Goal: Navigation & Orientation: Find specific page/section

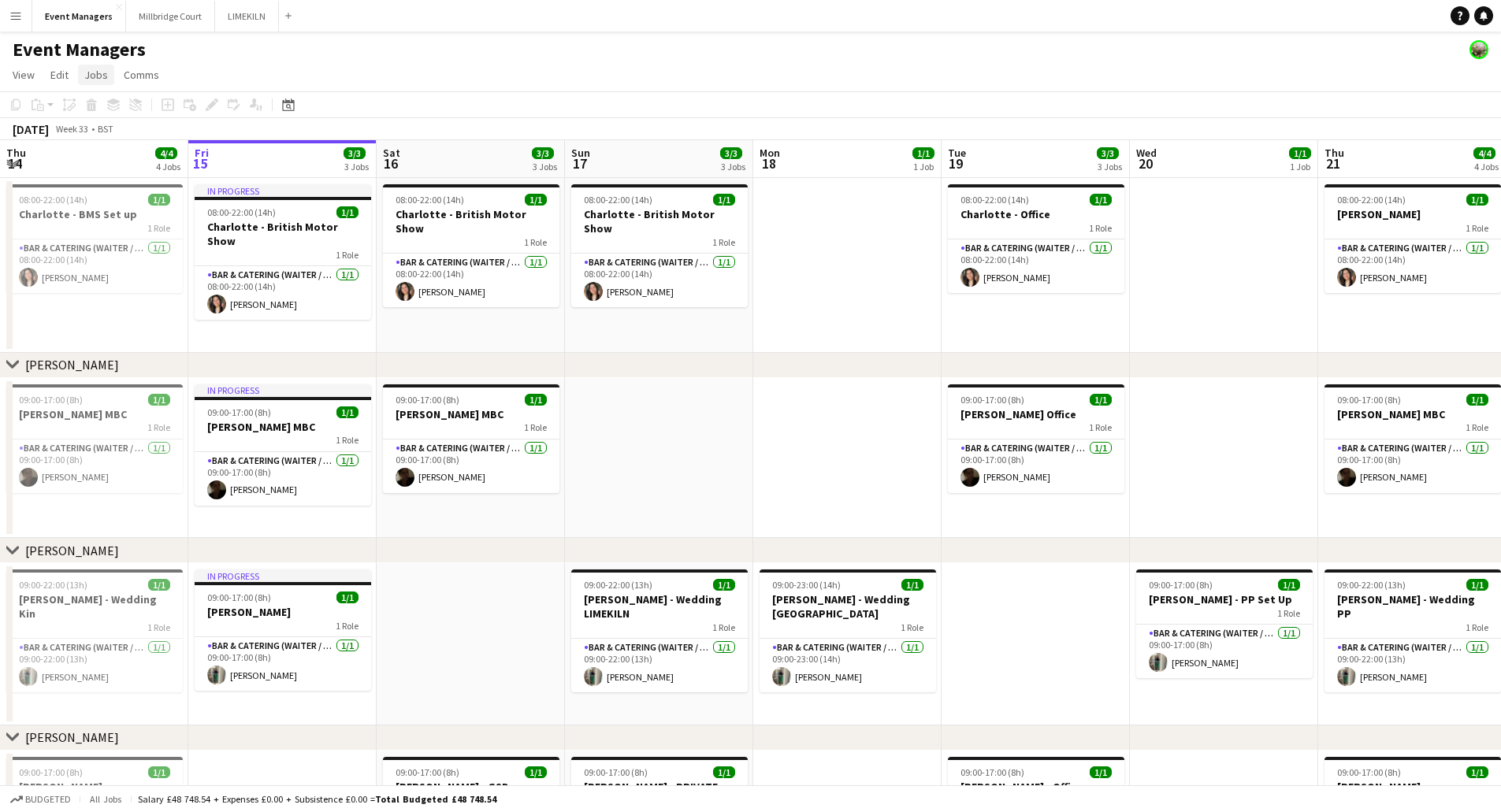
click at [86, 80] on span "Jobs" at bounding box center [95, 74] width 23 height 14
click at [84, 71] on span "Jobs" at bounding box center [95, 74] width 23 height 14
click at [285, 16] on app-icon "Add" at bounding box center [288, 16] width 6 height 6
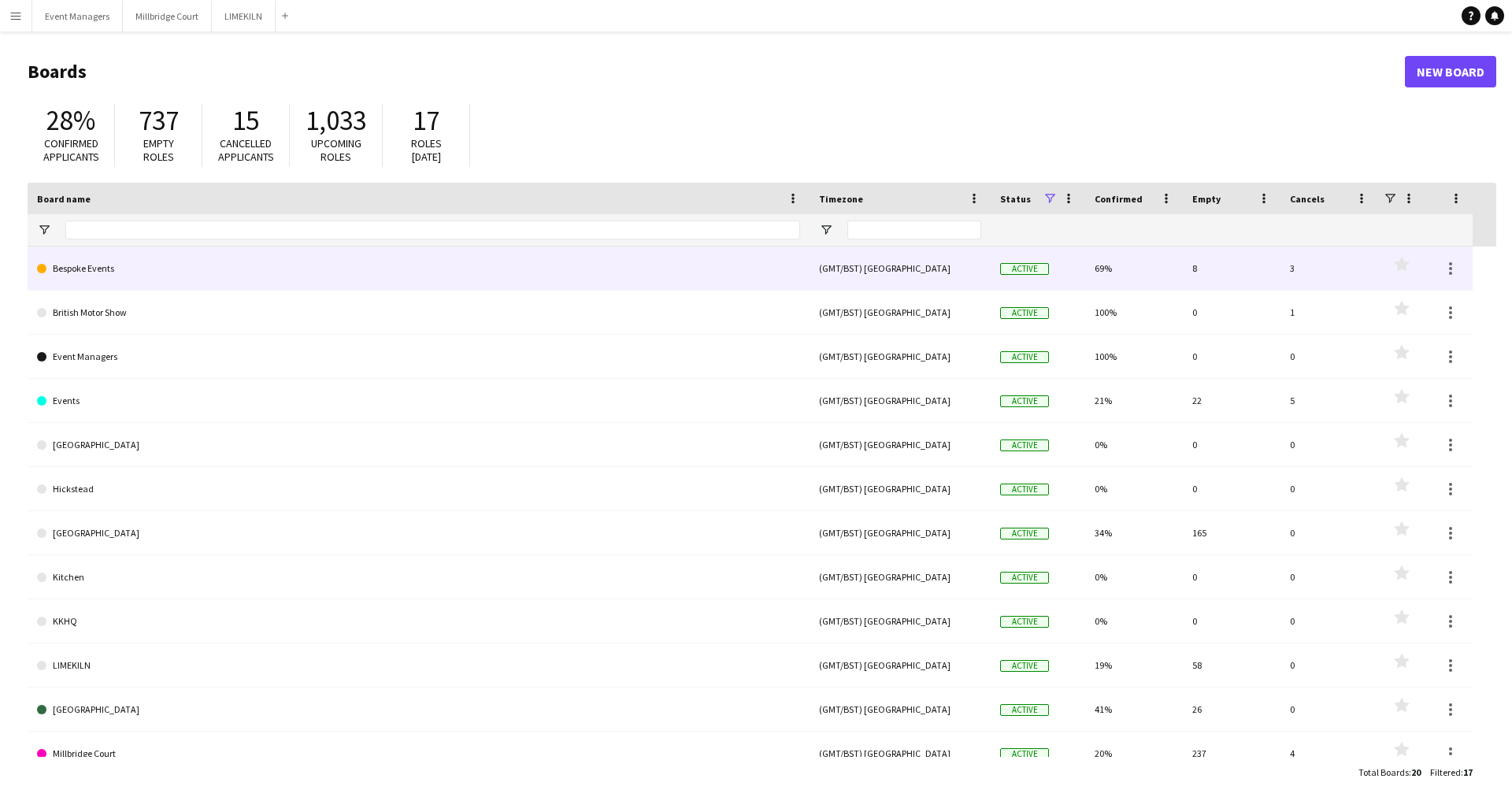
click at [117, 272] on link "Bespoke Events" at bounding box center [418, 268] width 763 height 44
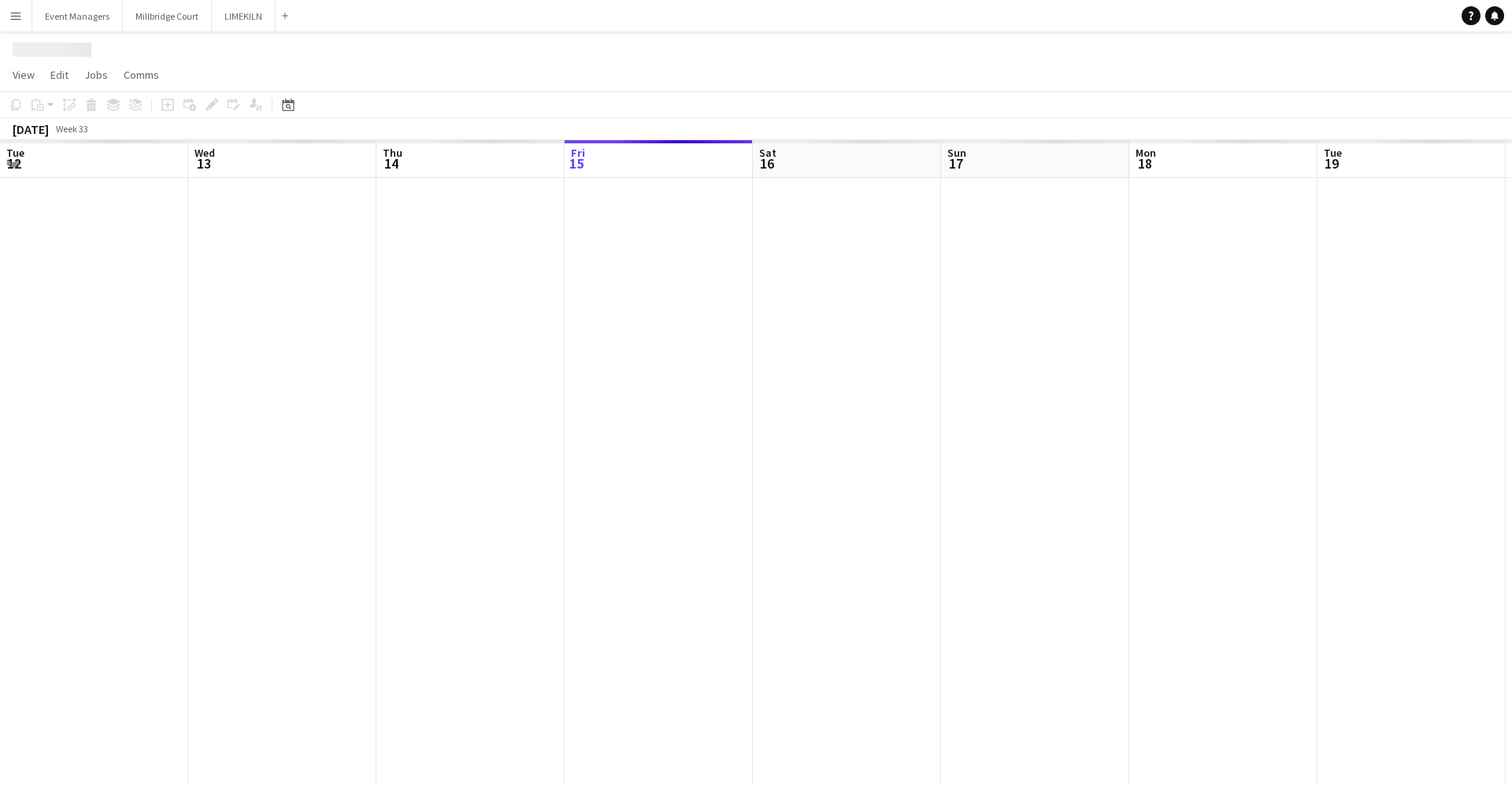
scroll to position [0, 377]
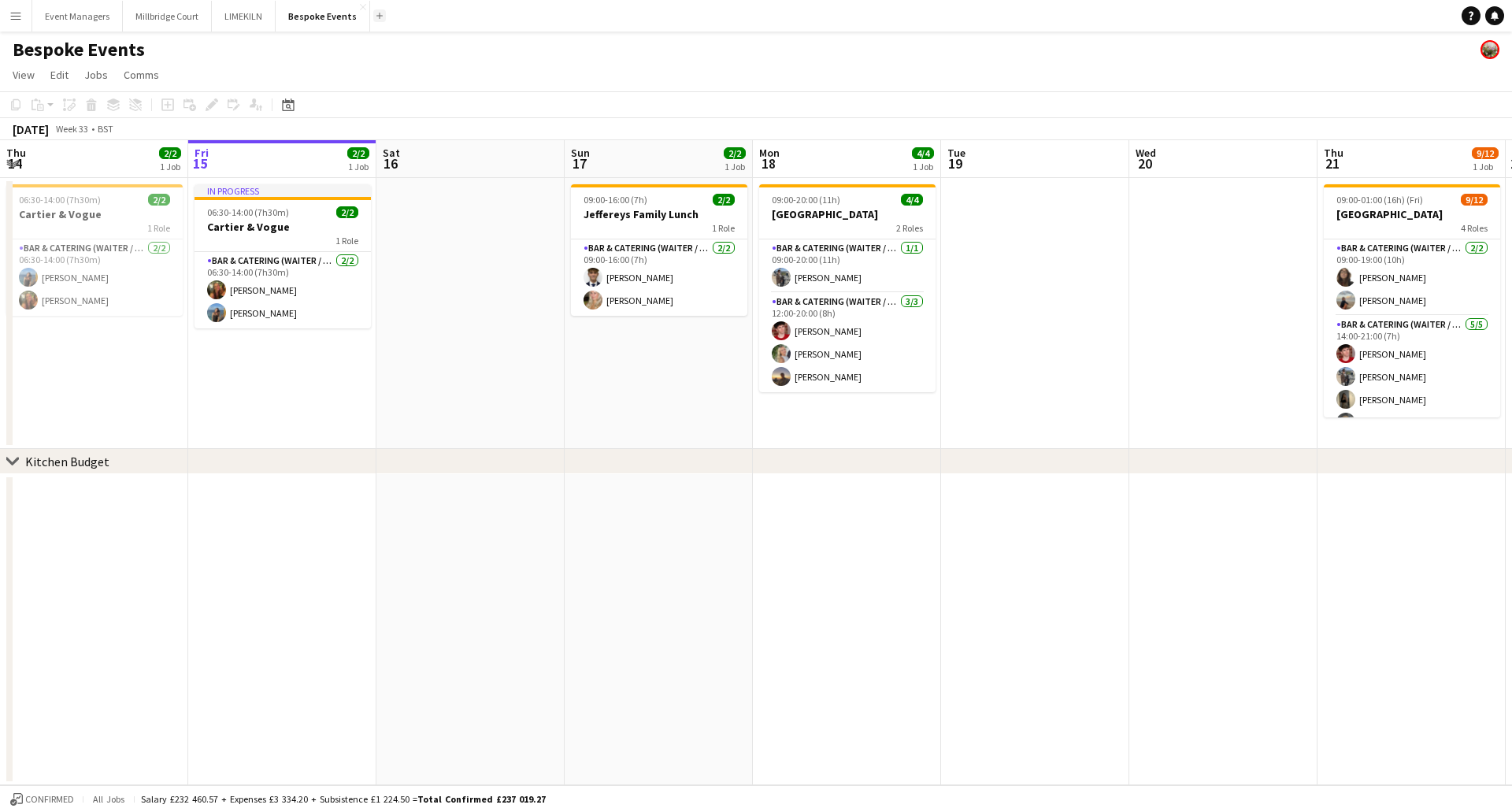
click at [377, 13] on app-icon "Add" at bounding box center [379, 16] width 6 height 6
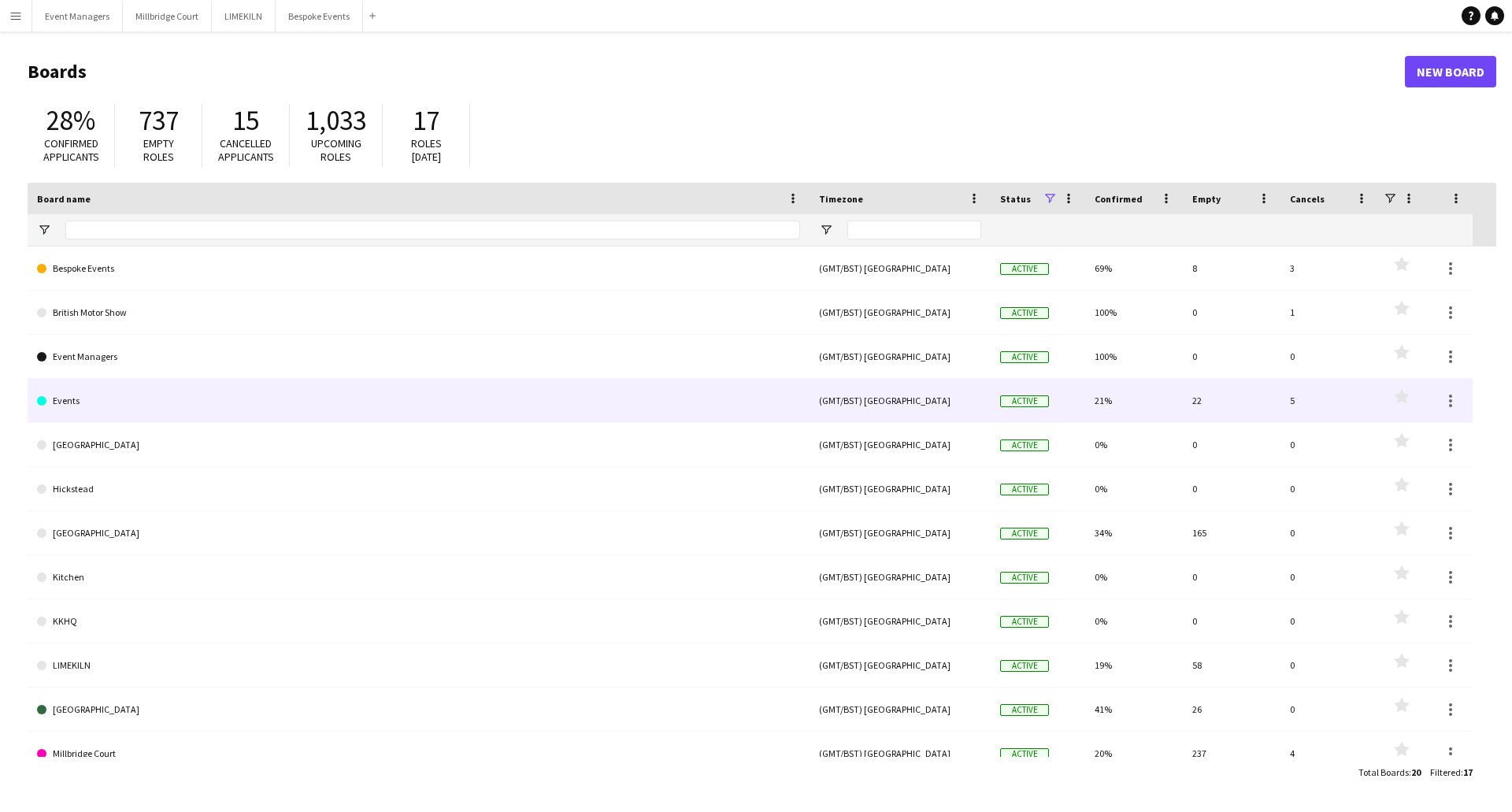
click at [93, 387] on link "Events" at bounding box center [418, 400] width 763 height 44
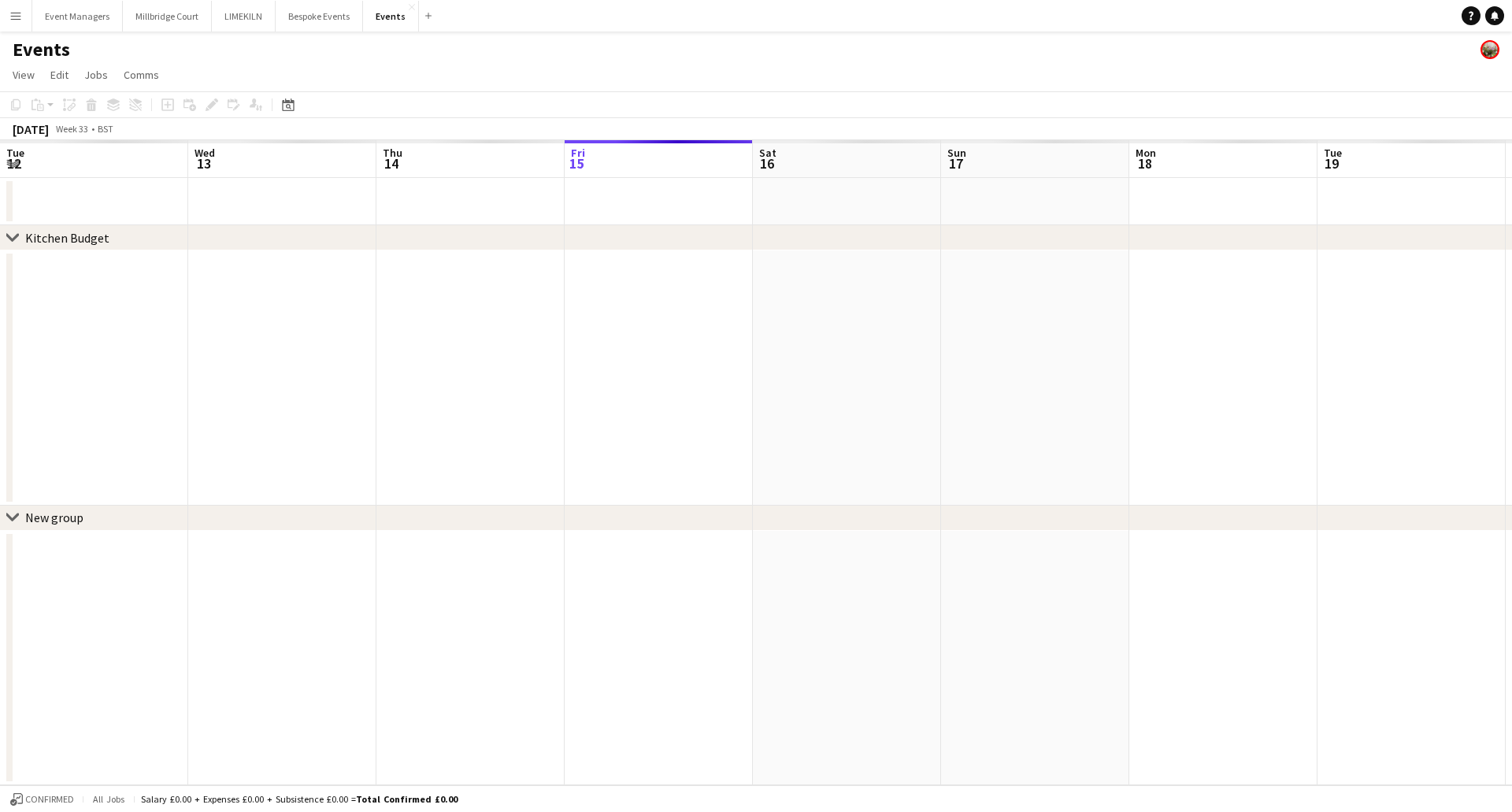
scroll to position [0, 377]
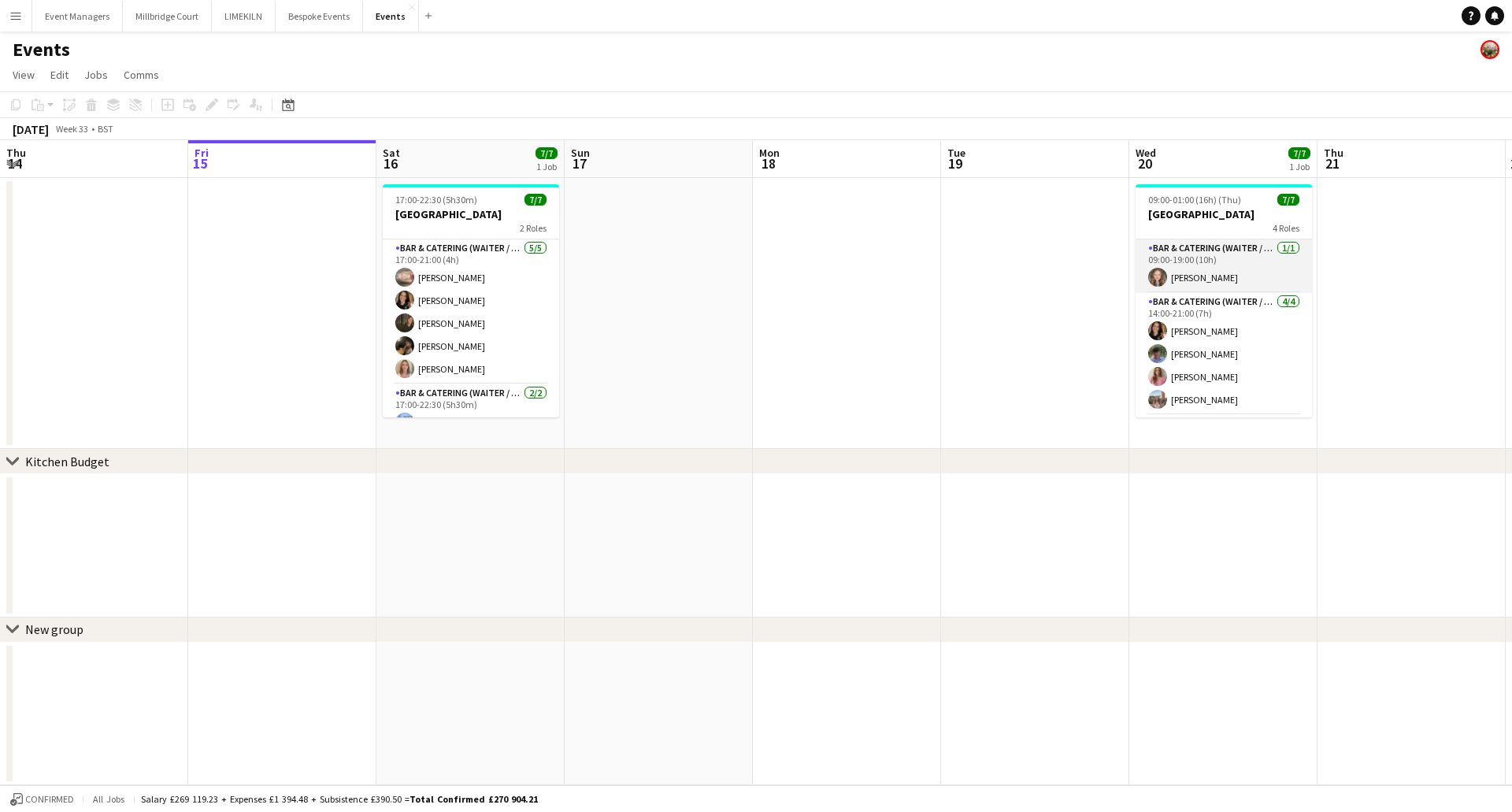
click at [996, 260] on app-card-role "Bar & Catering (Waiter / waitress) [DATE] 09:00-19:00 (10h) [PERSON_NAME]" at bounding box center [1224, 267] width 177 height 54
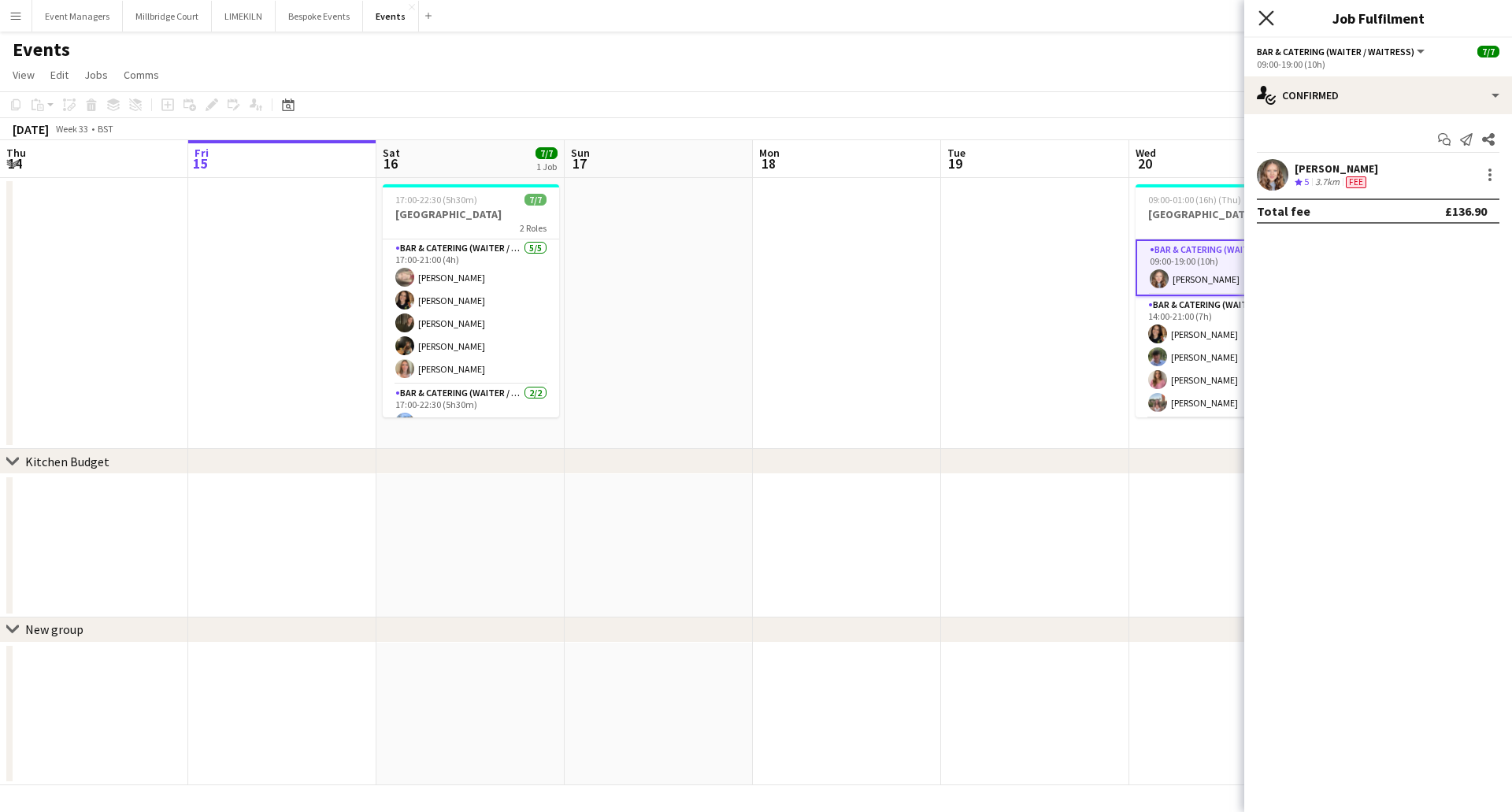
click at [996, 22] on icon "Close pop-in" at bounding box center [1265, 17] width 15 height 15
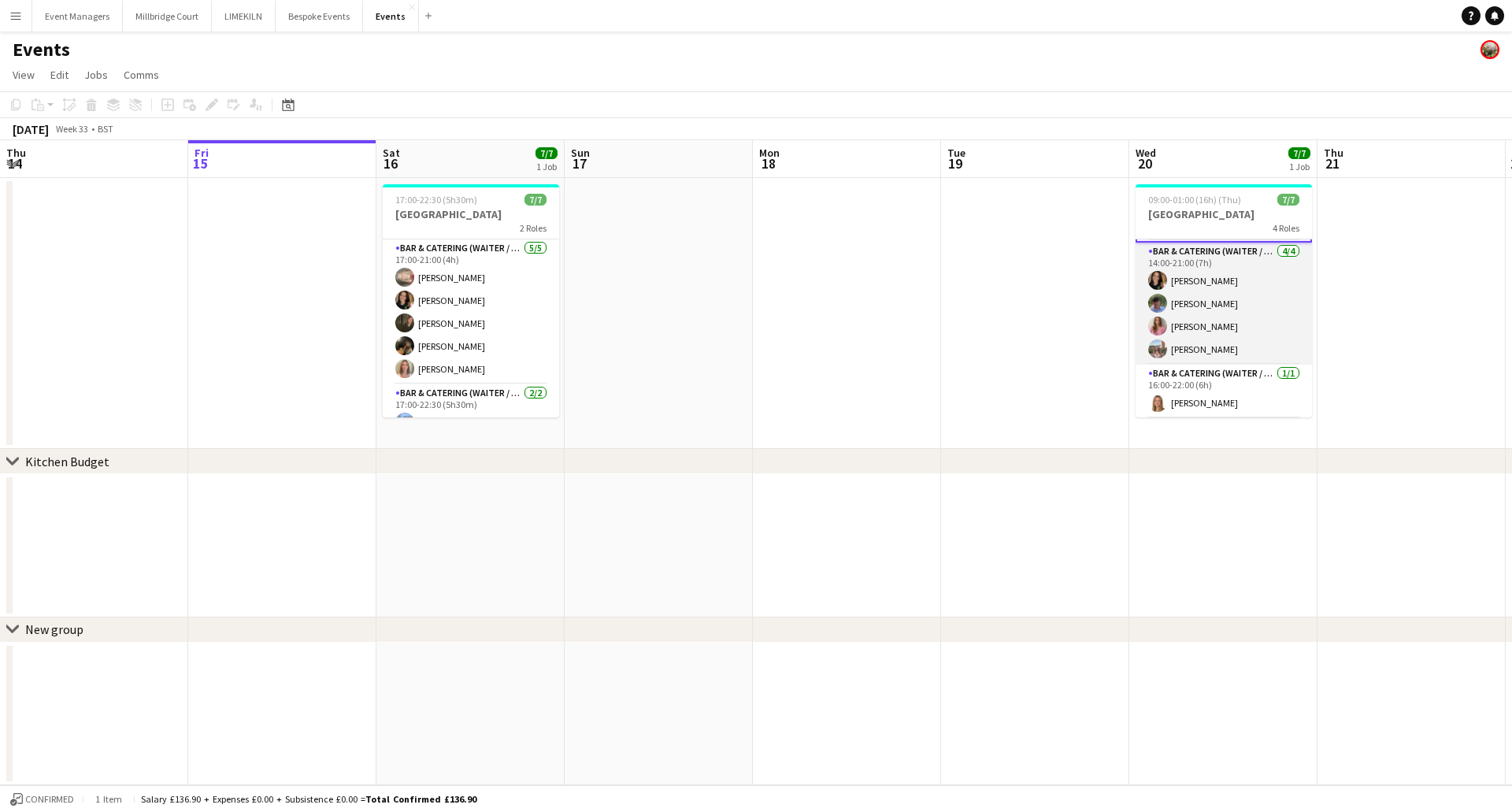
scroll to position [79, 0]
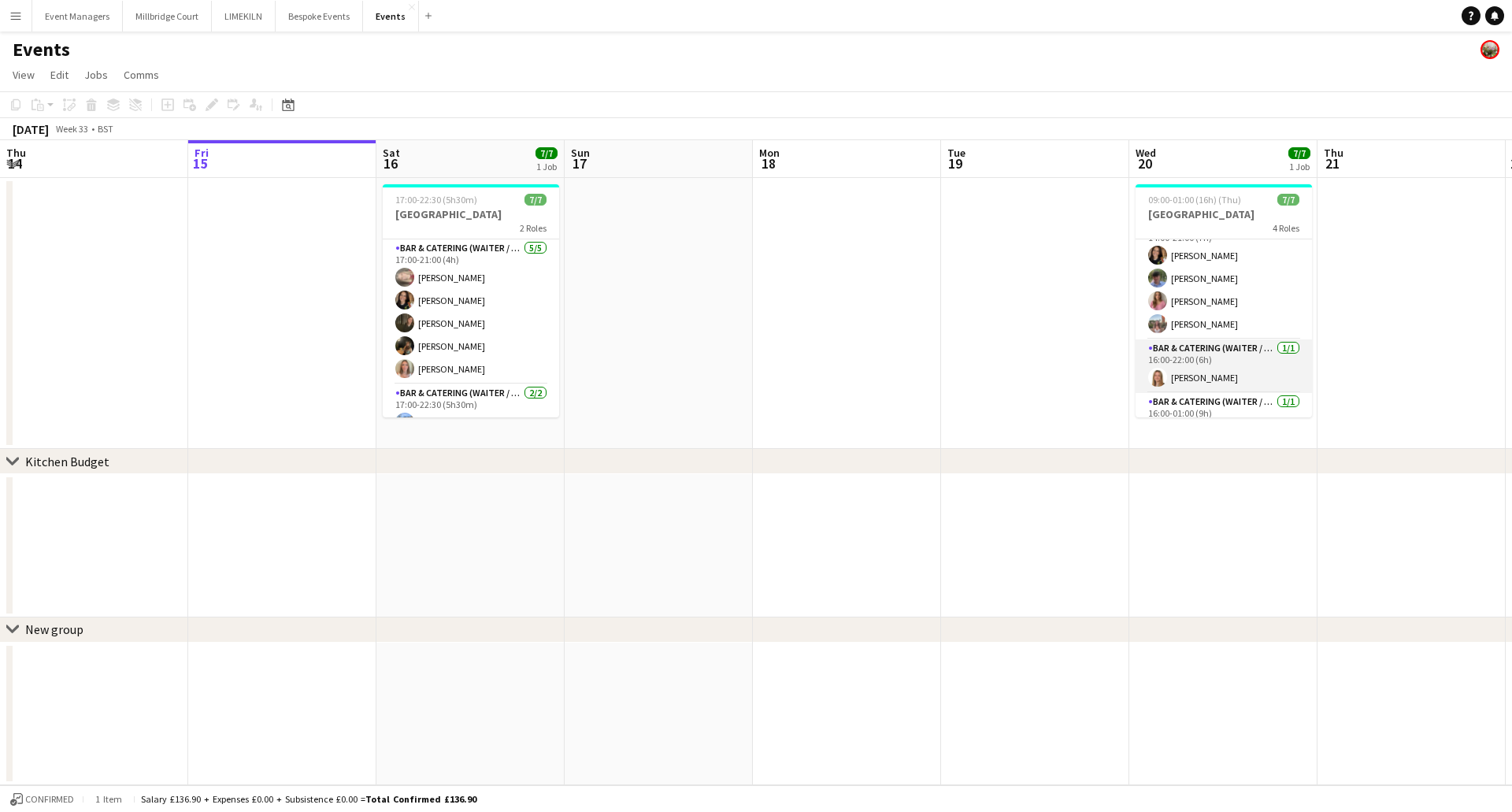
click at [996, 373] on app-card-role "Bar & Catering (Waiter / waitress) [DATE] 16:00-22:00 (6h) [PERSON_NAME]" at bounding box center [1224, 366] width 177 height 54
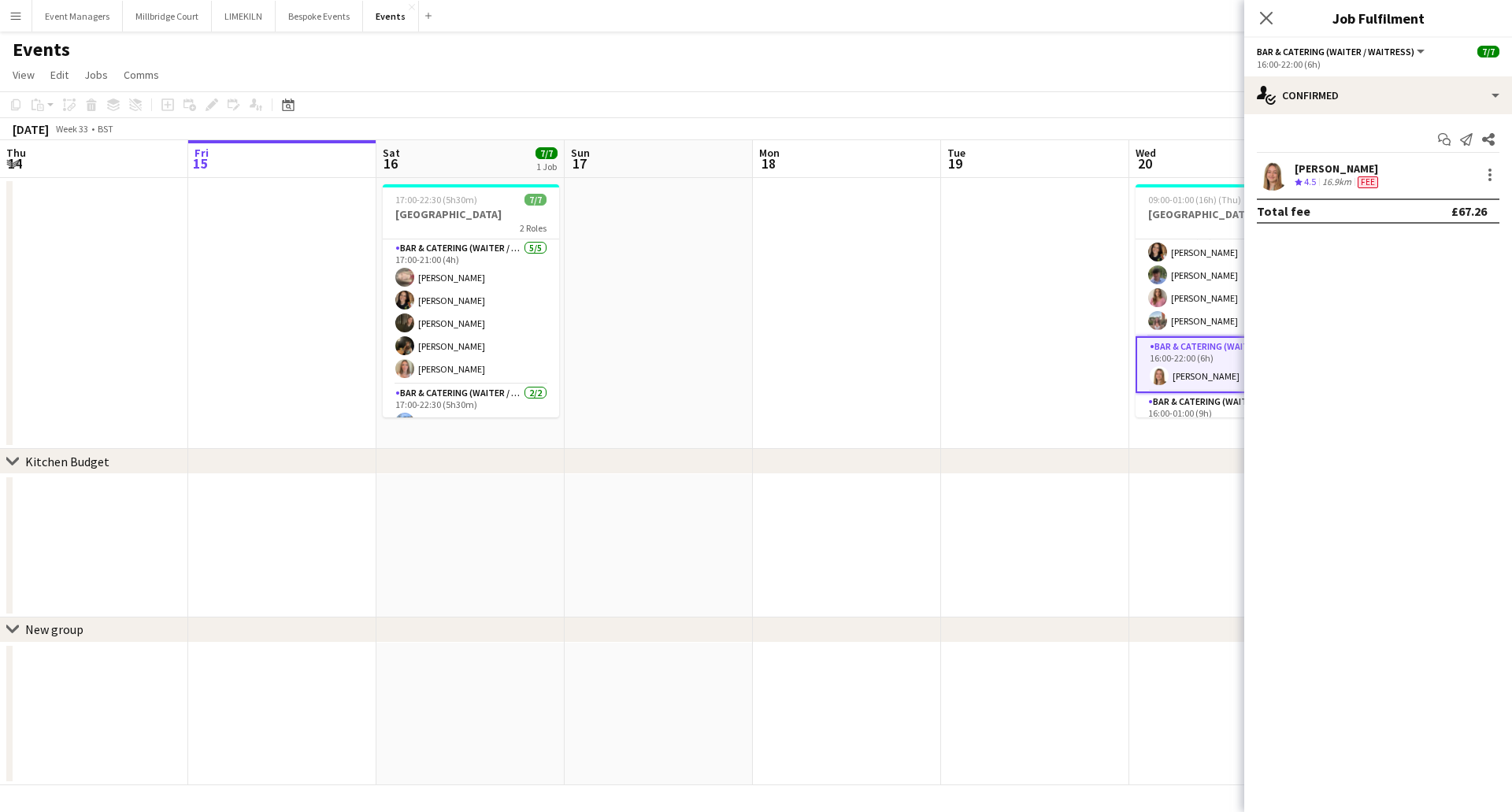
scroll to position [75, 0]
click at [996, 14] on icon "Close pop-in" at bounding box center [1265, 17] width 15 height 15
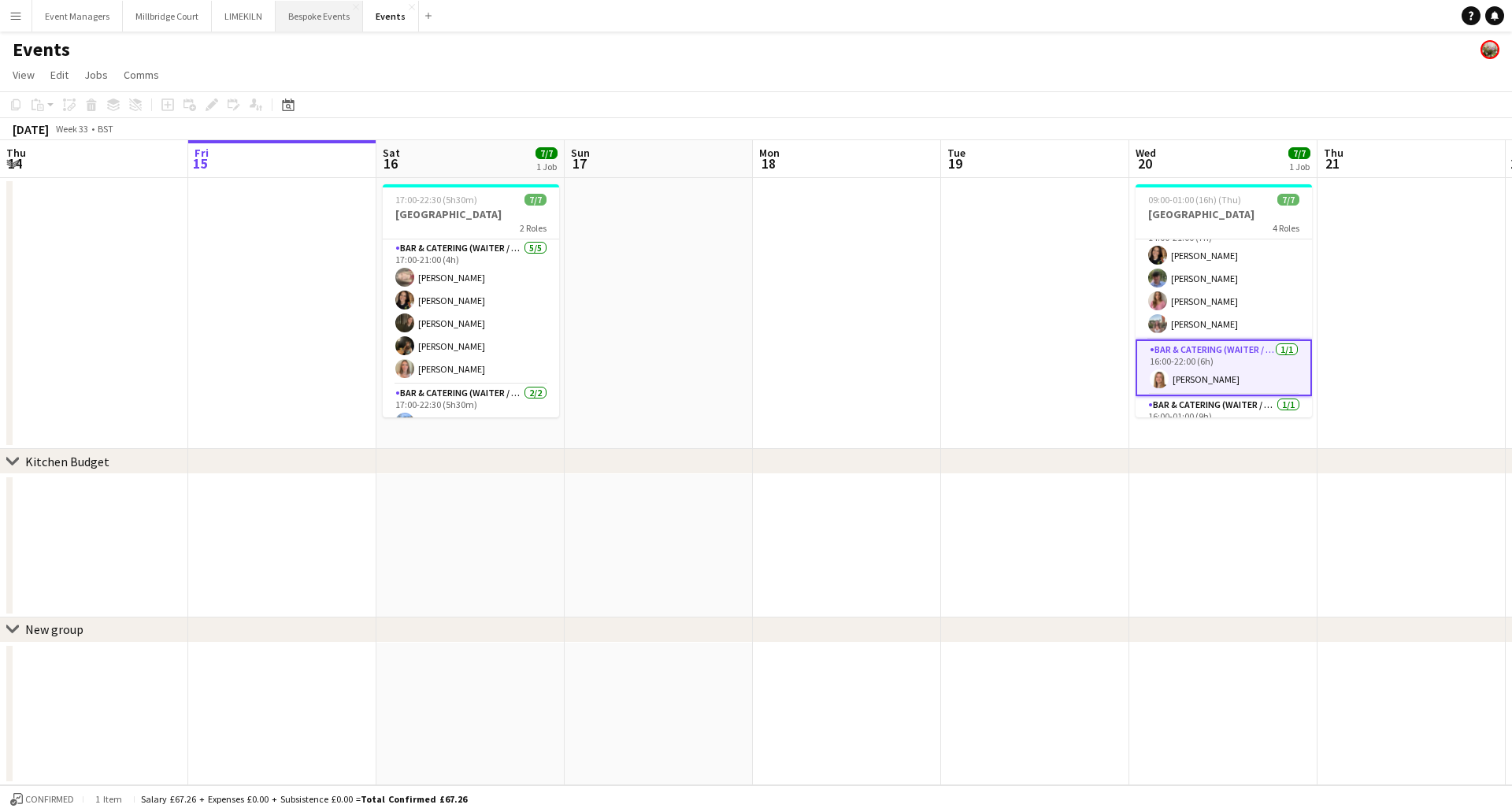
click at [339, 14] on button "Bespoke Events Close" at bounding box center [319, 16] width 87 height 30
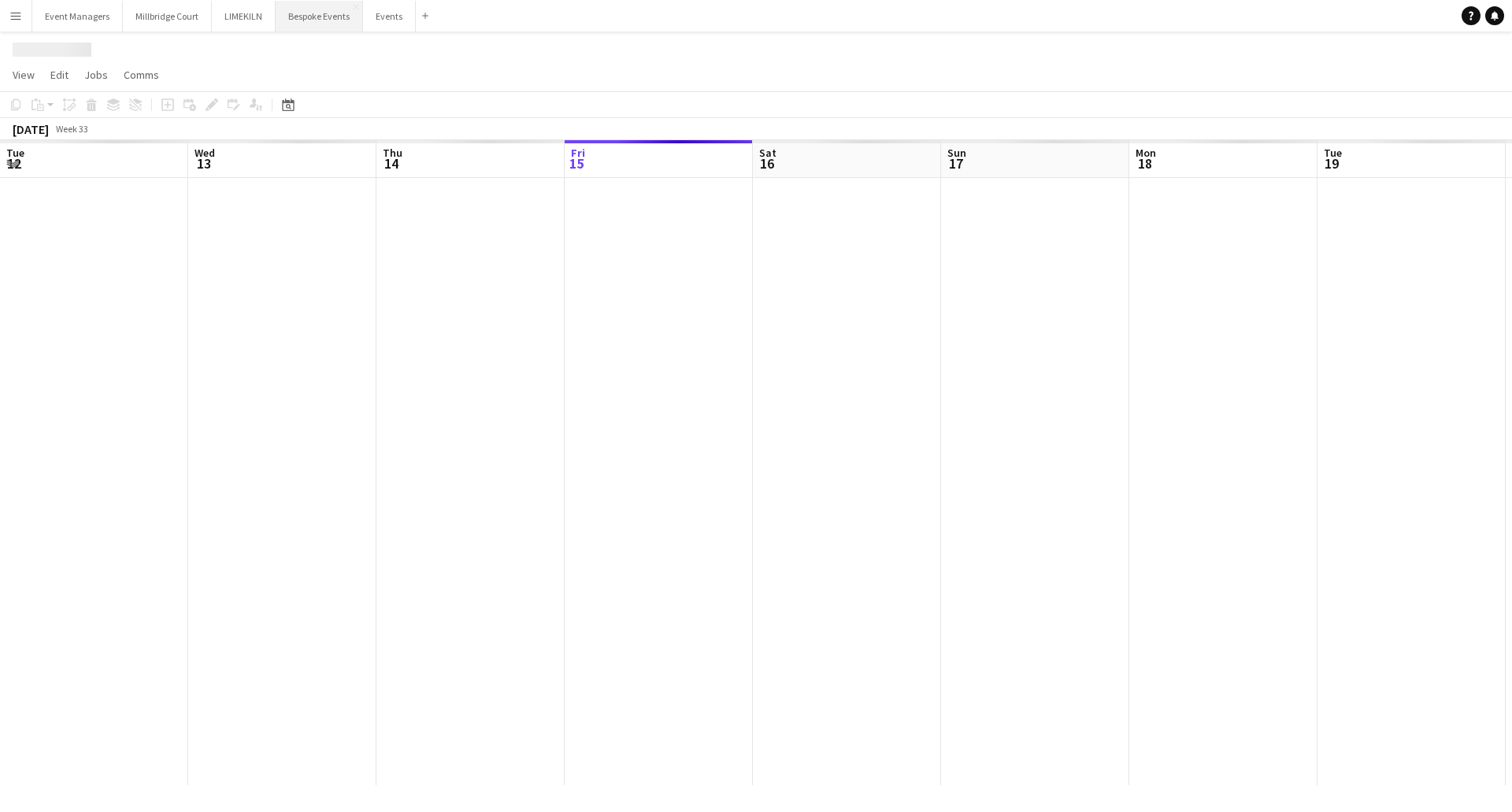
scroll to position [0, 377]
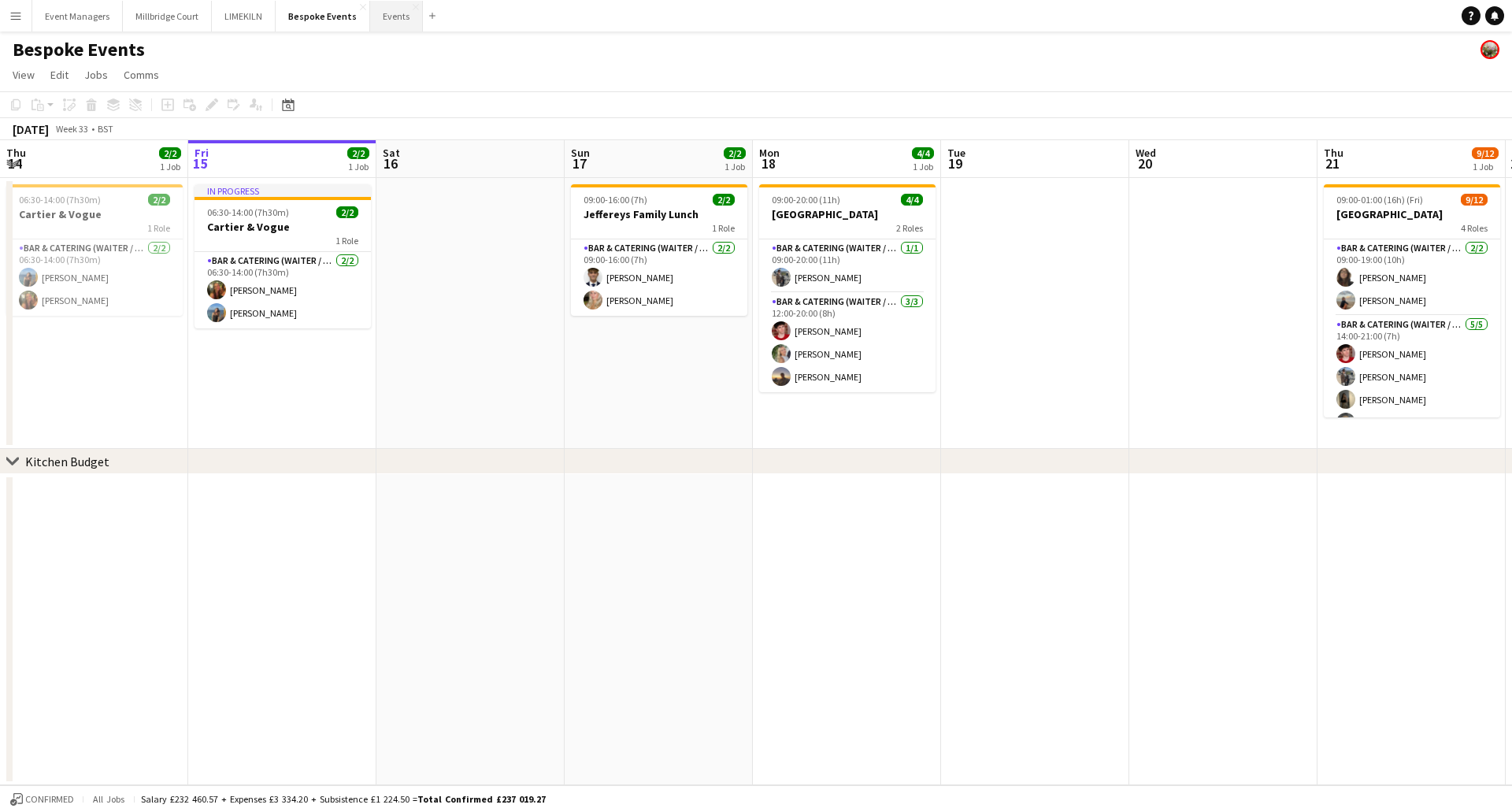
click at [386, 26] on button "Events Close" at bounding box center [396, 16] width 53 height 30
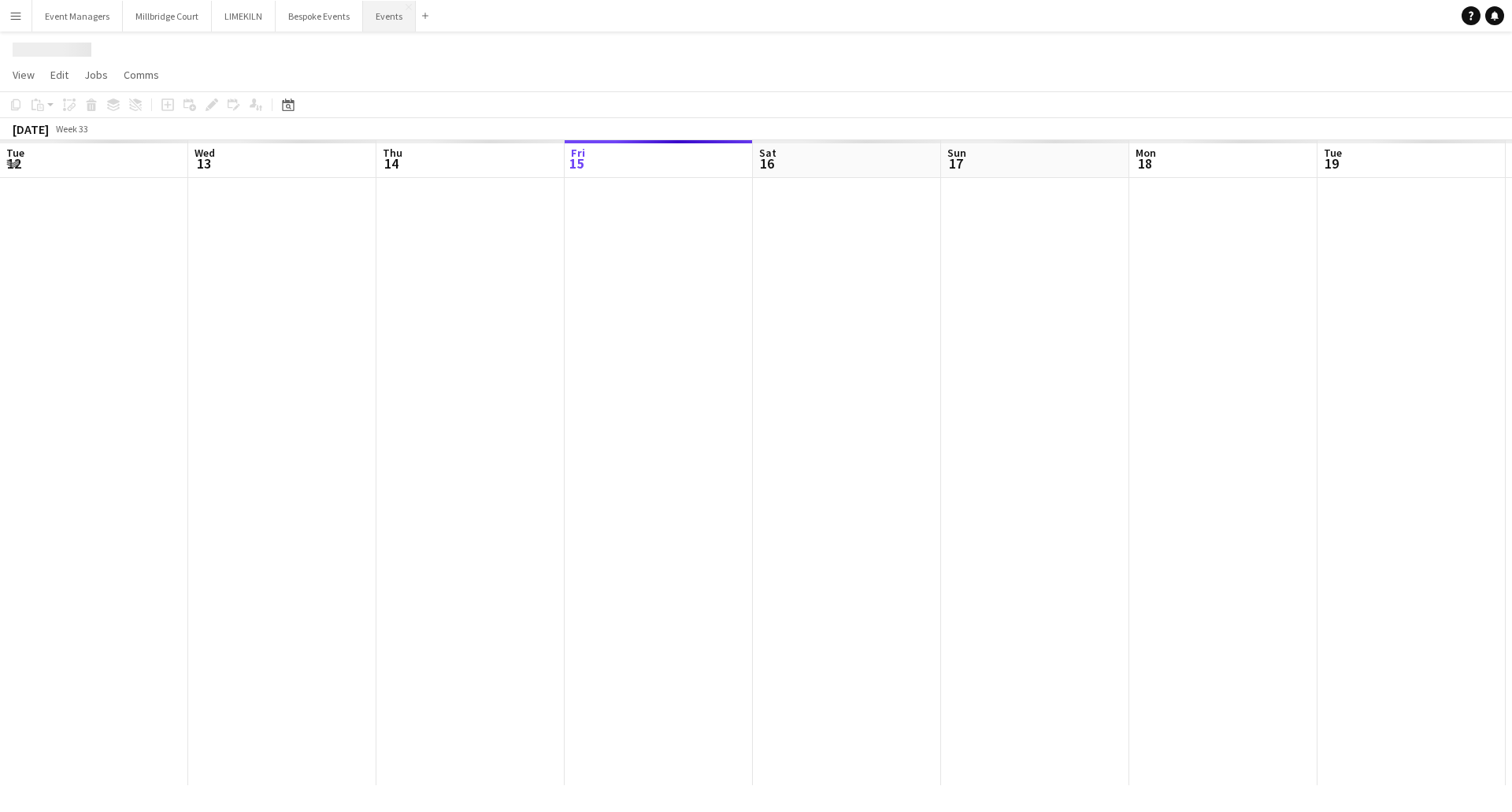
scroll to position [0, 377]
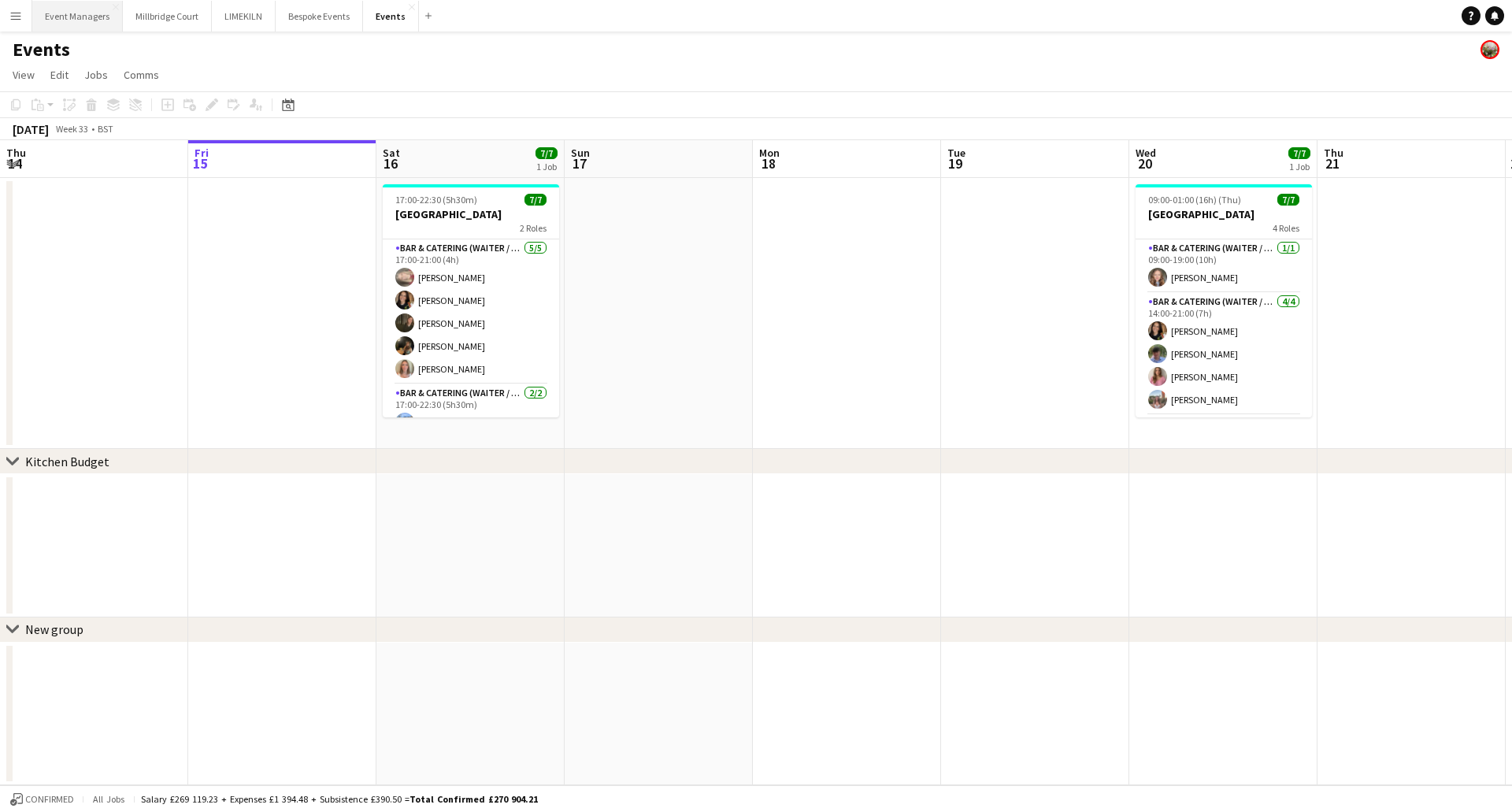
click at [107, 6] on button "Event Managers Close" at bounding box center [77, 16] width 91 height 30
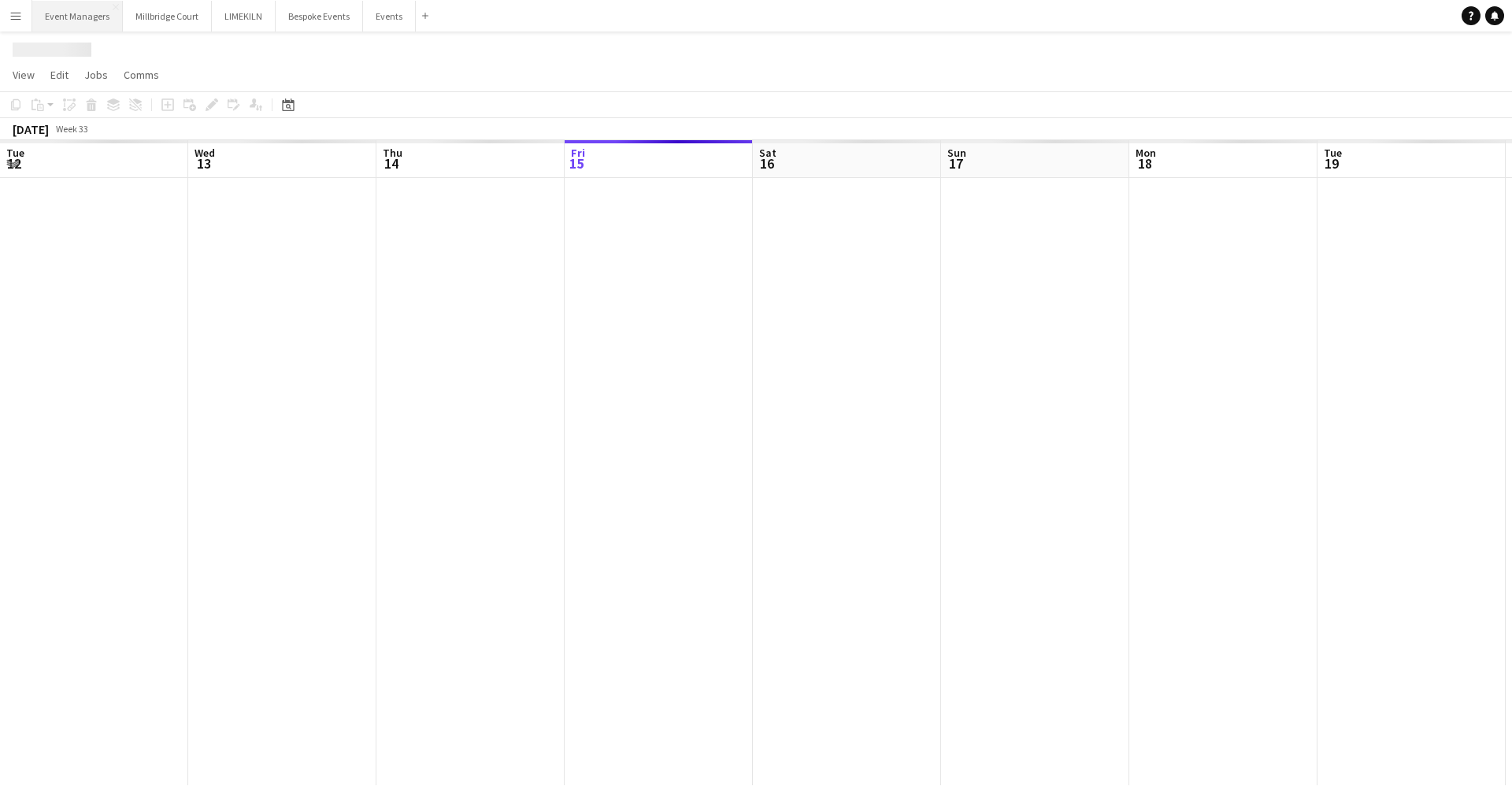
scroll to position [0, 377]
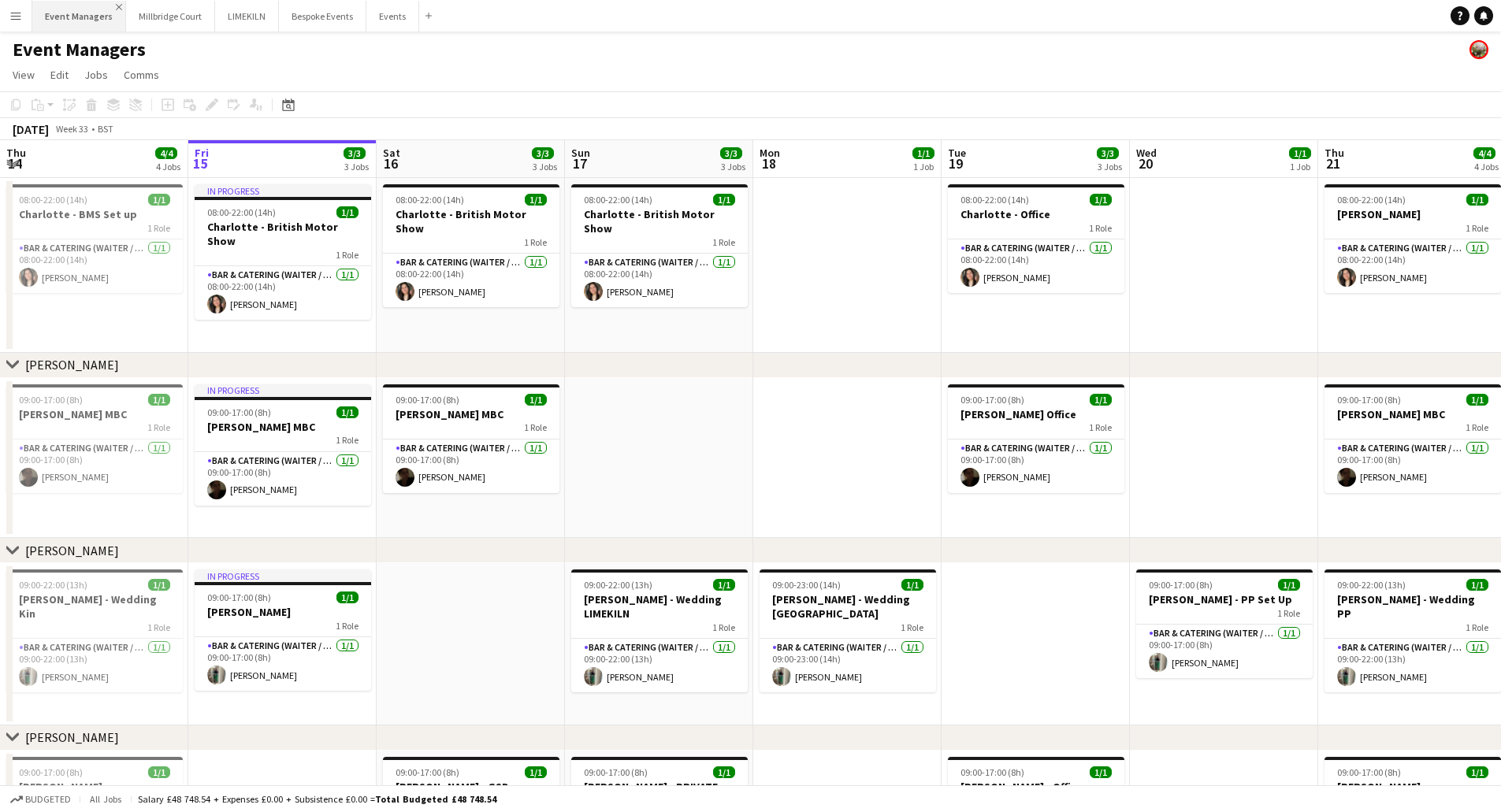
click at [116, 6] on app-icon "Close" at bounding box center [119, 7] width 6 height 6
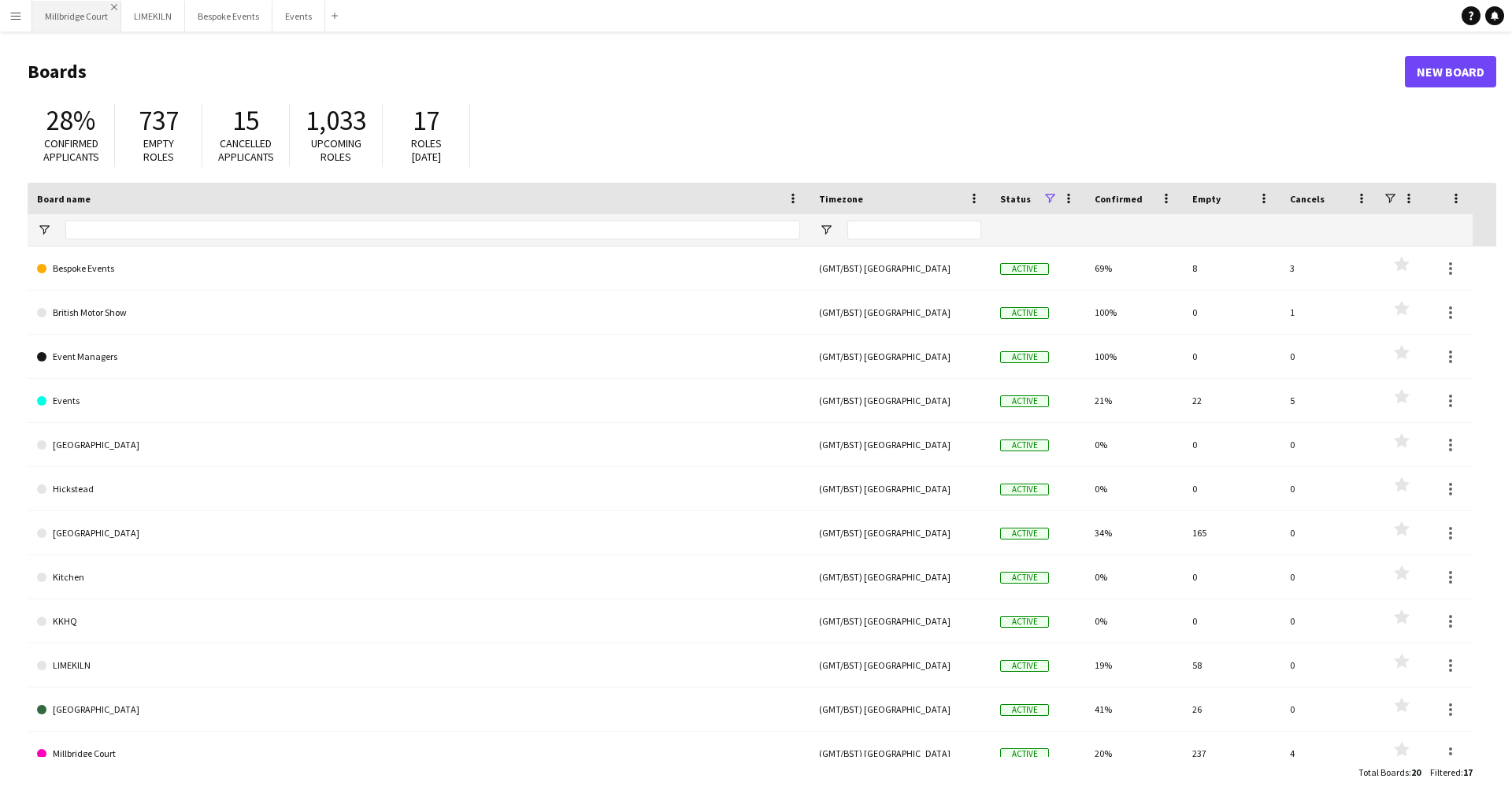
click at [113, 4] on app-icon "Close" at bounding box center [113, 7] width 6 height 6
click at [88, 8] on app-icon "Close" at bounding box center [88, 7] width 6 height 6
click at [109, 5] on app-icon "Close" at bounding box center [112, 7] width 6 height 6
click at [58, 23] on button "Events Close" at bounding box center [58, 16] width 53 height 30
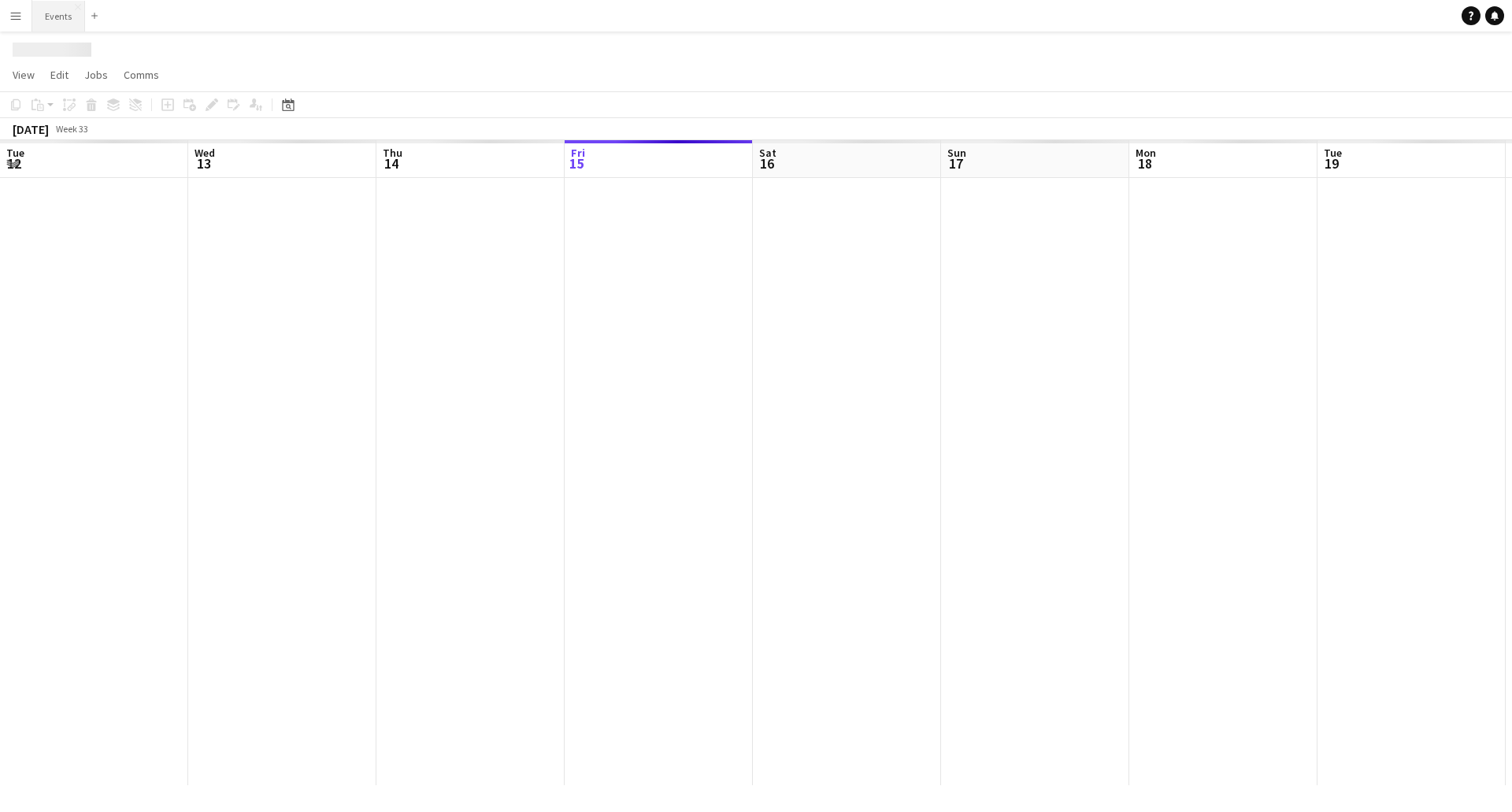
scroll to position [0, 377]
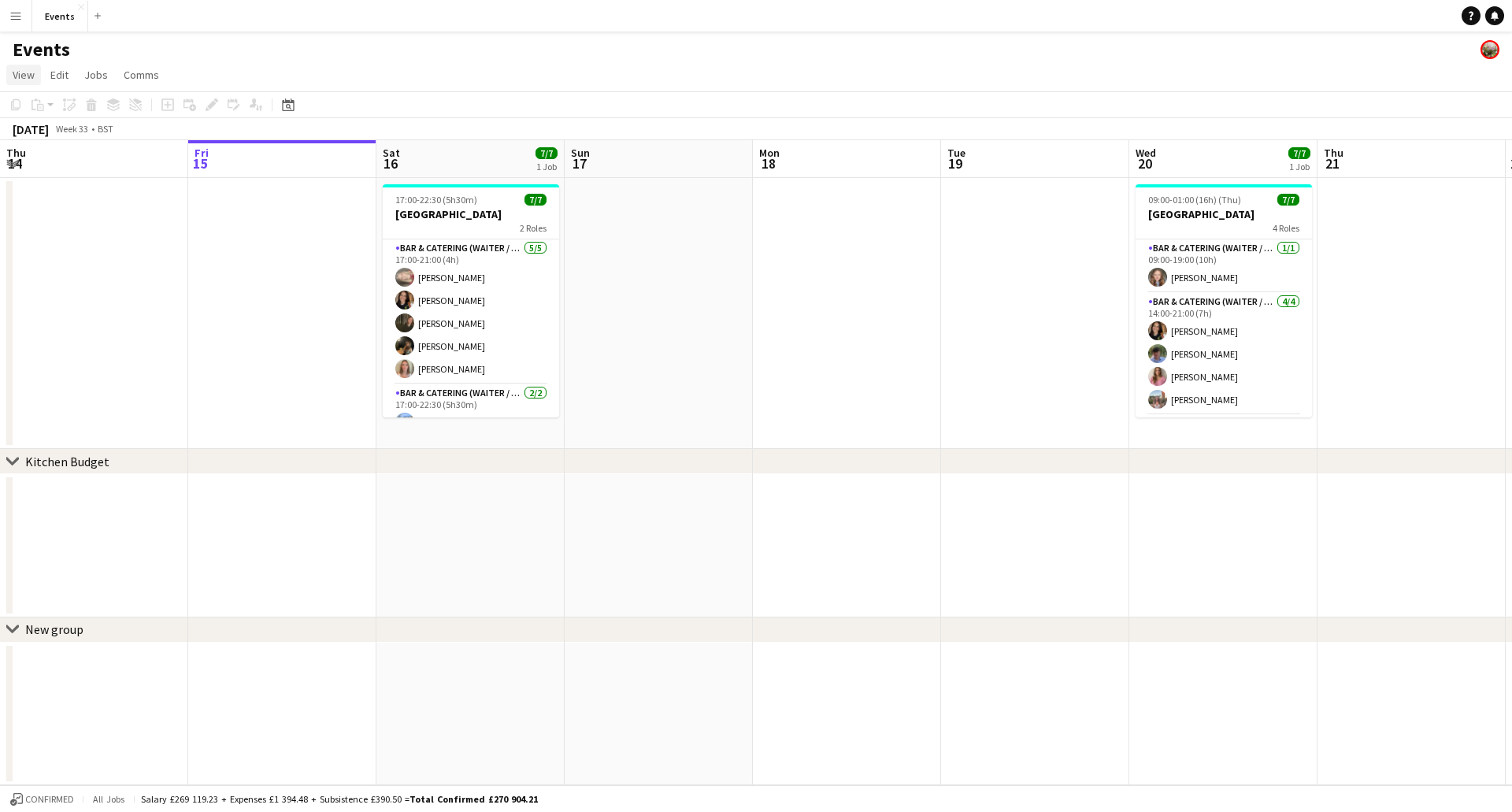
click at [24, 77] on span "View" at bounding box center [23, 74] width 22 height 14
click at [59, 177] on span "Month view" at bounding box center [47, 176] width 54 height 14
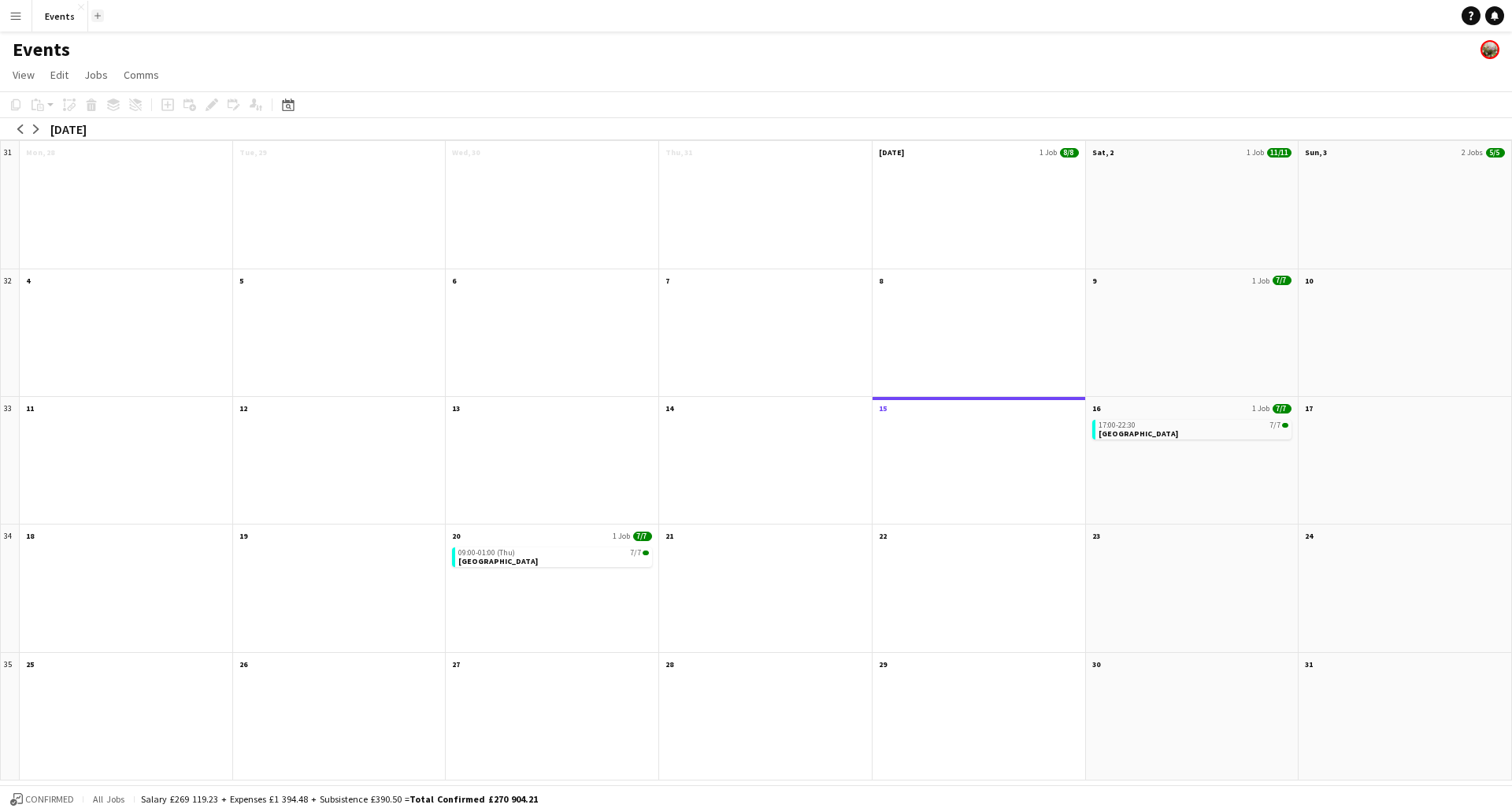
click at [98, 14] on app-icon "Add" at bounding box center [97, 16] width 6 height 6
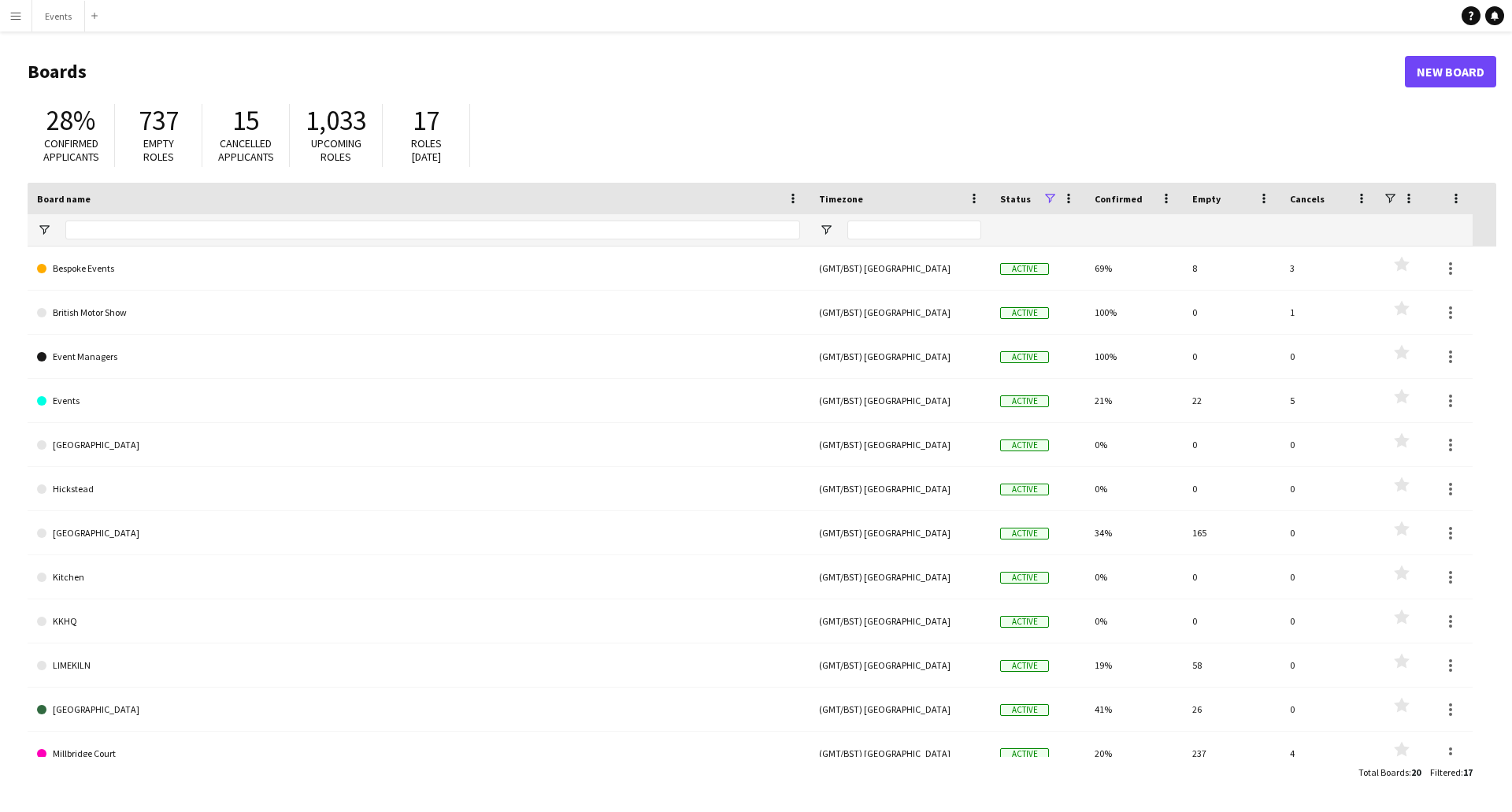
click at [996, 203] on span at bounding box center [1050, 198] width 14 height 14
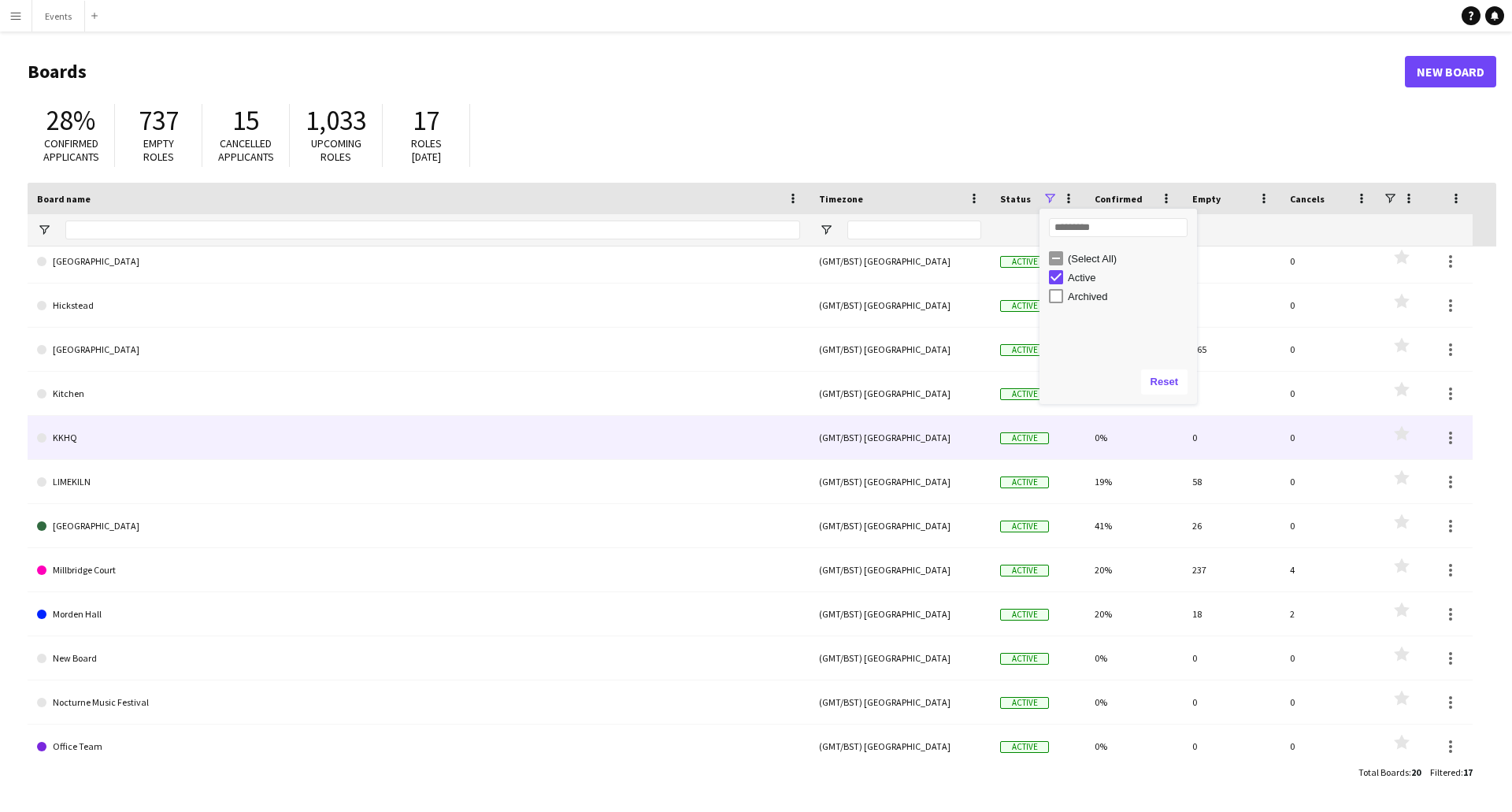
scroll to position [161, 0]
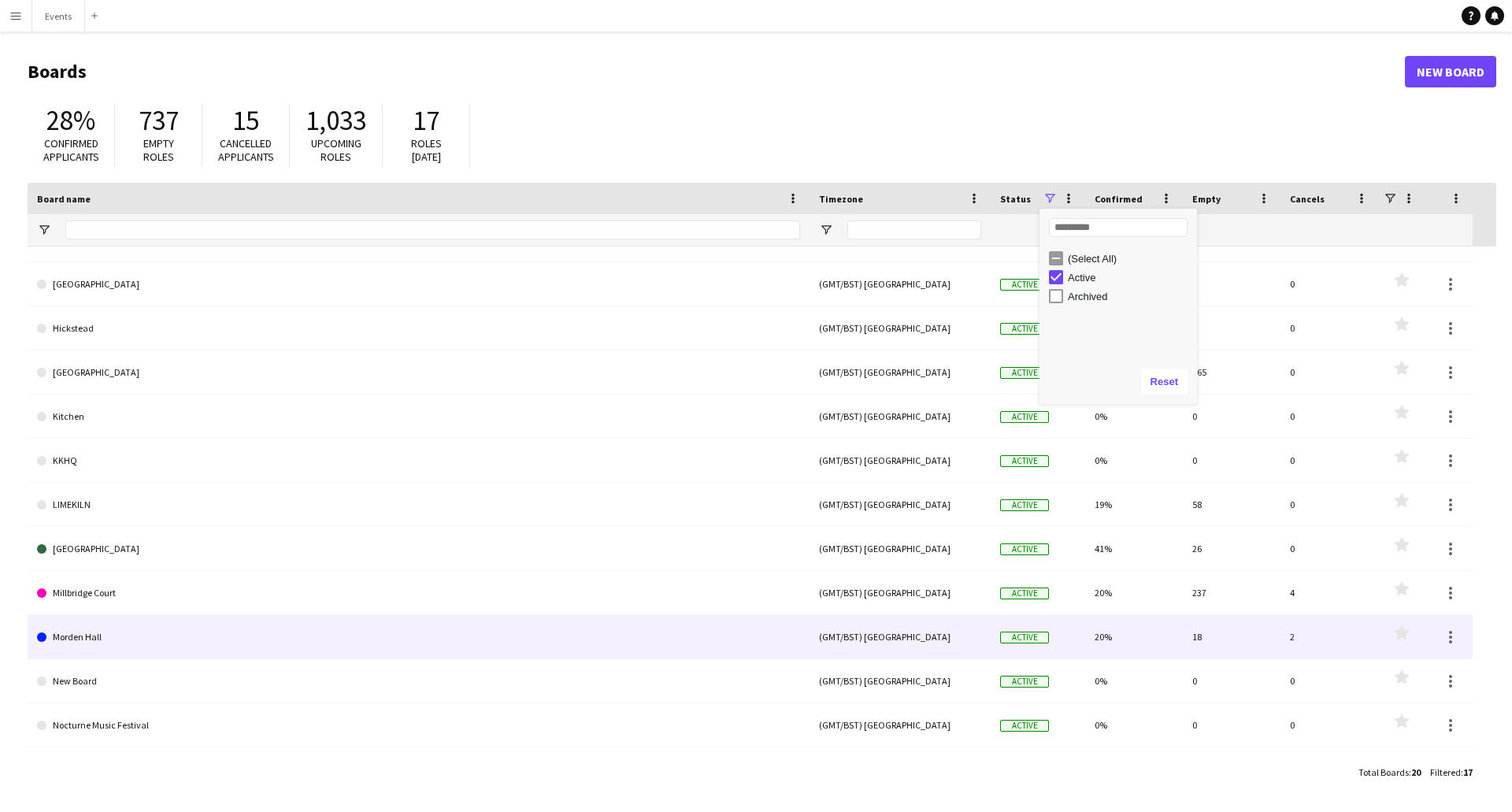
click at [126, 433] on link "Morden Hall" at bounding box center [418, 636] width 763 height 44
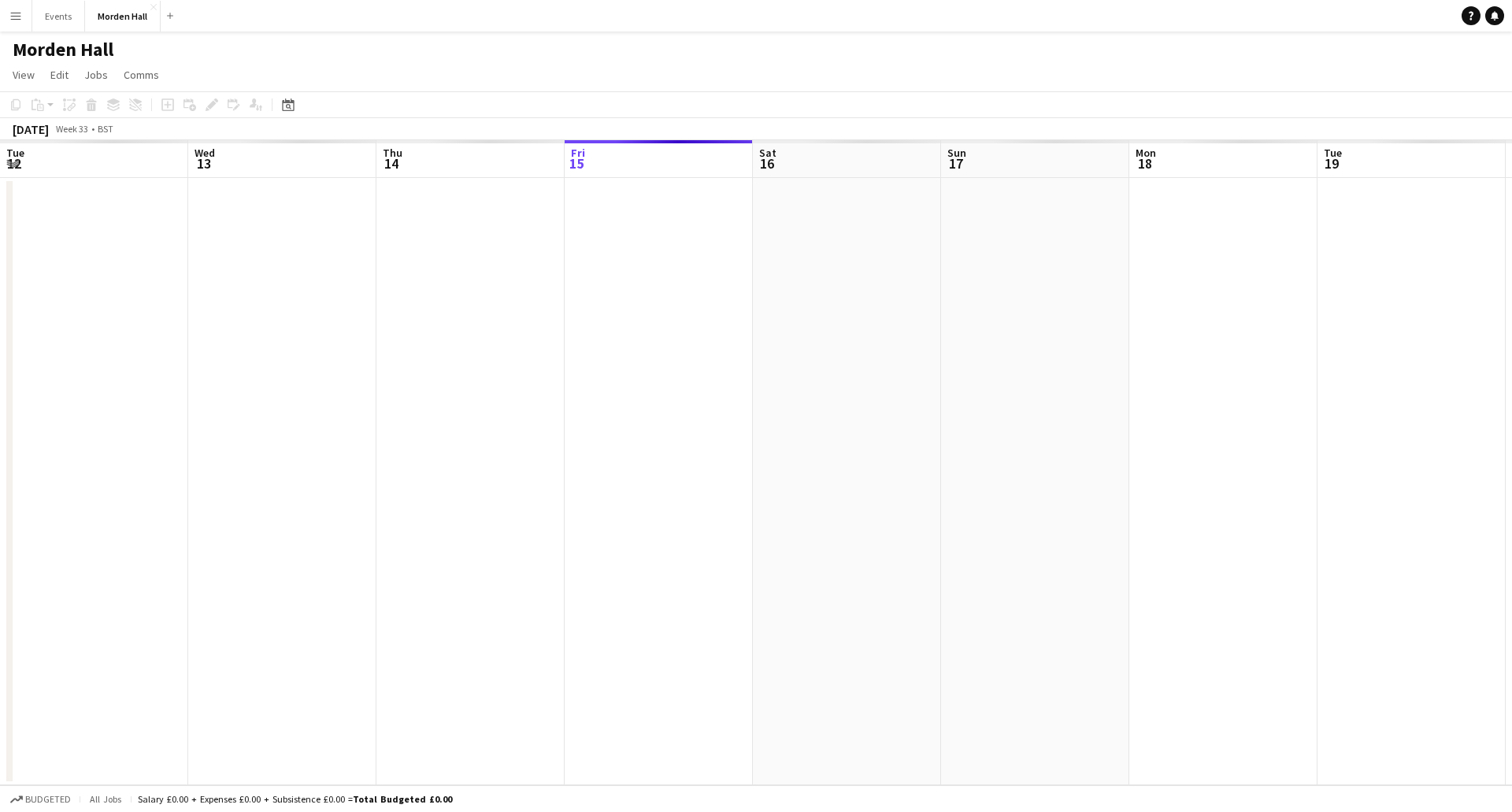
scroll to position [0, 377]
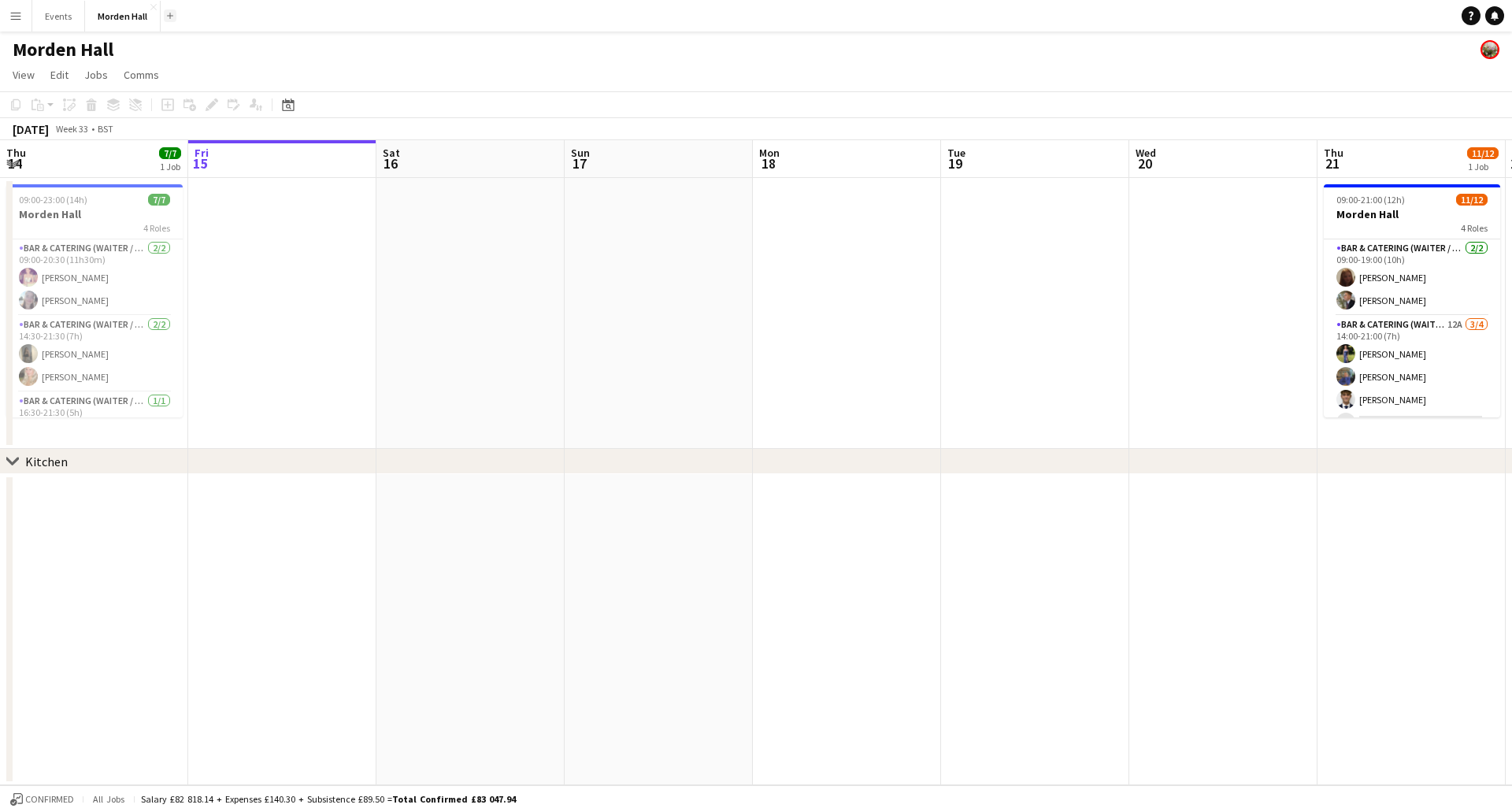
click at [171, 16] on app-icon "Add" at bounding box center [170, 16] width 6 height 6
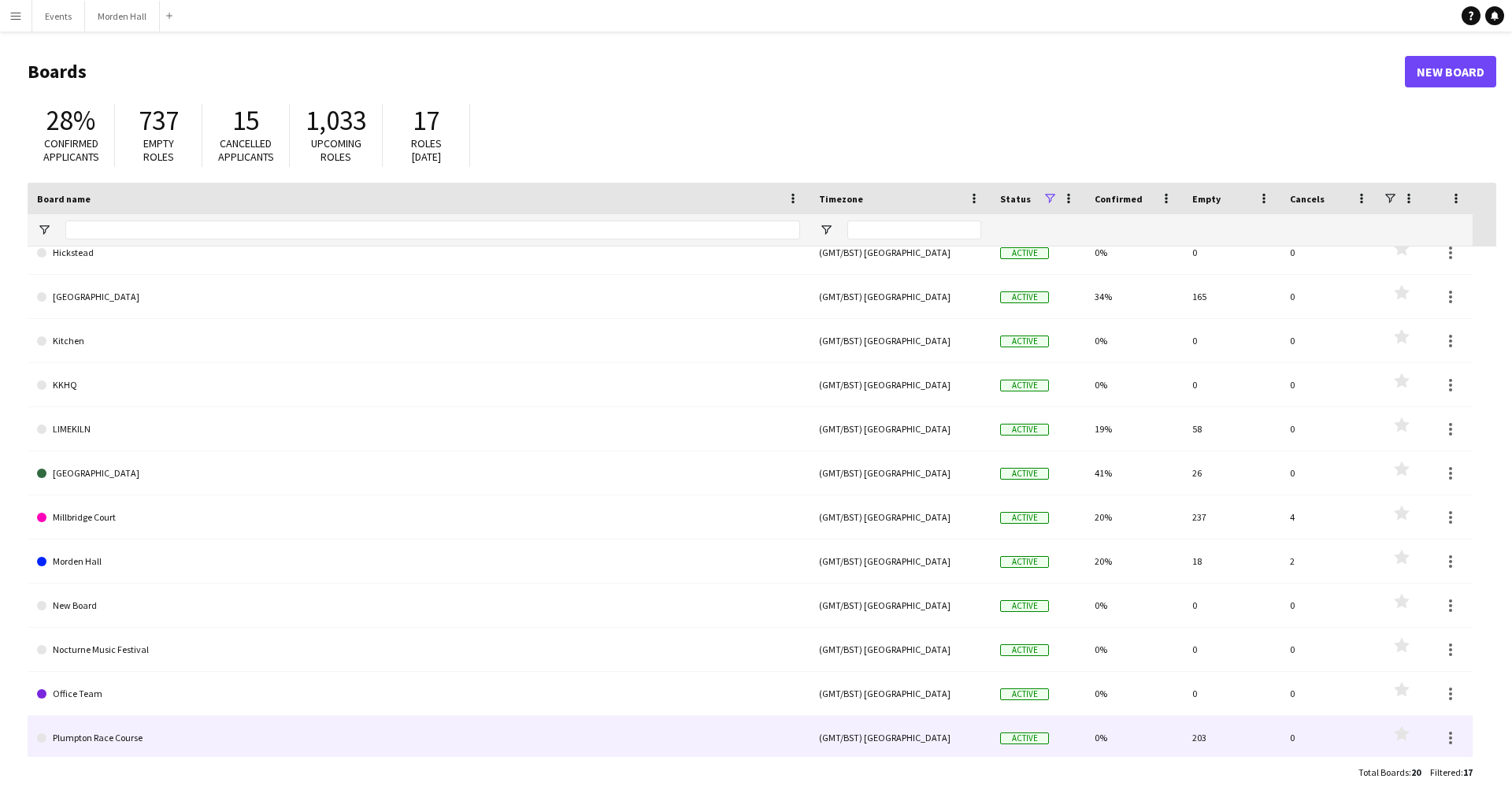
scroll to position [240, 0]
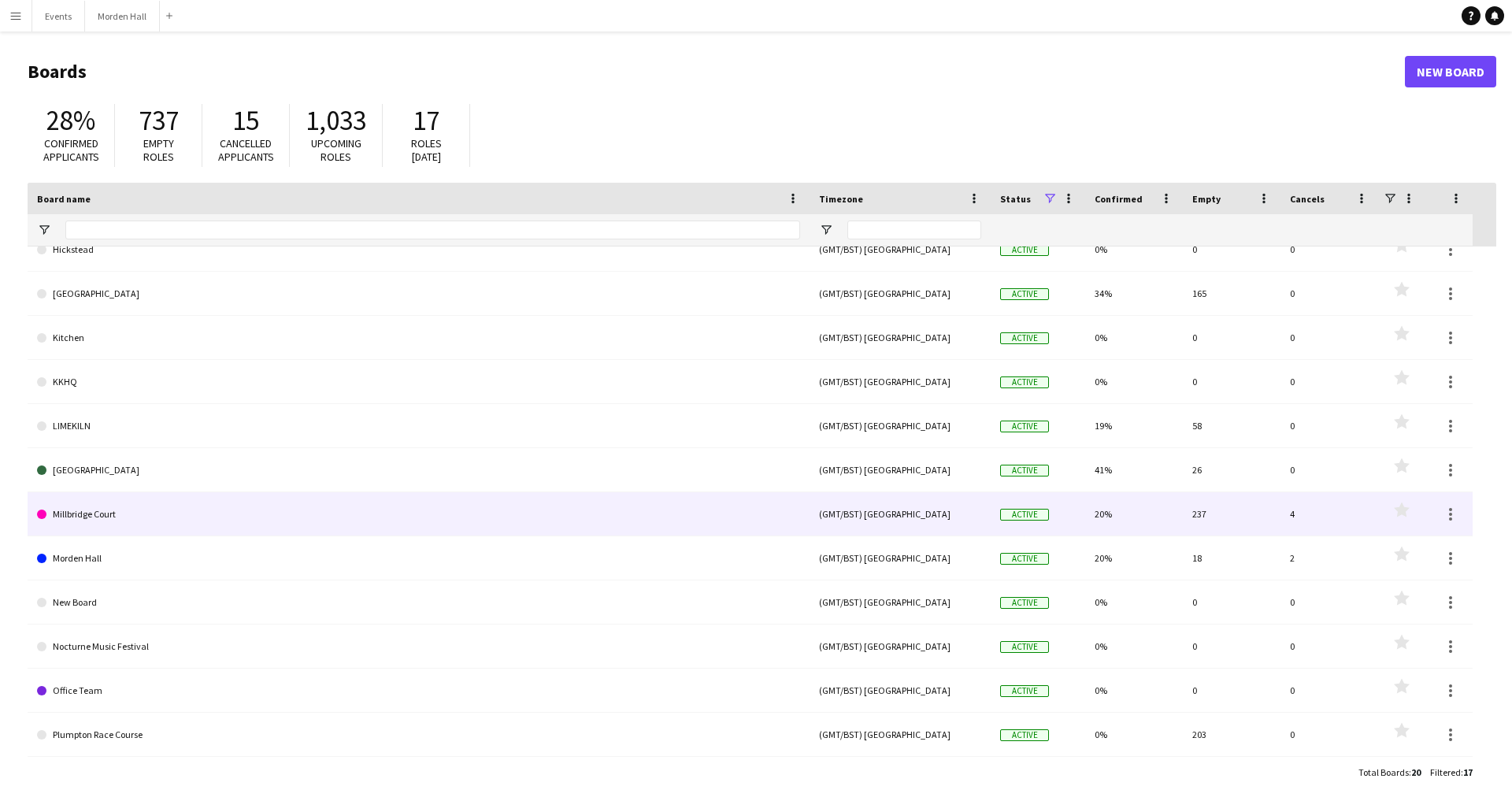
click at [85, 433] on link "Millbridge Court" at bounding box center [418, 513] width 763 height 44
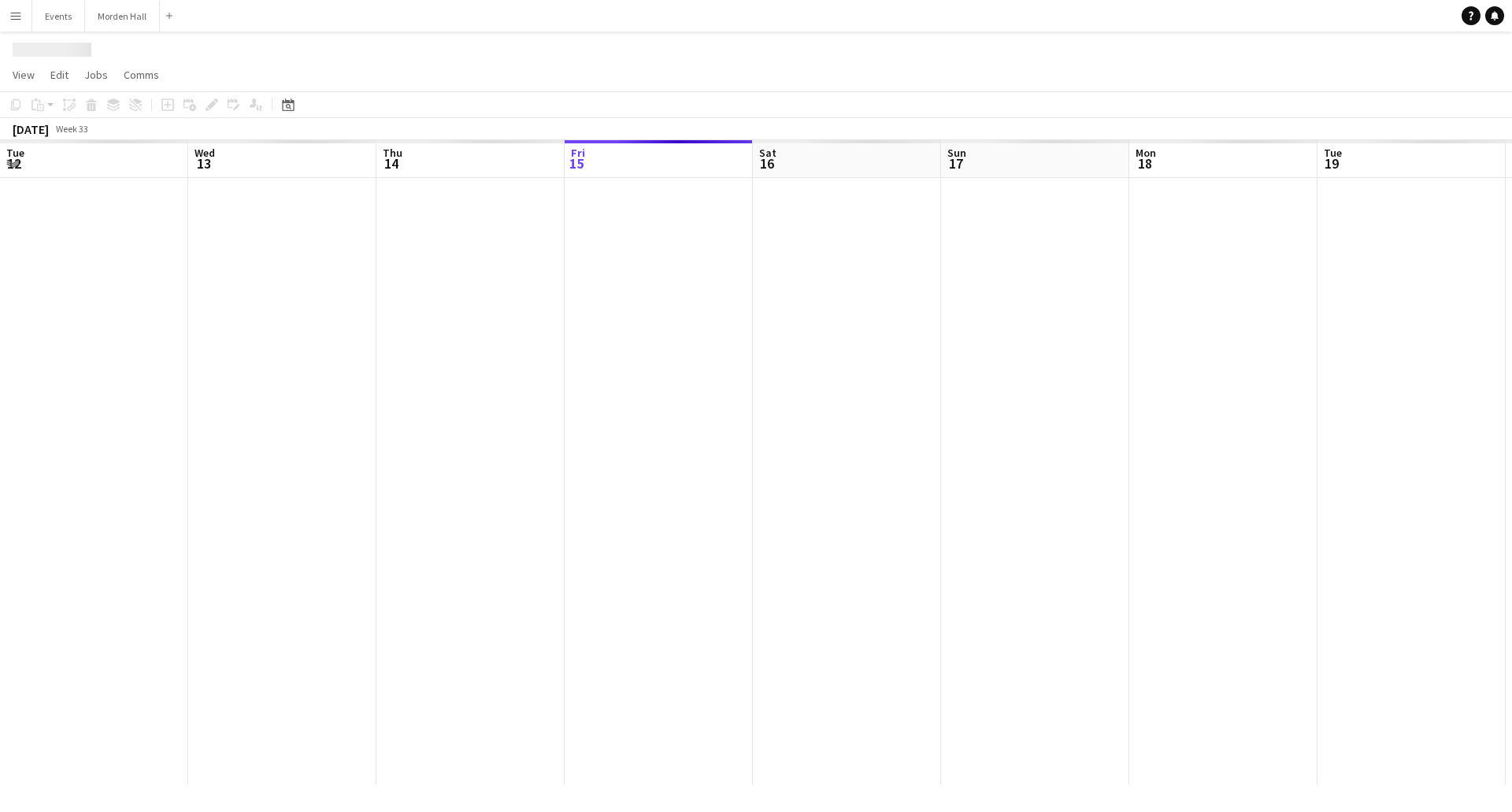
scroll to position [0, 377]
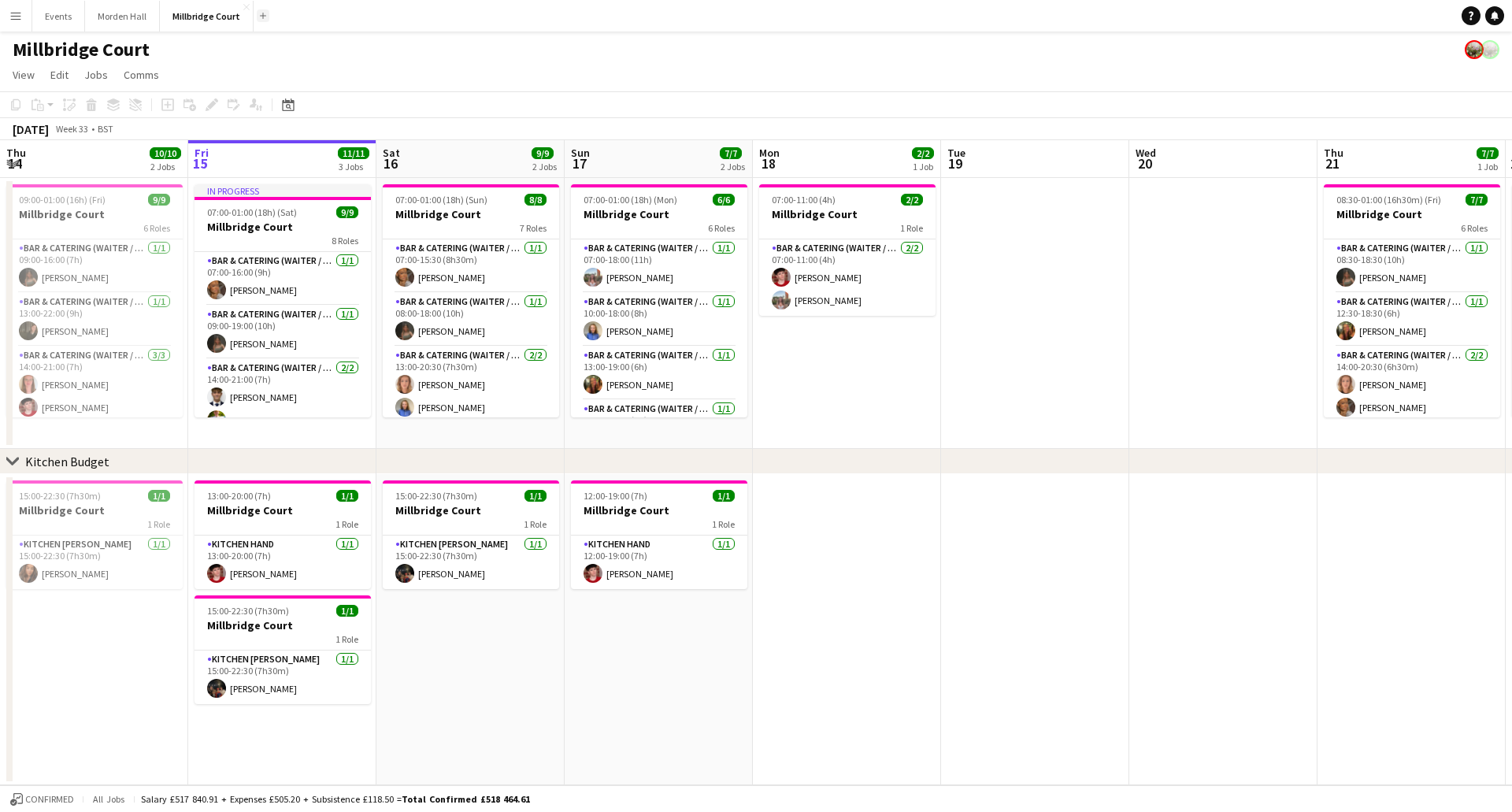
click at [257, 12] on button "Add" at bounding box center [263, 16] width 13 height 13
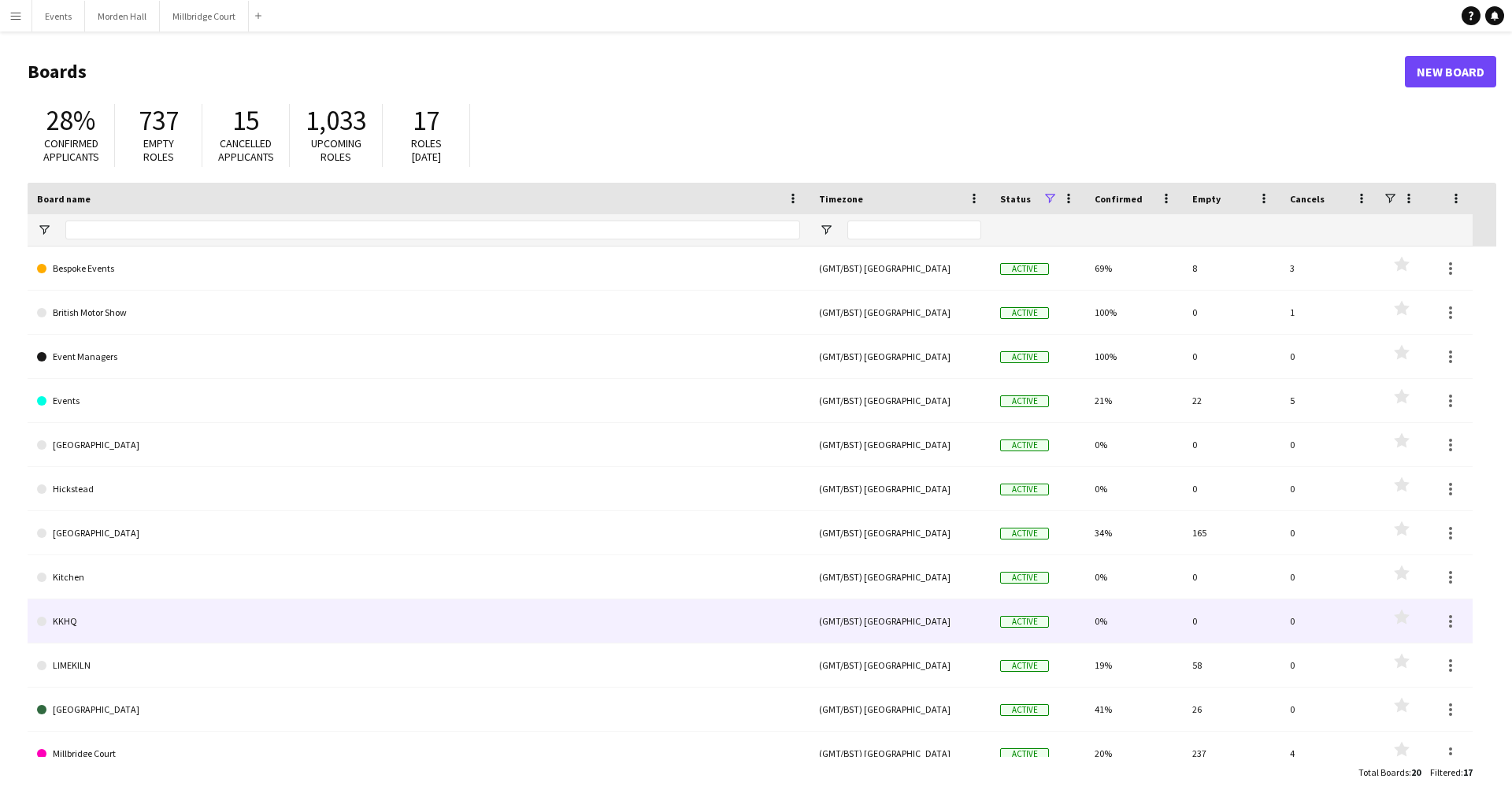
scroll to position [240, 0]
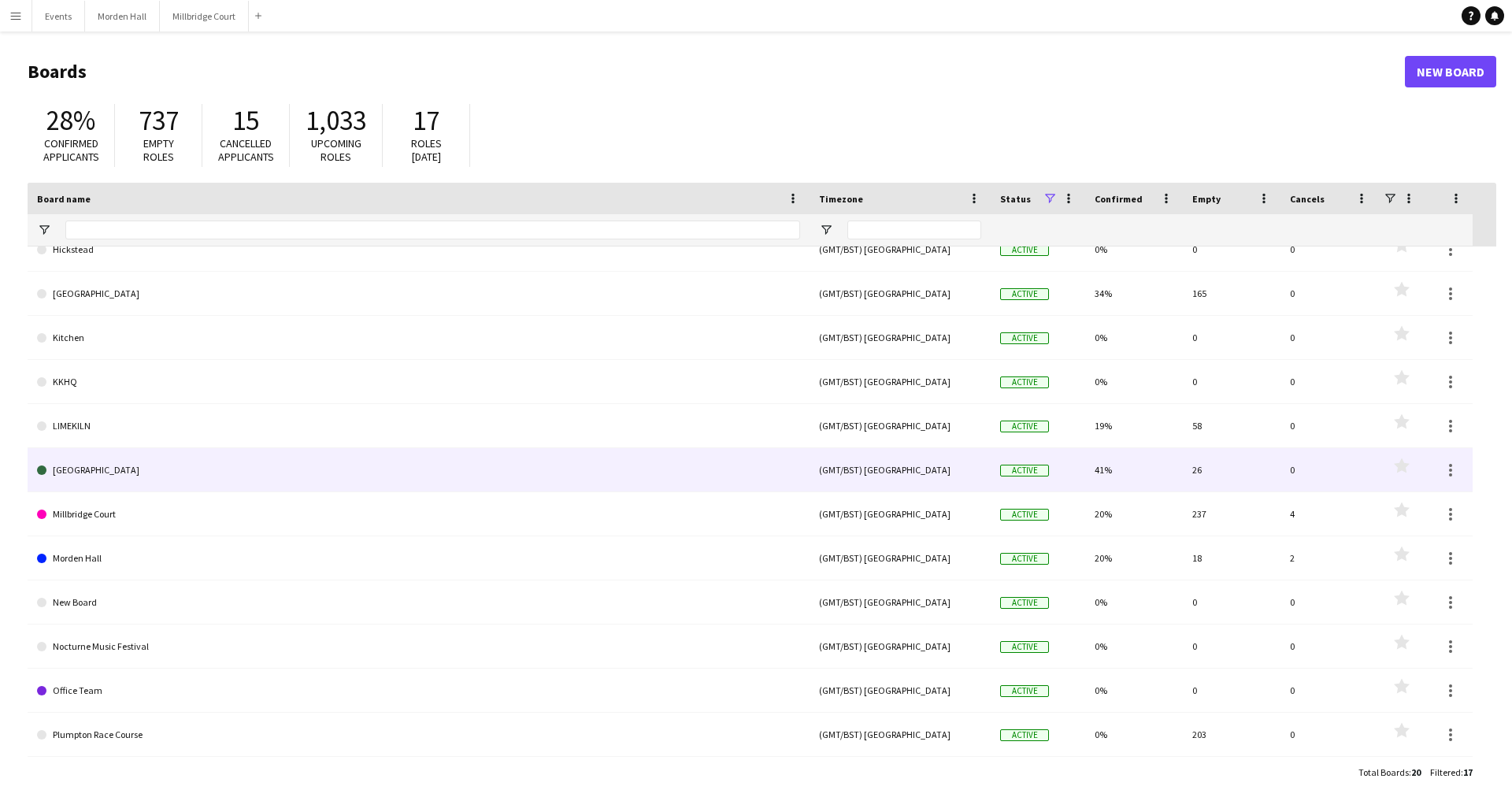
click at [92, 433] on link "[GEOGRAPHIC_DATA]" at bounding box center [418, 470] width 763 height 44
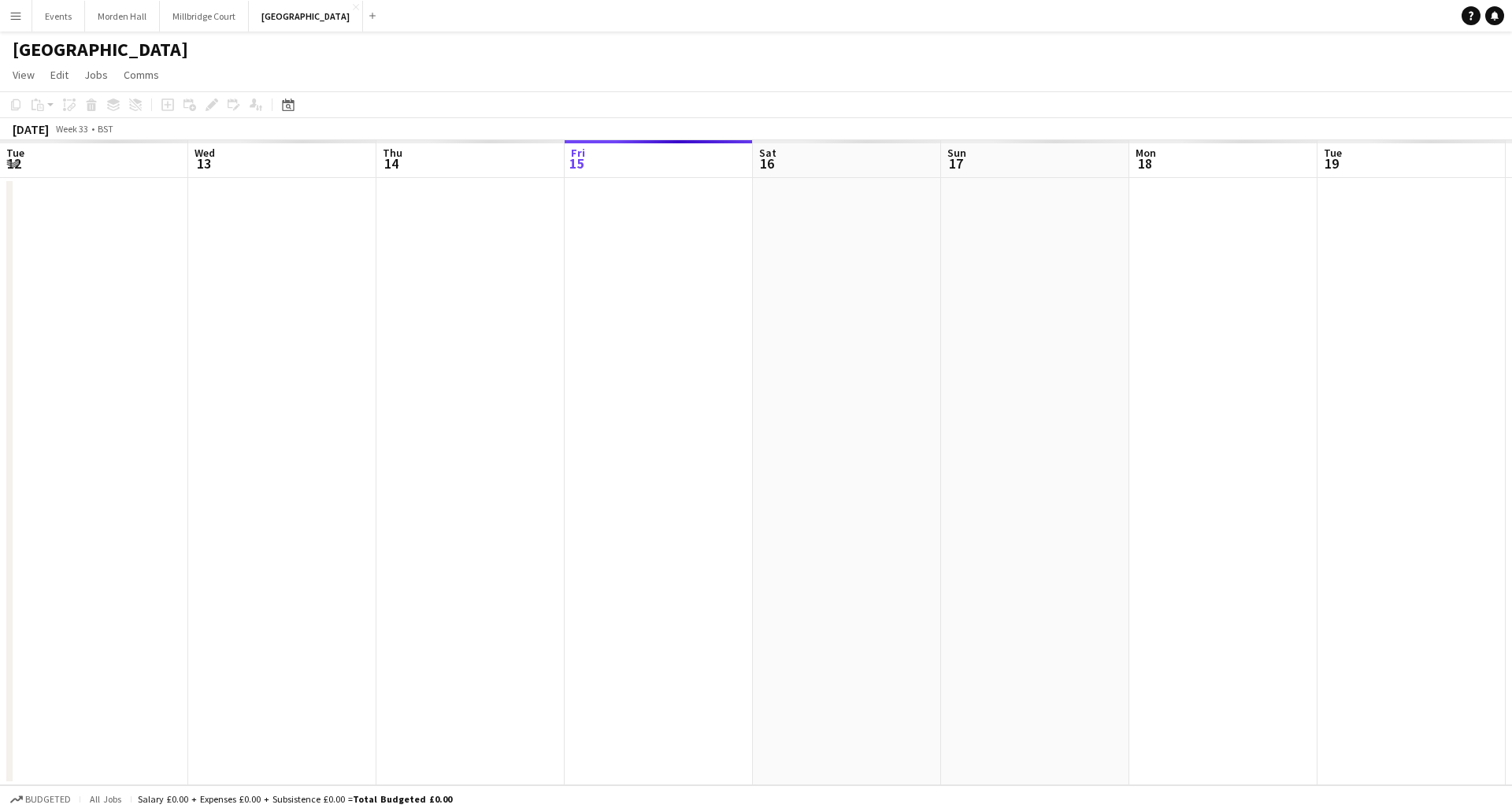
scroll to position [0, 377]
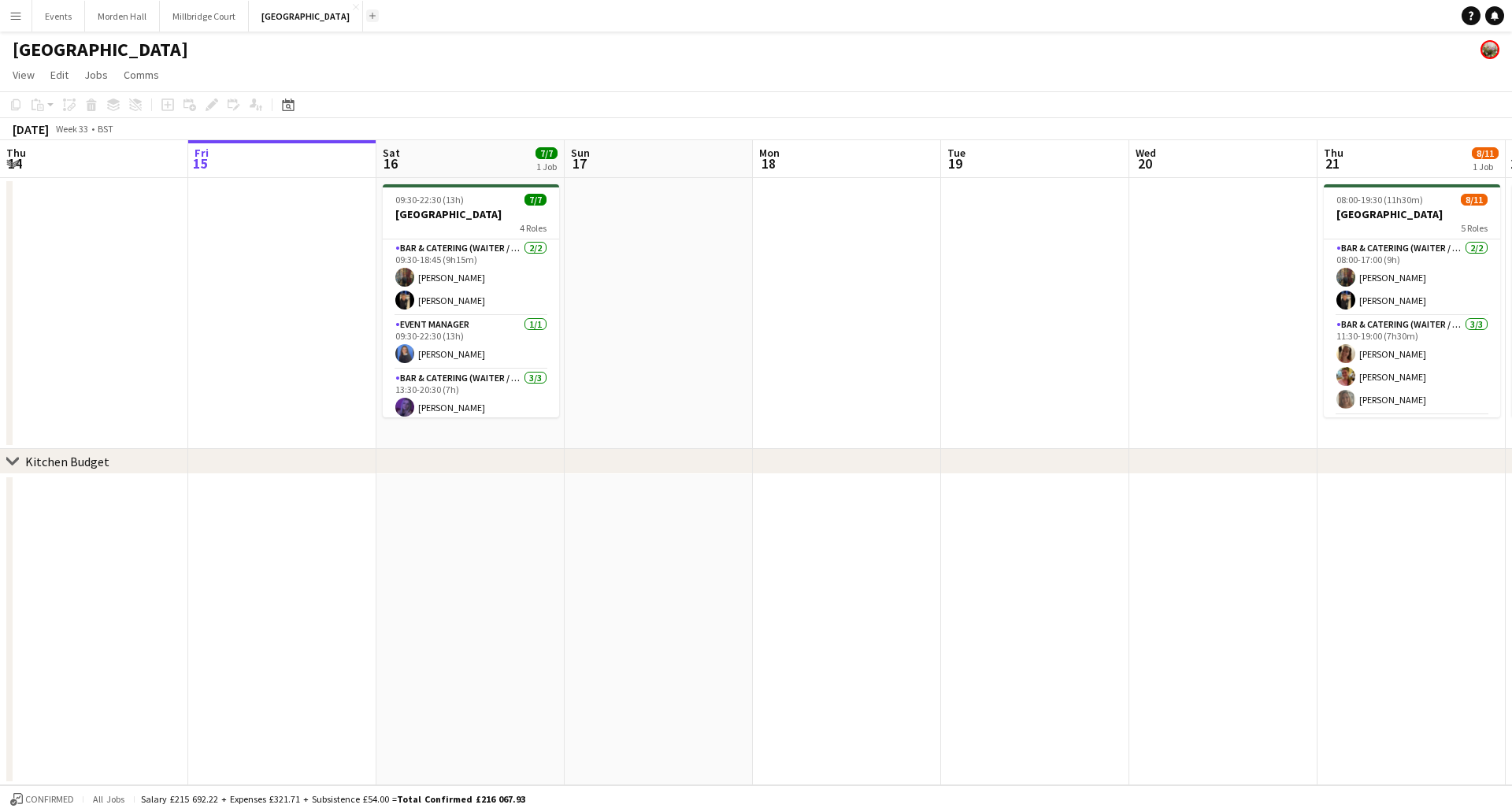
click at [366, 16] on button "Add" at bounding box center [372, 16] width 13 height 13
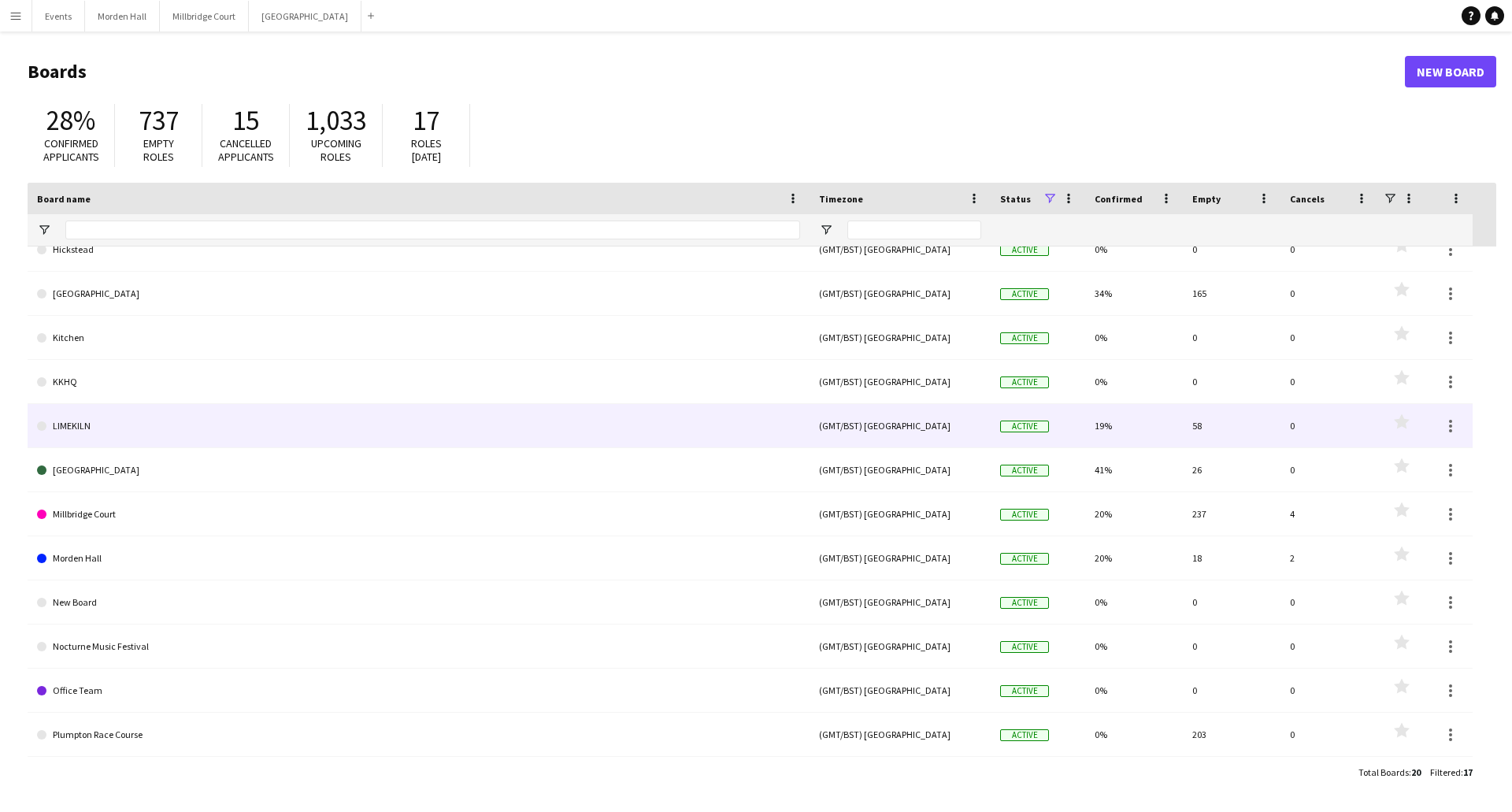
click at [124, 433] on link "LIMEKILN" at bounding box center [418, 426] width 763 height 44
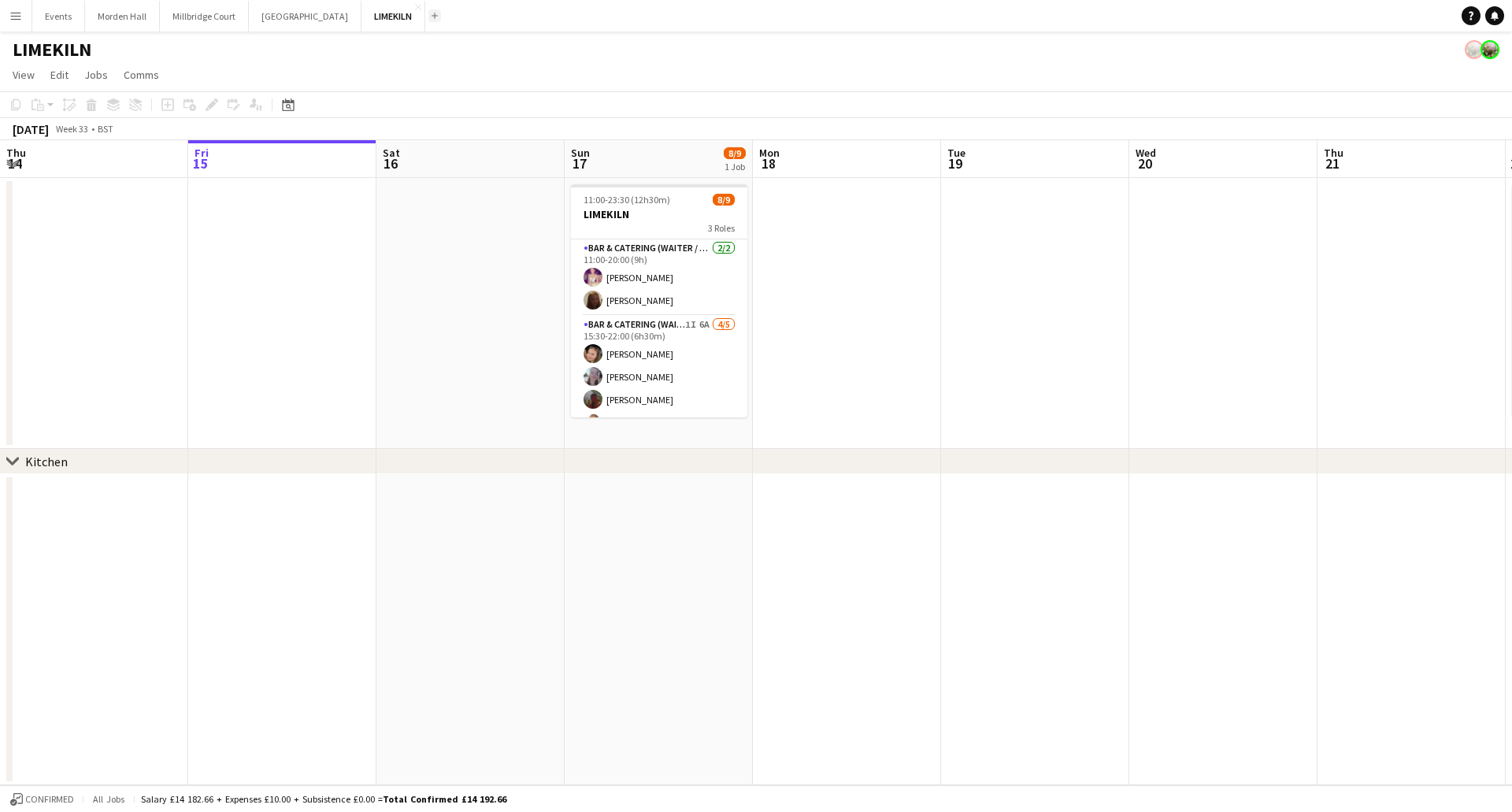
click at [429, 20] on button "Add" at bounding box center [435, 16] width 13 height 13
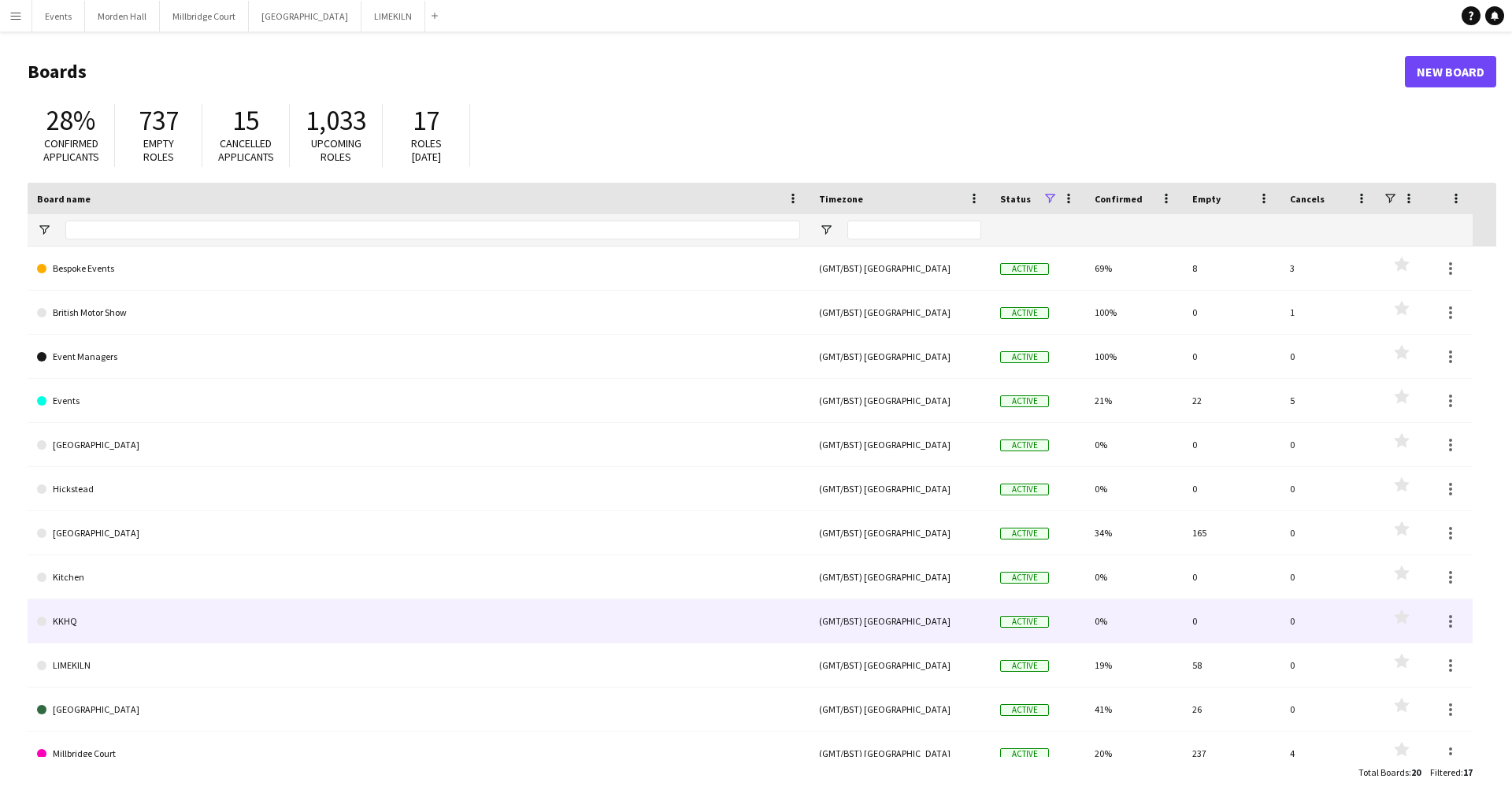
click at [80, 433] on link "KKHQ" at bounding box center [418, 621] width 763 height 44
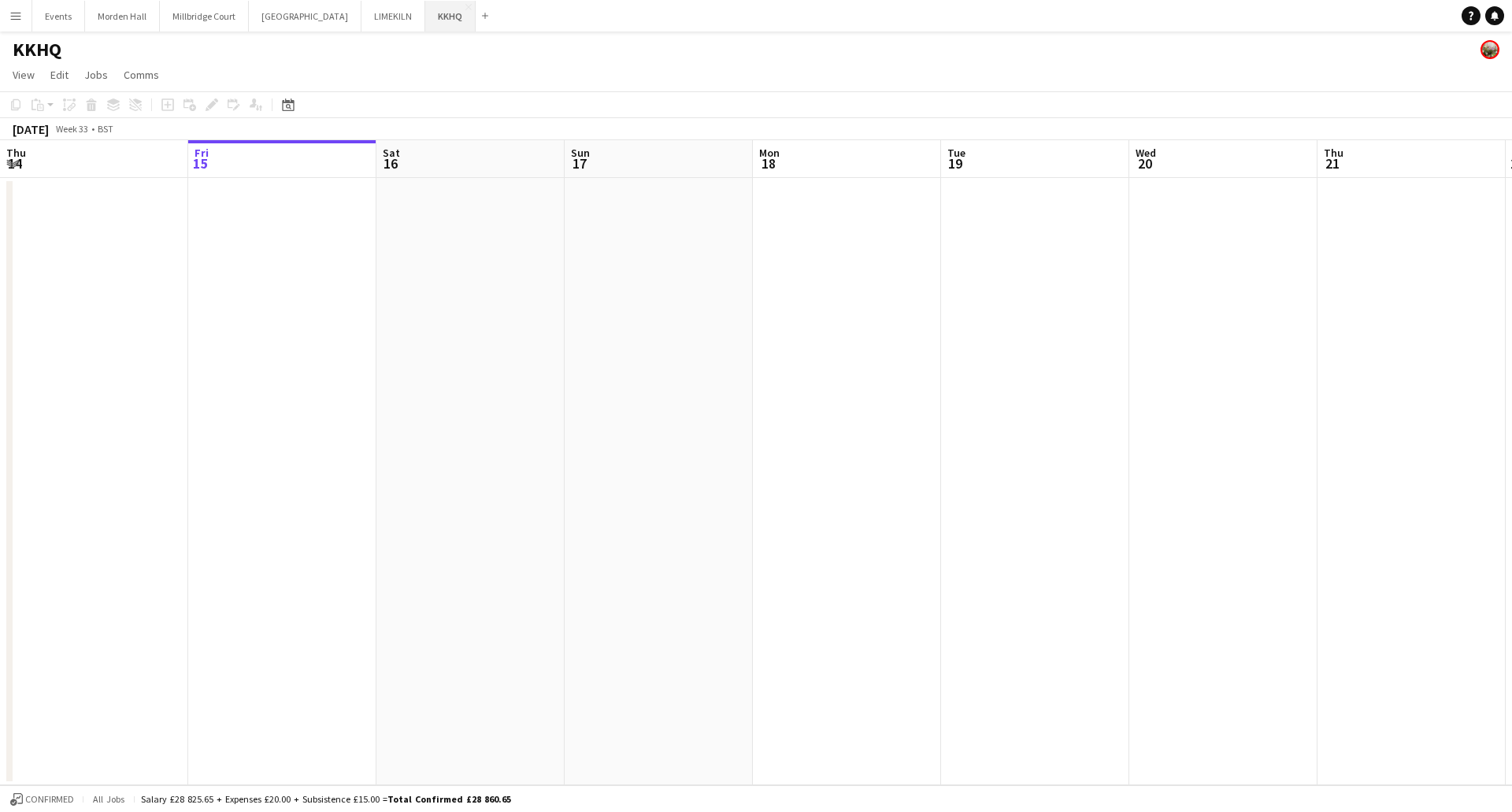
click at [440, 13] on button "KKHQ Close" at bounding box center [450, 16] width 50 height 30
click at [466, 6] on app-icon "Close" at bounding box center [468, 7] width 6 height 6
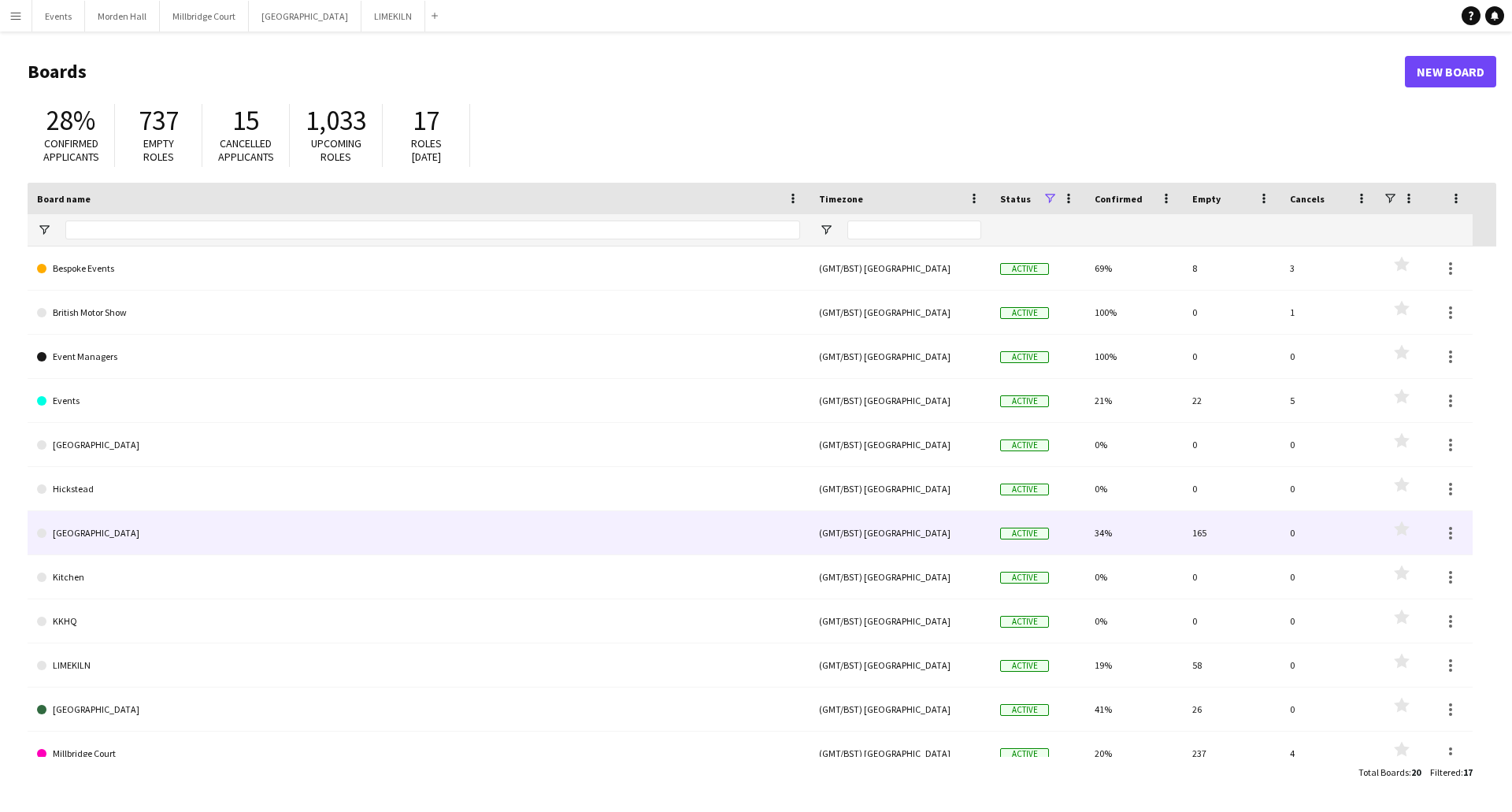
click at [95, 433] on link "[GEOGRAPHIC_DATA]" at bounding box center [418, 532] width 763 height 44
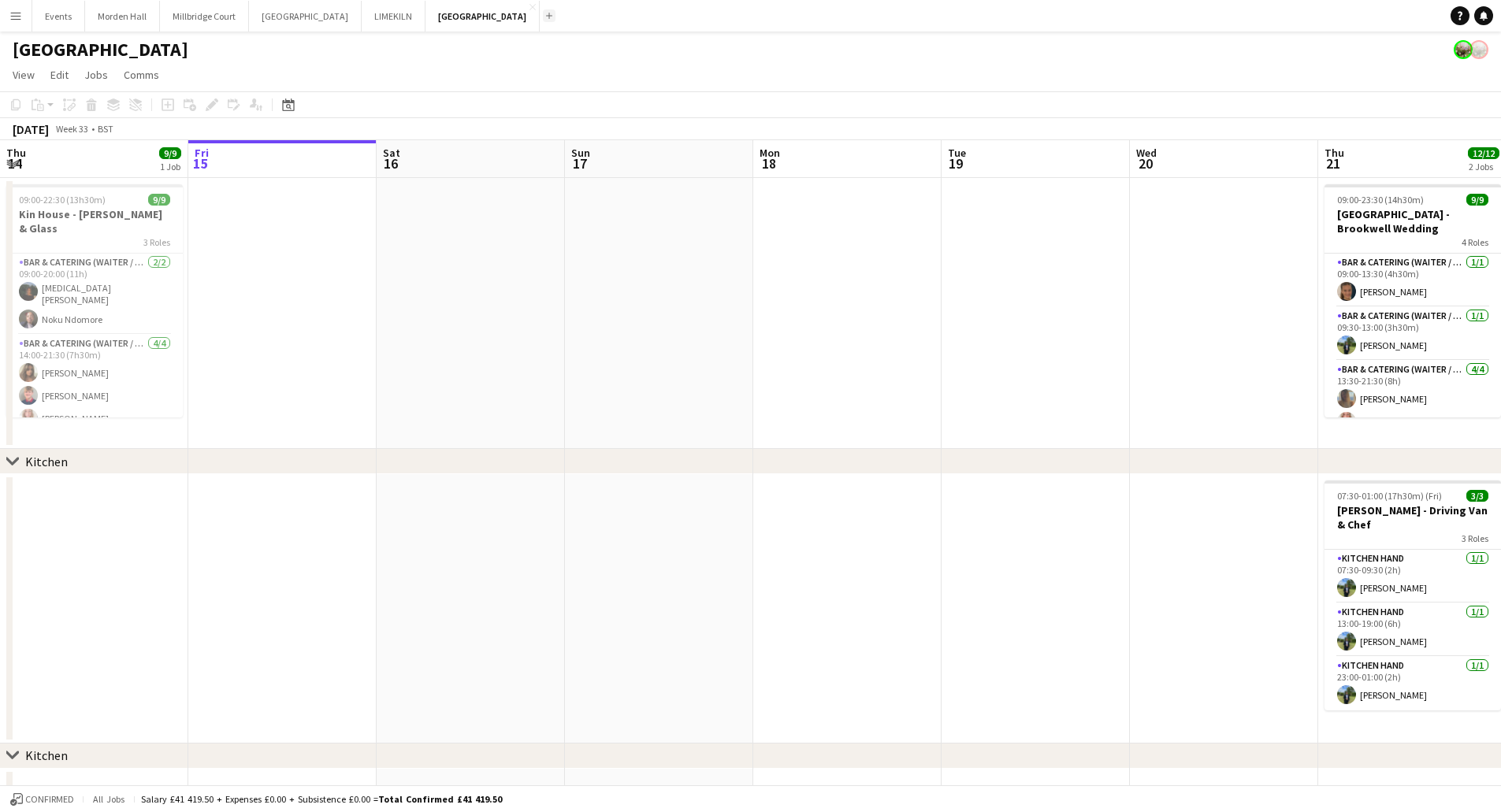
click at [543, 12] on button "Add" at bounding box center [549, 16] width 13 height 13
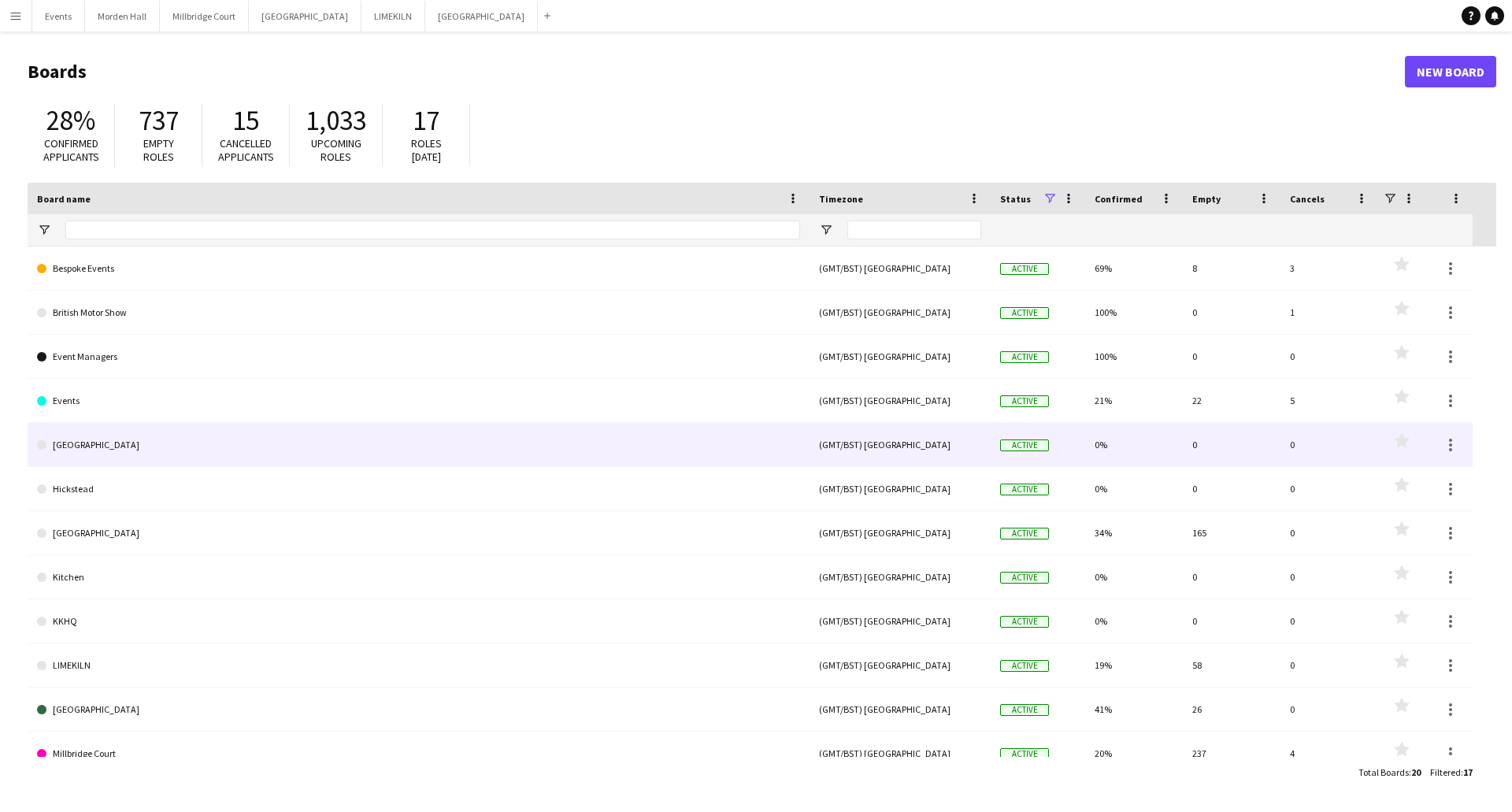
click at [94, 433] on link "[GEOGRAPHIC_DATA]" at bounding box center [418, 444] width 763 height 44
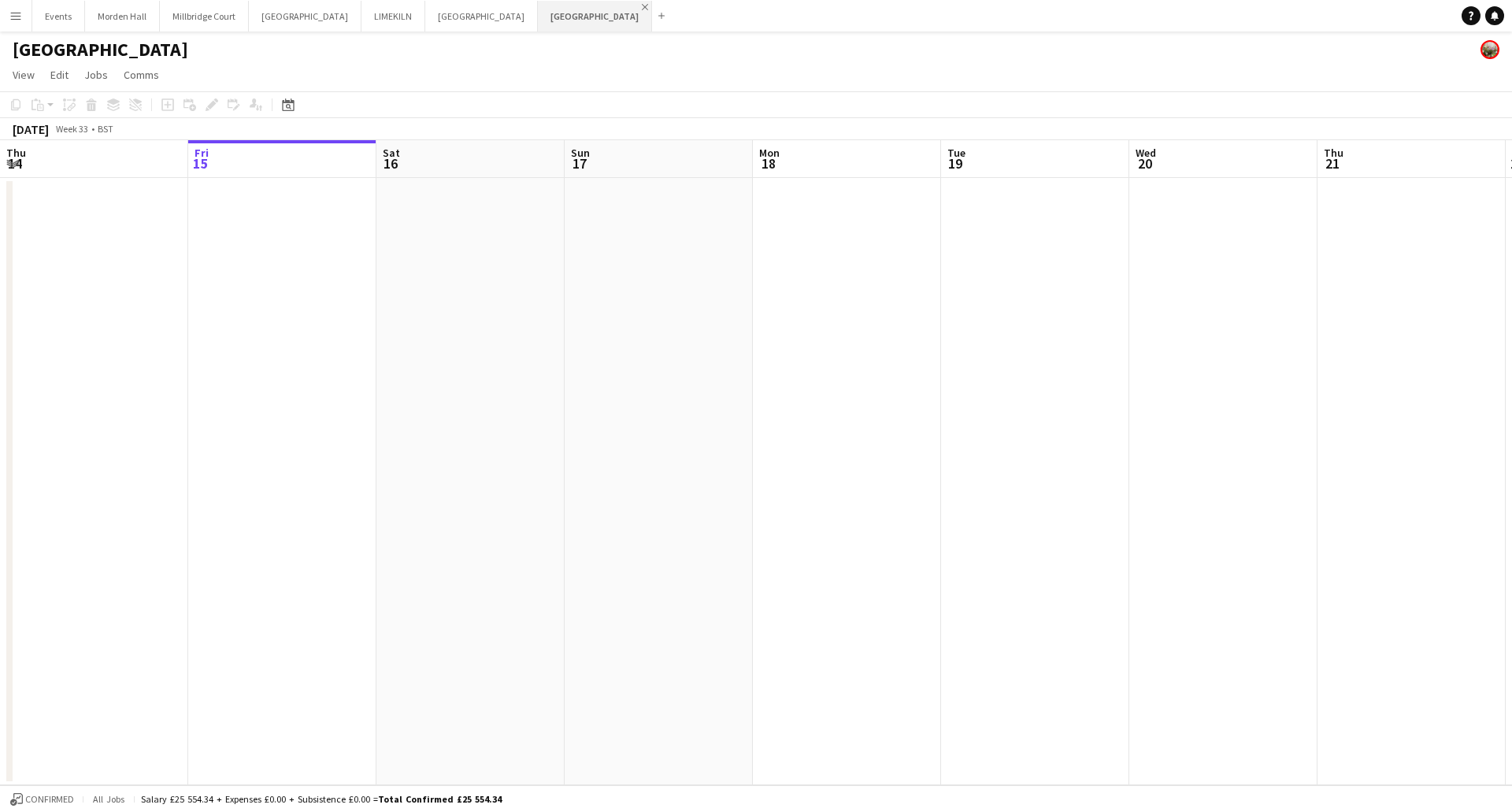
click at [642, 4] on app-icon "Close" at bounding box center [644, 7] width 6 height 6
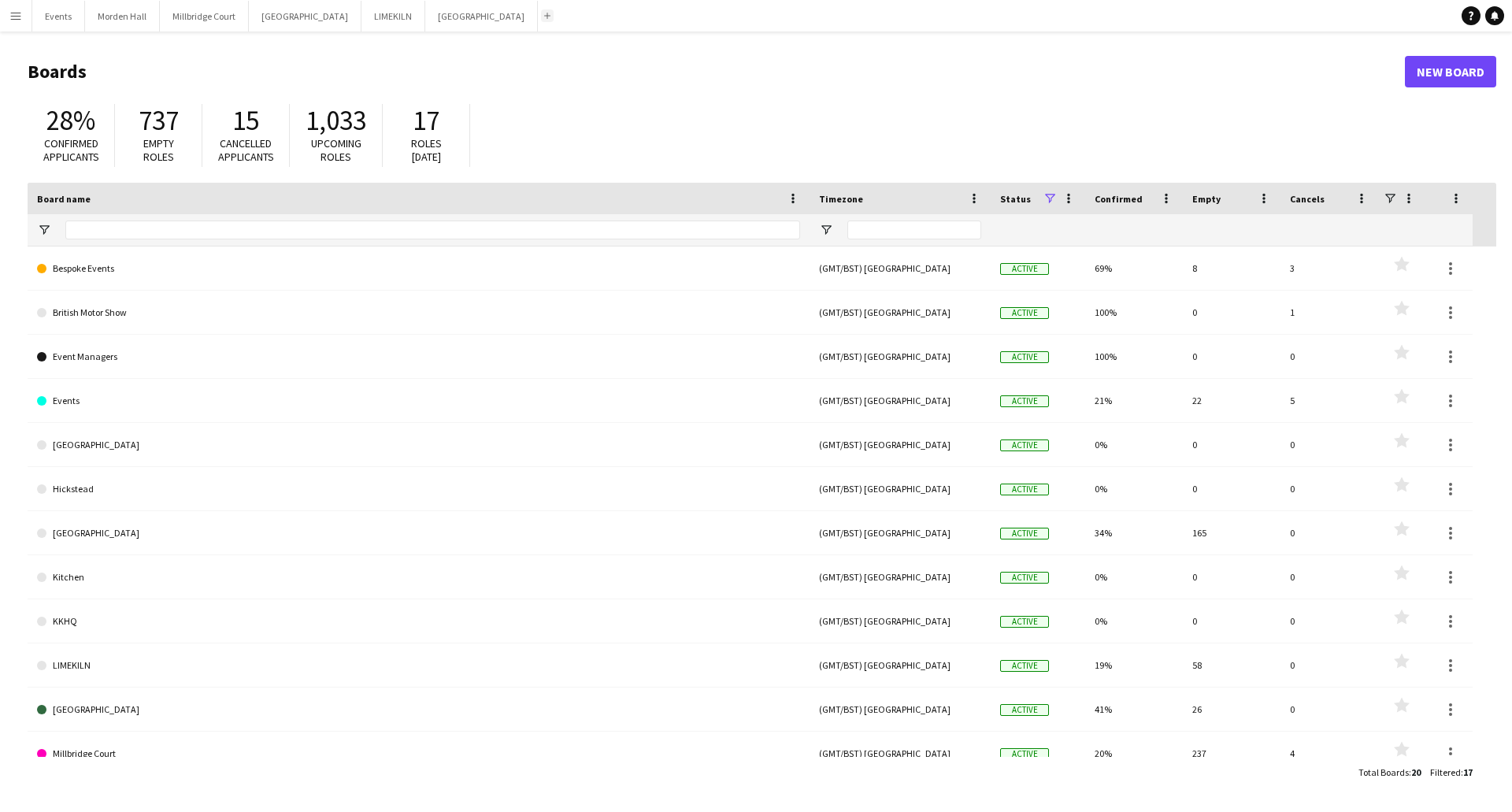
click at [544, 16] on app-icon "Add" at bounding box center [546, 16] width 6 height 6
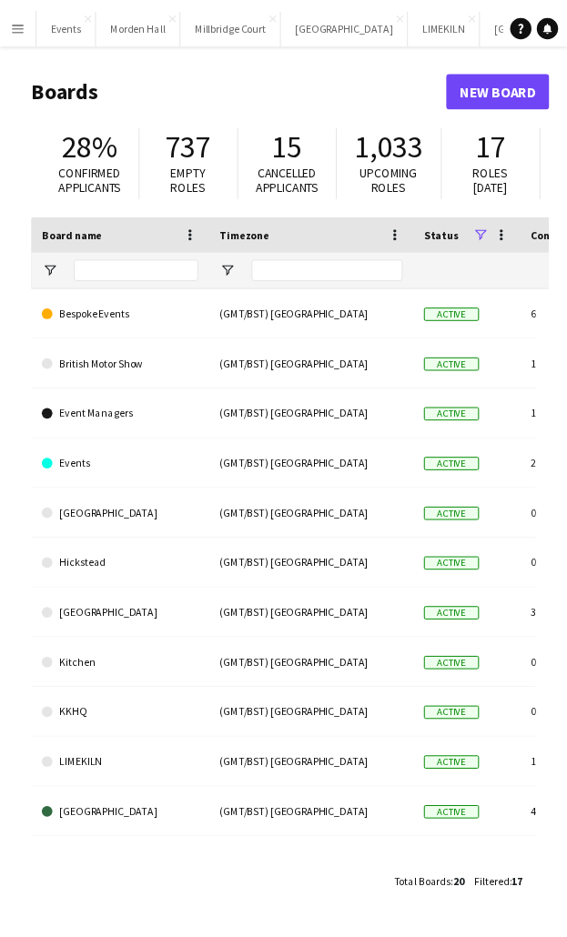
scroll to position [0, 132]
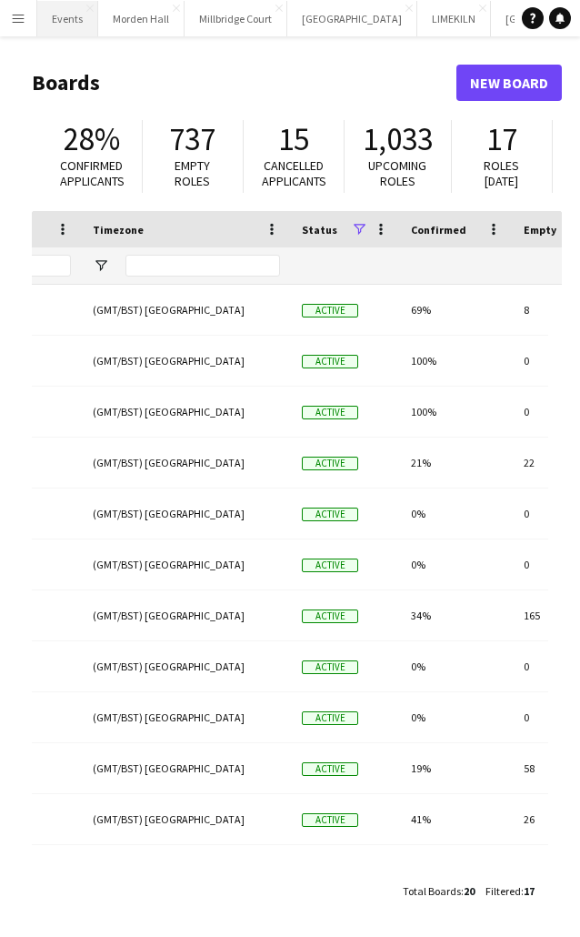
click at [73, 28] on button "Events Close" at bounding box center [67, 18] width 61 height 35
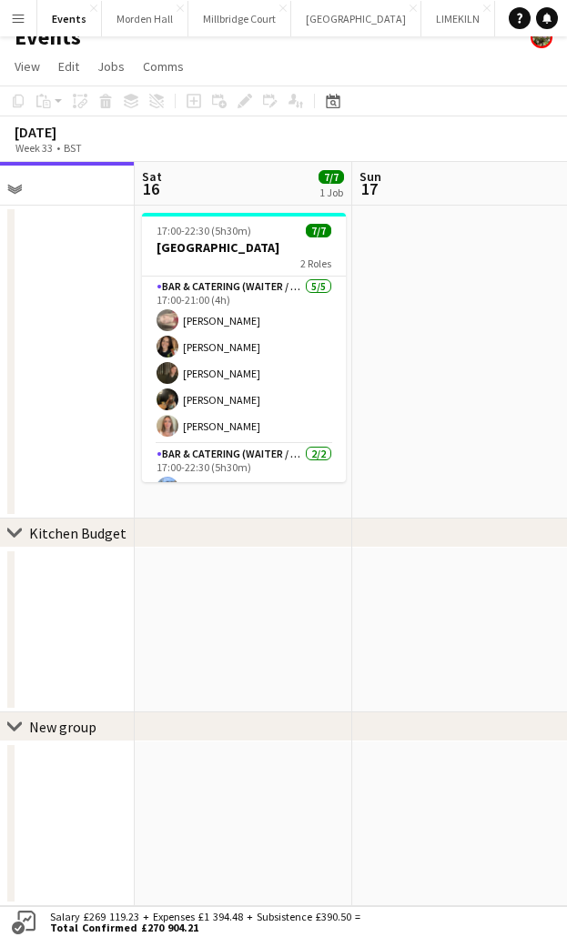
scroll to position [0, 767]
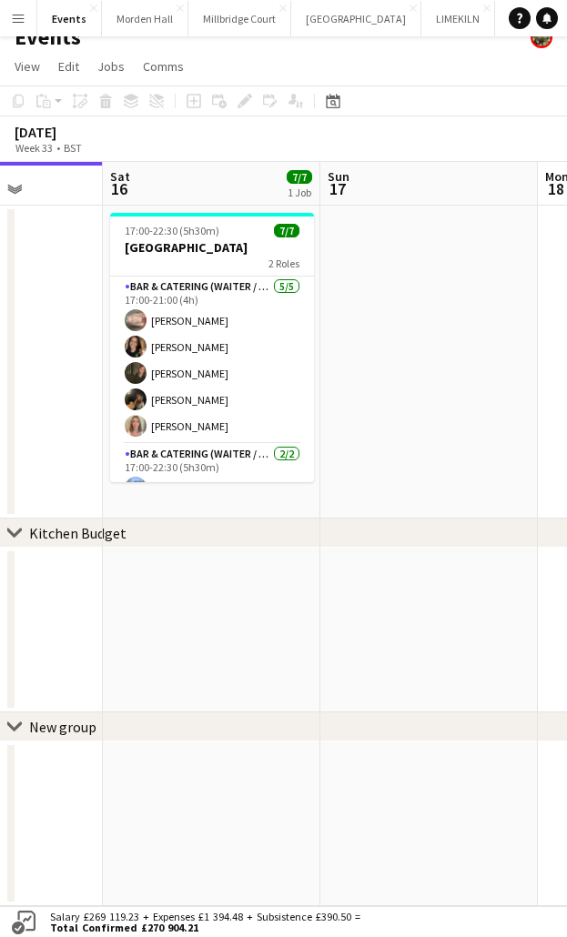
drag, startPoint x: 393, startPoint y: 688, endPoint x: 61, endPoint y: 684, distance: 332.0
click at [61, 500] on app-calendar-viewport "Tue 12 Wed 13 Thu 14 Fri 15 Sat 16 7/7 1 Job Sun 17 Mon 18 Tue 19 17:00-22:30 (…" at bounding box center [283, 534] width 567 height 744
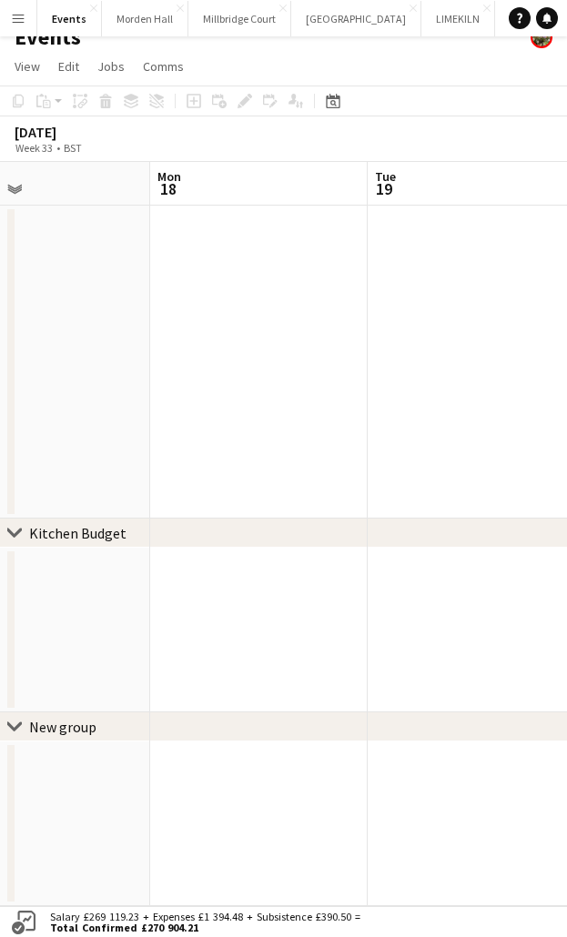
drag, startPoint x: 422, startPoint y: 431, endPoint x: 35, endPoint y: 432, distance: 387.5
click at [35, 432] on app-calendar-viewport "Thu 14 Fri 15 Sat 16 7/7 1 Job Sun 17 Mon 18 Tue 19 Wed 20 7/7 1 Job Thu 21 17:…" at bounding box center [283, 534] width 567 height 744
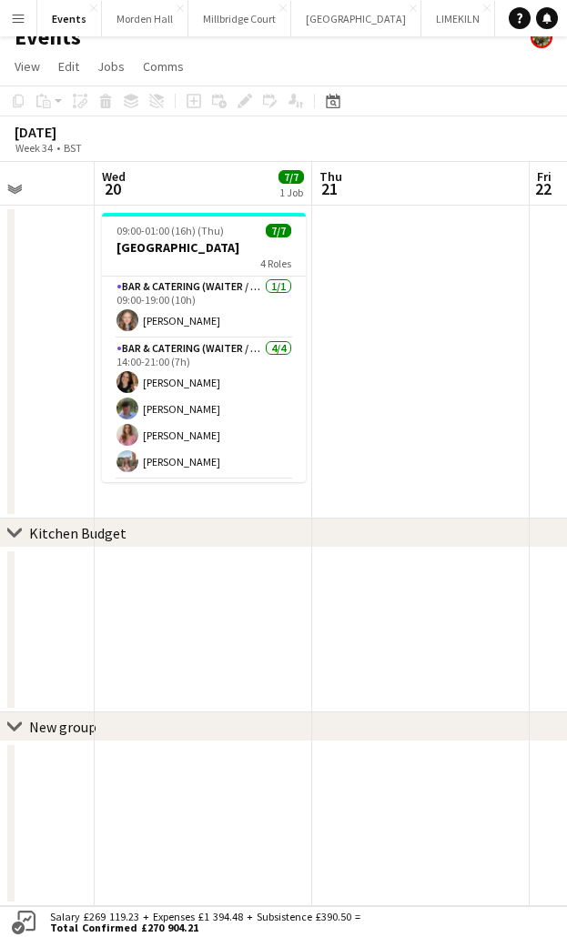
scroll to position [0, 598]
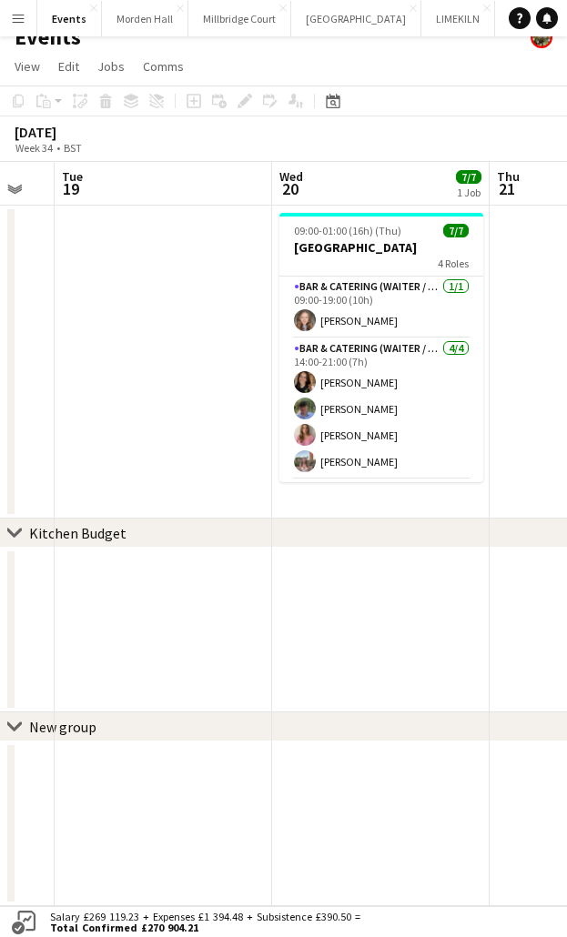
drag, startPoint x: 373, startPoint y: 402, endPoint x: 60, endPoint y: 413, distance: 313.1
click at [60, 413] on app-calendar-viewport "Sat 16 7/7 1 Job Sun 17 Mon 18 Tue 19 Wed 20 7/7 1 Job Thu 21 Fri 22 Sat 23 17:…" at bounding box center [283, 534] width 567 height 744
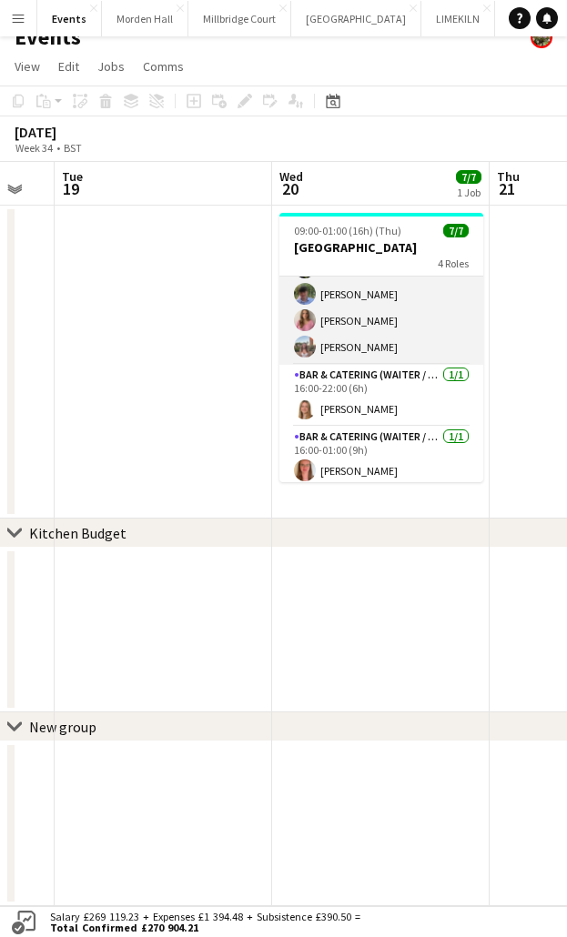
scroll to position [121, 0]
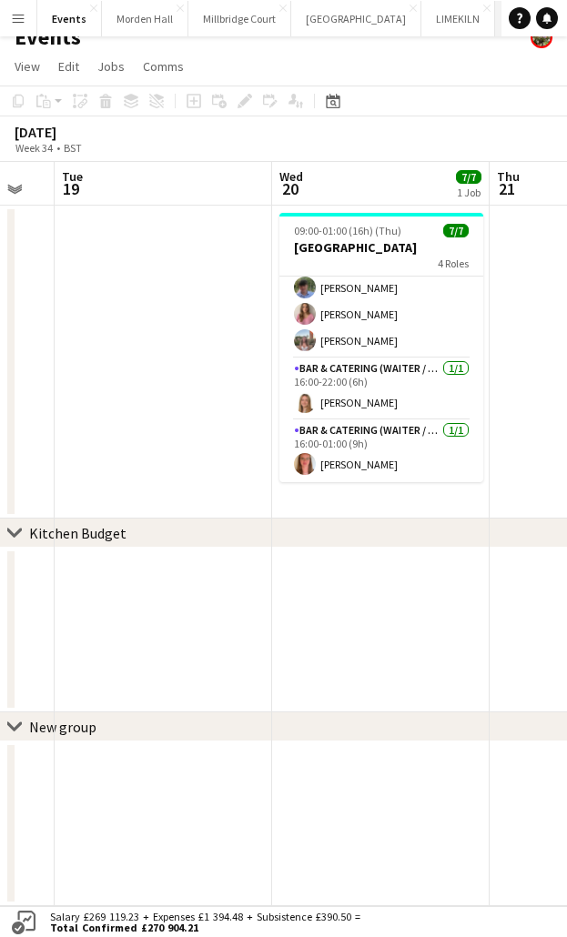
click at [495, 29] on button "[GEOGRAPHIC_DATA] Close" at bounding box center [560, 18] width 130 height 35
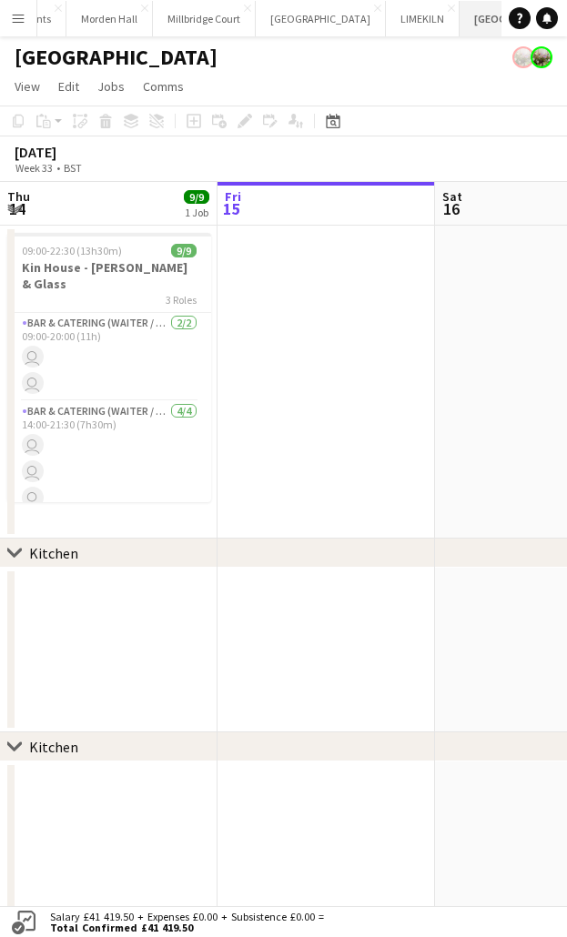
scroll to position [0, 35]
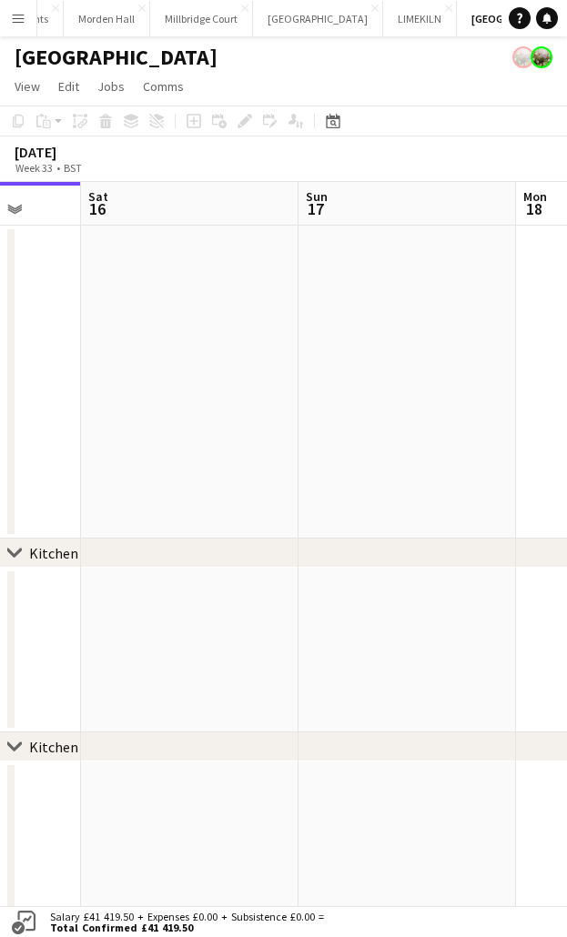
drag, startPoint x: 360, startPoint y: 675, endPoint x: -42, endPoint y: 642, distance: 403.4
click at [0, 500] on html "Menu Boards Boards Boards All jobs Status Workforce Workforce My Workforce Recr…" at bounding box center [283, 478] width 567 height 957
drag, startPoint x: 96, startPoint y: 451, endPoint x: 38, endPoint y: 451, distance: 57.3
click at [38, 451] on app-calendar-viewport "Thu 14 9/9 1 Job Fri 15 Sat 16 Sun 17 Mon 18 Tue 19 Wed 20 Thu 21 09:00-22:30 (…" at bounding box center [283, 554] width 567 height 744
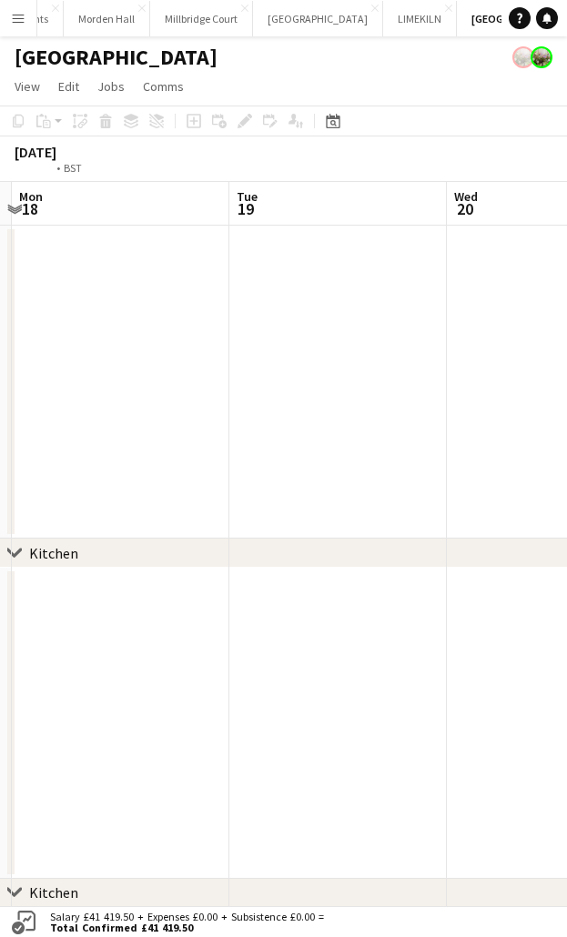
drag, startPoint x: 301, startPoint y: 470, endPoint x: 64, endPoint y: 463, distance: 237.5
click at [64, 463] on app-calendar-viewport "Thu 14 9/9 1 Job Fri 15 Sat 16 Sun 17 Mon 18 Tue 19 Wed 20 Thu 21 12/12 2 Jobs …" at bounding box center [283, 572] width 567 height 780
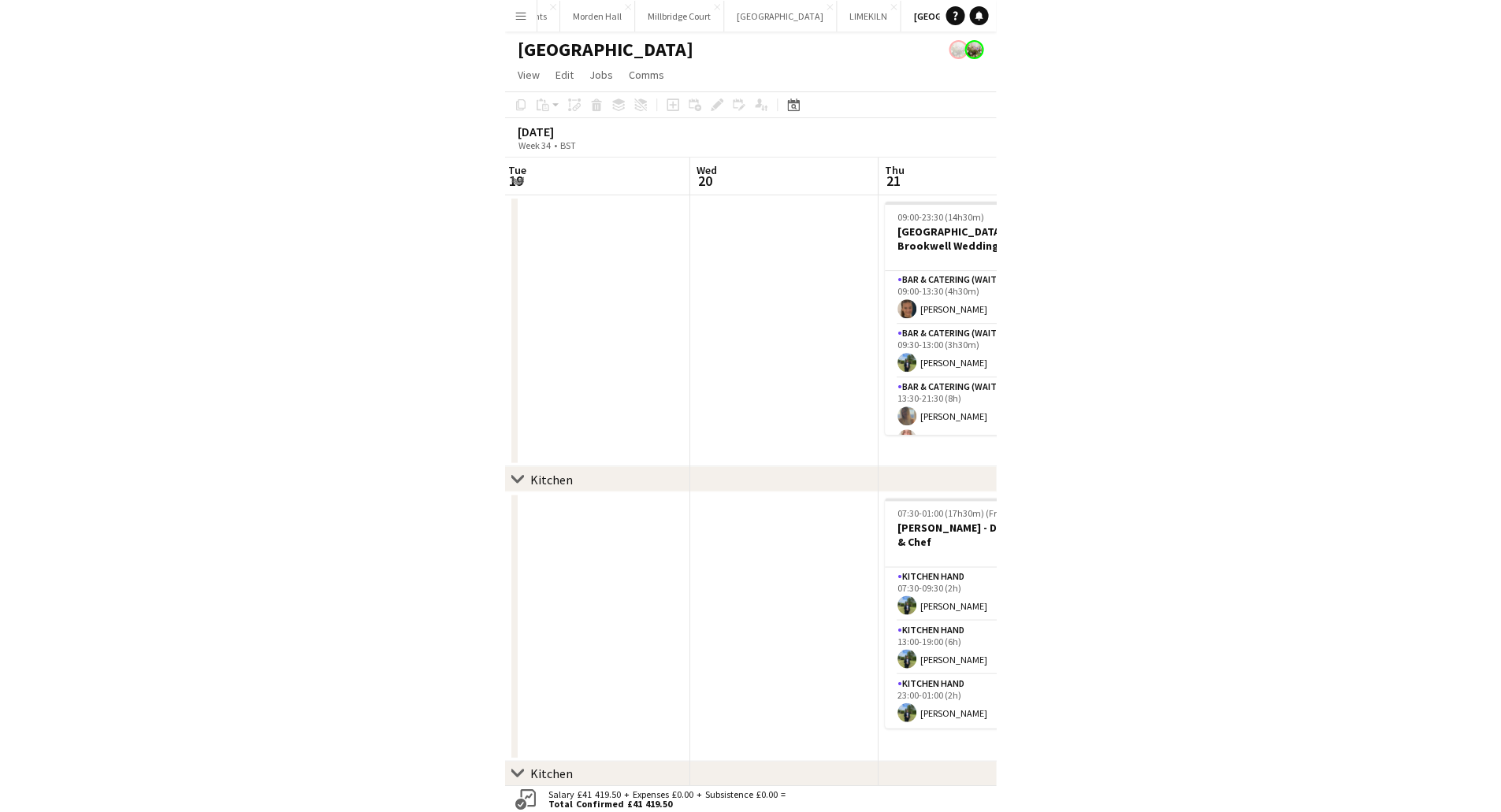
scroll to position [0, 566]
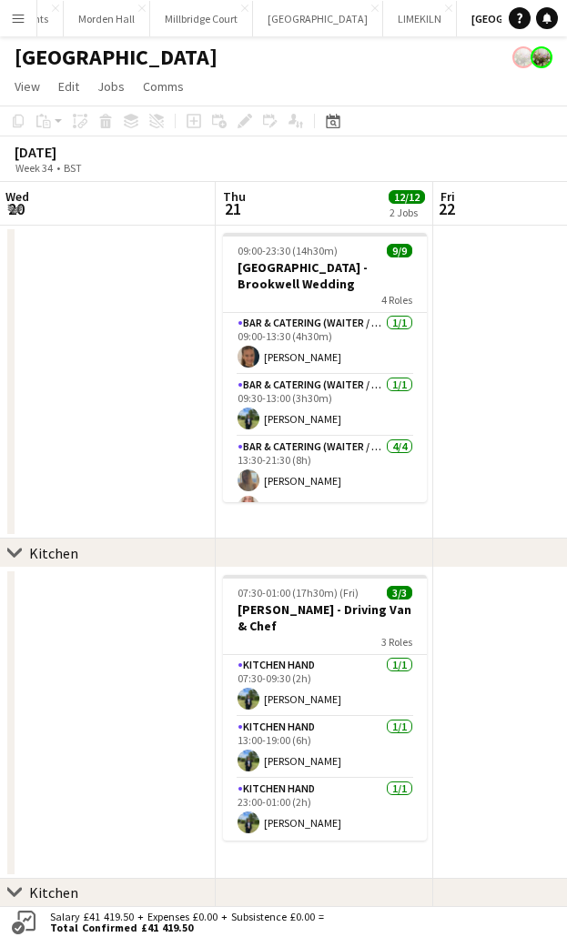
drag, startPoint x: 126, startPoint y: 459, endPoint x: 111, endPoint y: 457, distance: 14.8
click at [111, 457] on app-calendar-viewport "Sun 17 Mon 18 Tue 19 Wed 20 Thu 21 12/12 2 Jobs Fri 22 Sat 23 12/12 2 Jobs Sun …" at bounding box center [283, 572] width 567 height 780
drag, startPoint x: 108, startPoint y: 35, endPoint x: 221, endPoint y: 42, distance: 113.0
click at [221, 42] on div "Menu Boards Boards Boards All jobs Status Workforce Workforce My Workforce Recr…" at bounding box center [283, 496] width 567 height 993
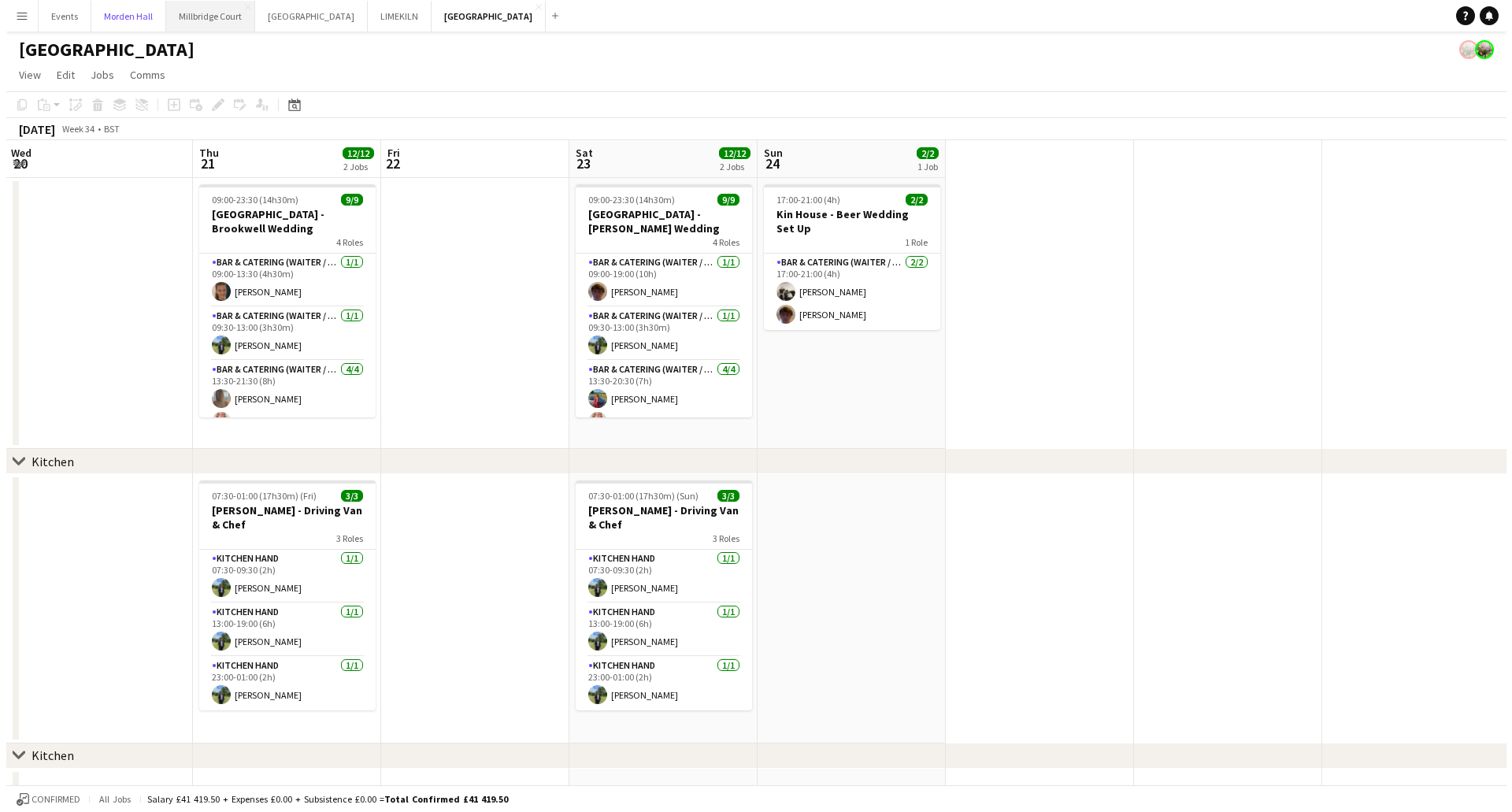
scroll to position [0, 0]
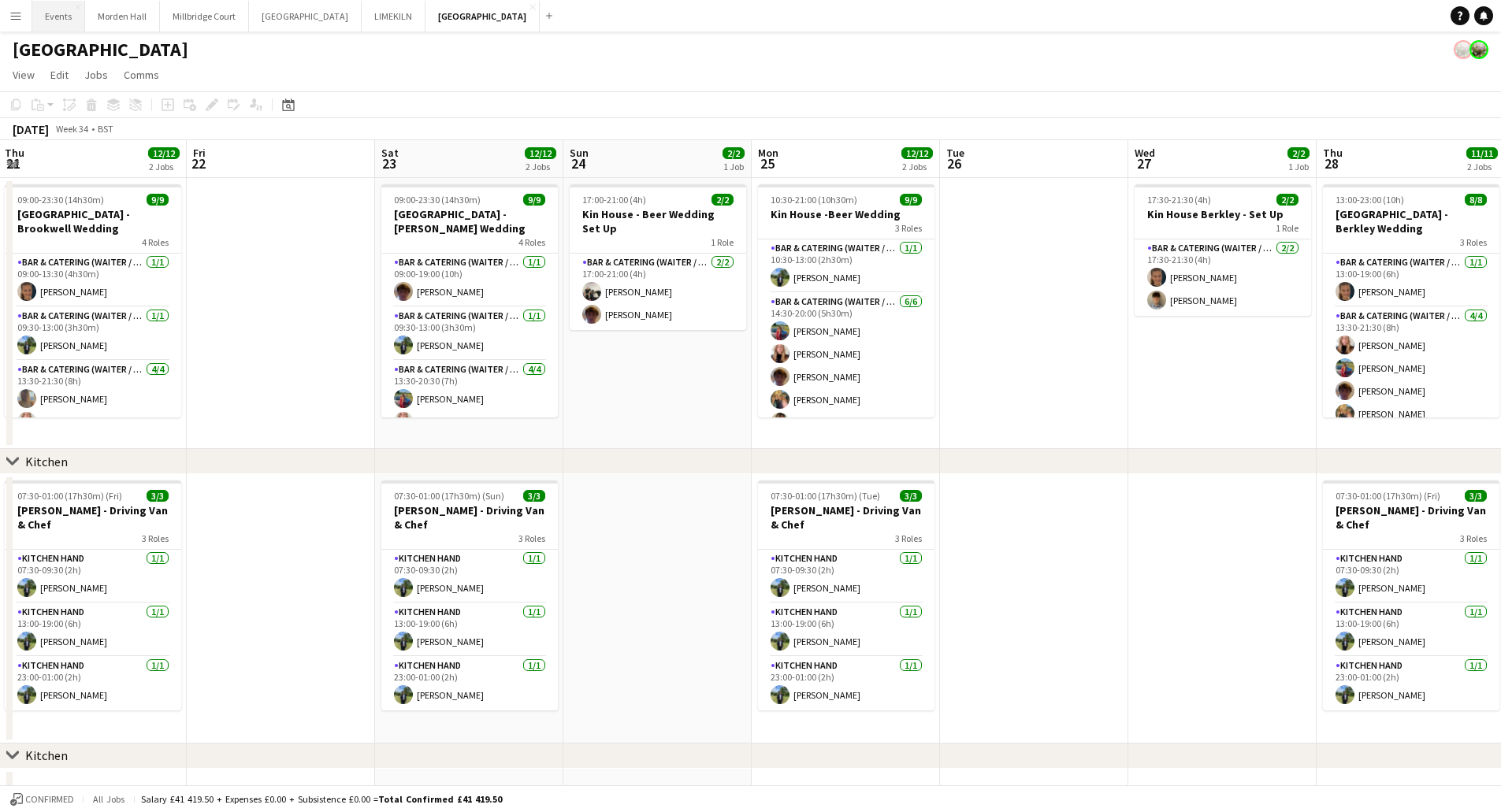
click at [53, 10] on button "Events Close" at bounding box center [58, 16] width 53 height 30
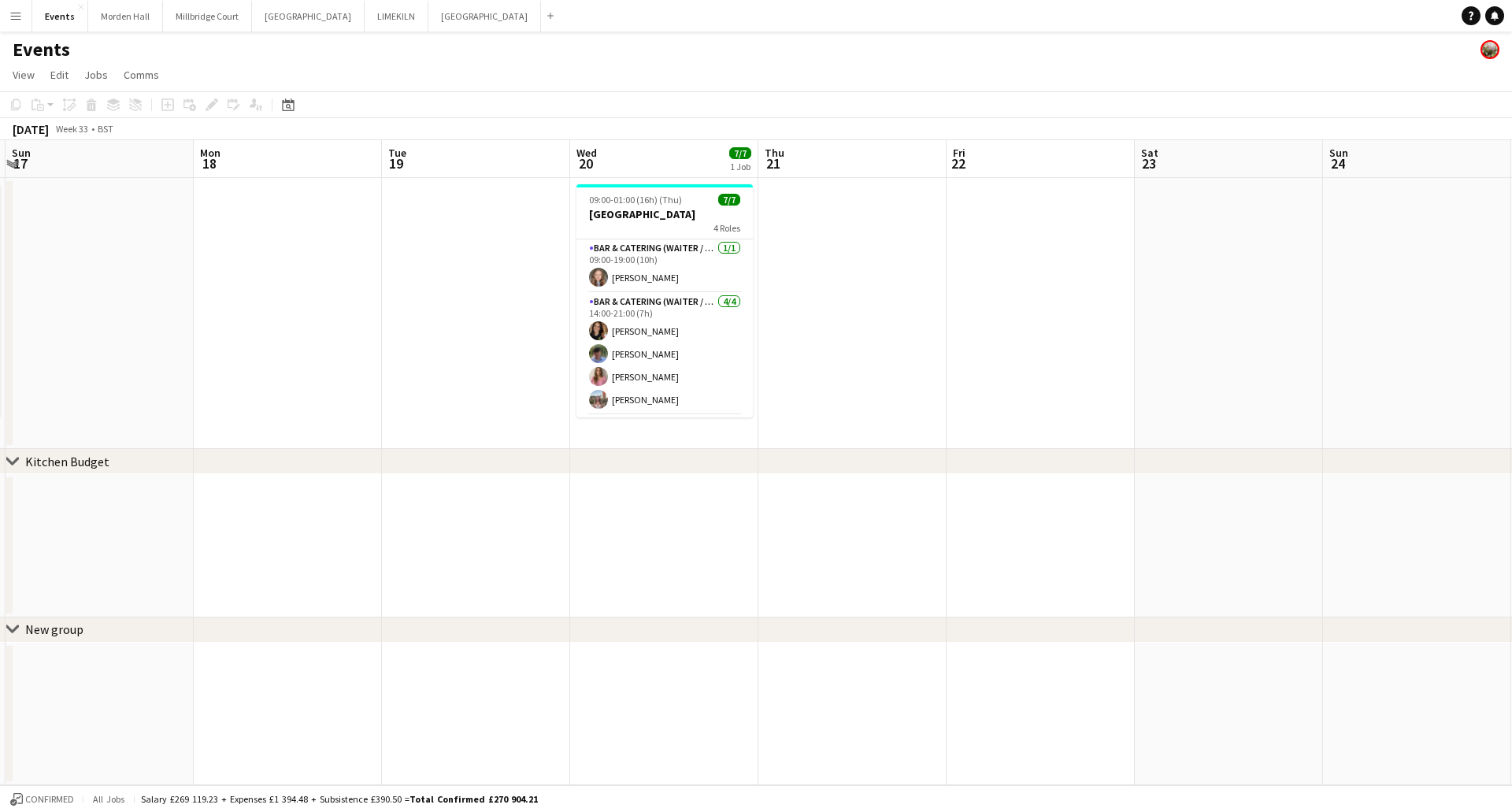
scroll to position [0, 560]
drag, startPoint x: 906, startPoint y: 578, endPoint x: 346, endPoint y: 524, distance: 562.6
click at [346, 433] on app-calendar-viewport "Thu 14 Fri 15 Sat 16 7/7 1 Job Sun 17 Mon 18 Tue 19 Wed 20 7/7 1 Job Thu 21 Fri…" at bounding box center [756, 462] width 1512 height 645
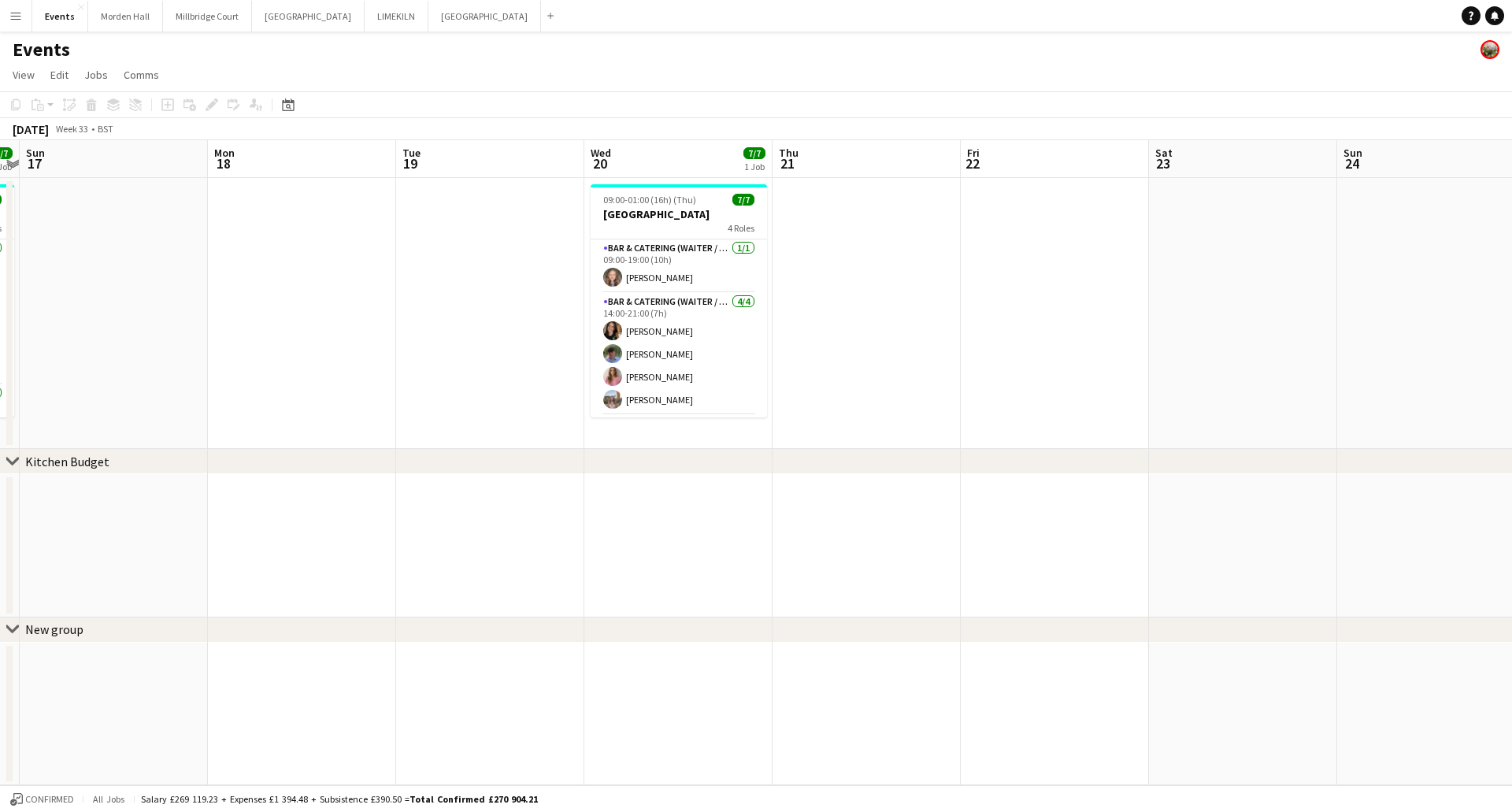
drag, startPoint x: 647, startPoint y: 581, endPoint x: 658, endPoint y: 448, distance: 133.5
click at [658, 433] on app-calendar-viewport "Thu 14 Fri 15 Sat 16 7/7 1 Job Sun 17 Mon 18 Tue 19 Wed 20 7/7 1 Job Thu 21 Fri…" at bounding box center [756, 462] width 1512 height 645
drag, startPoint x: 635, startPoint y: 518, endPoint x: 634, endPoint y: 588, distance: 70.0
click at [634, 433] on app-date-cell at bounding box center [677, 546] width 188 height 144
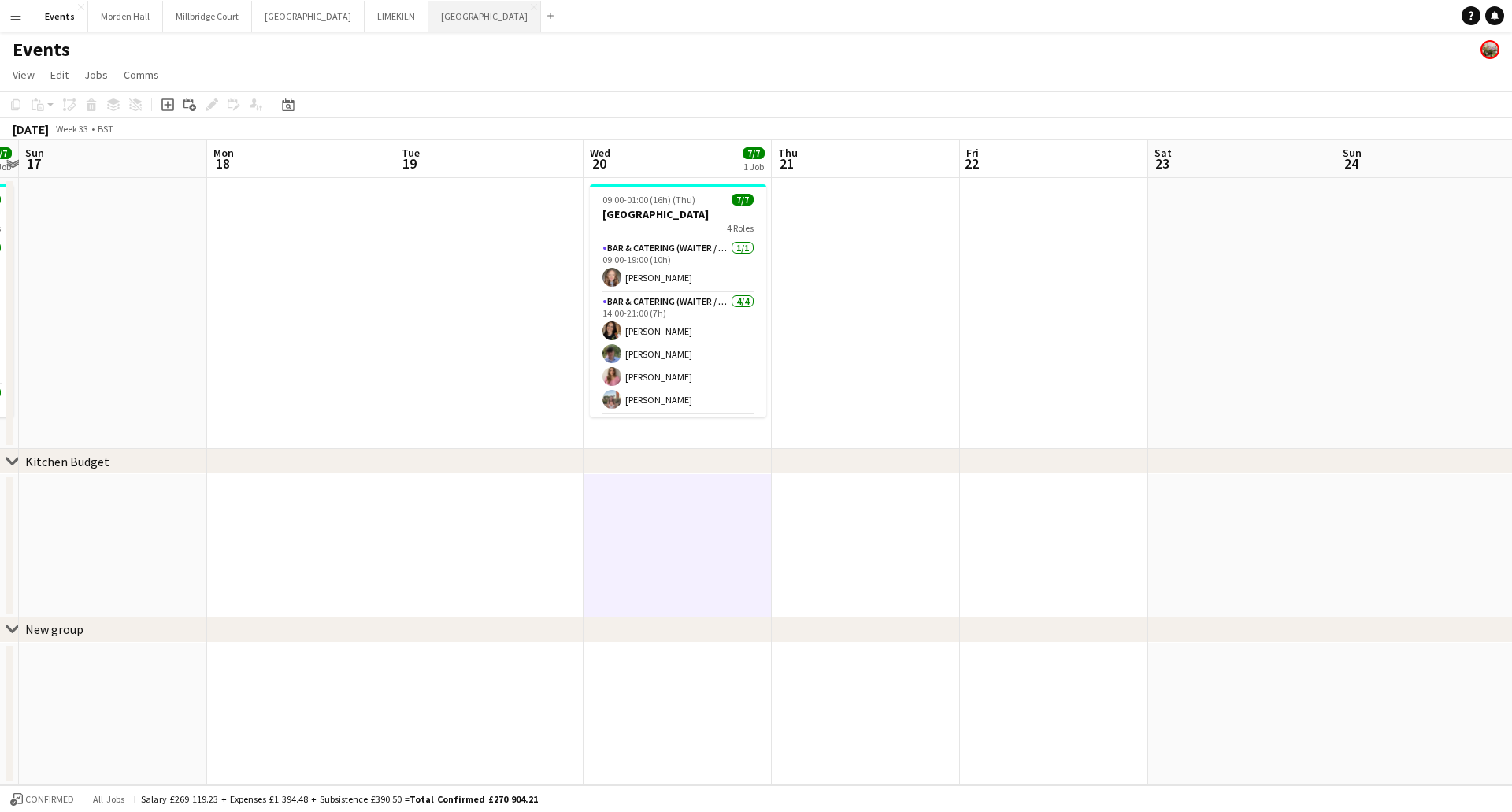
click at [429, 16] on button "[GEOGRAPHIC_DATA] Close" at bounding box center [485, 16] width 113 height 30
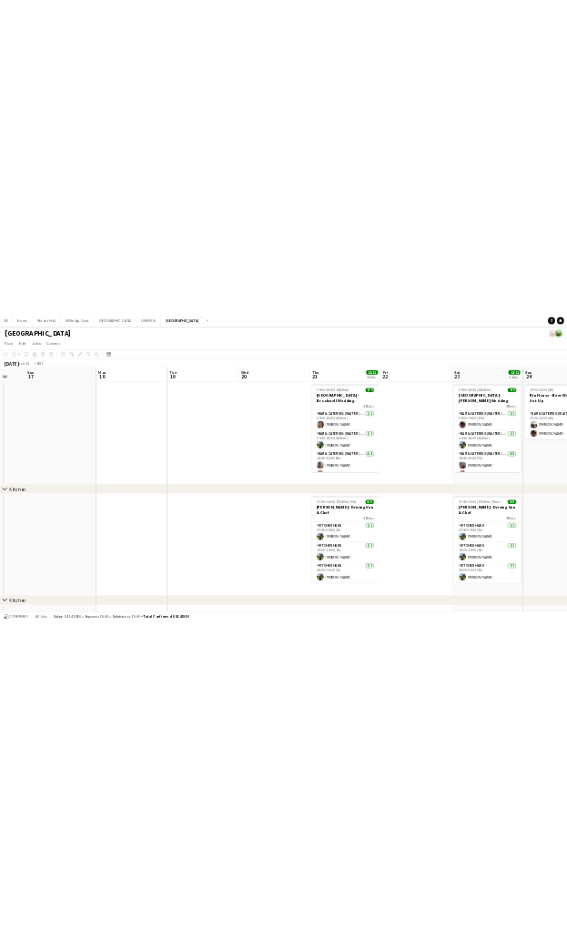
scroll to position [0, 671]
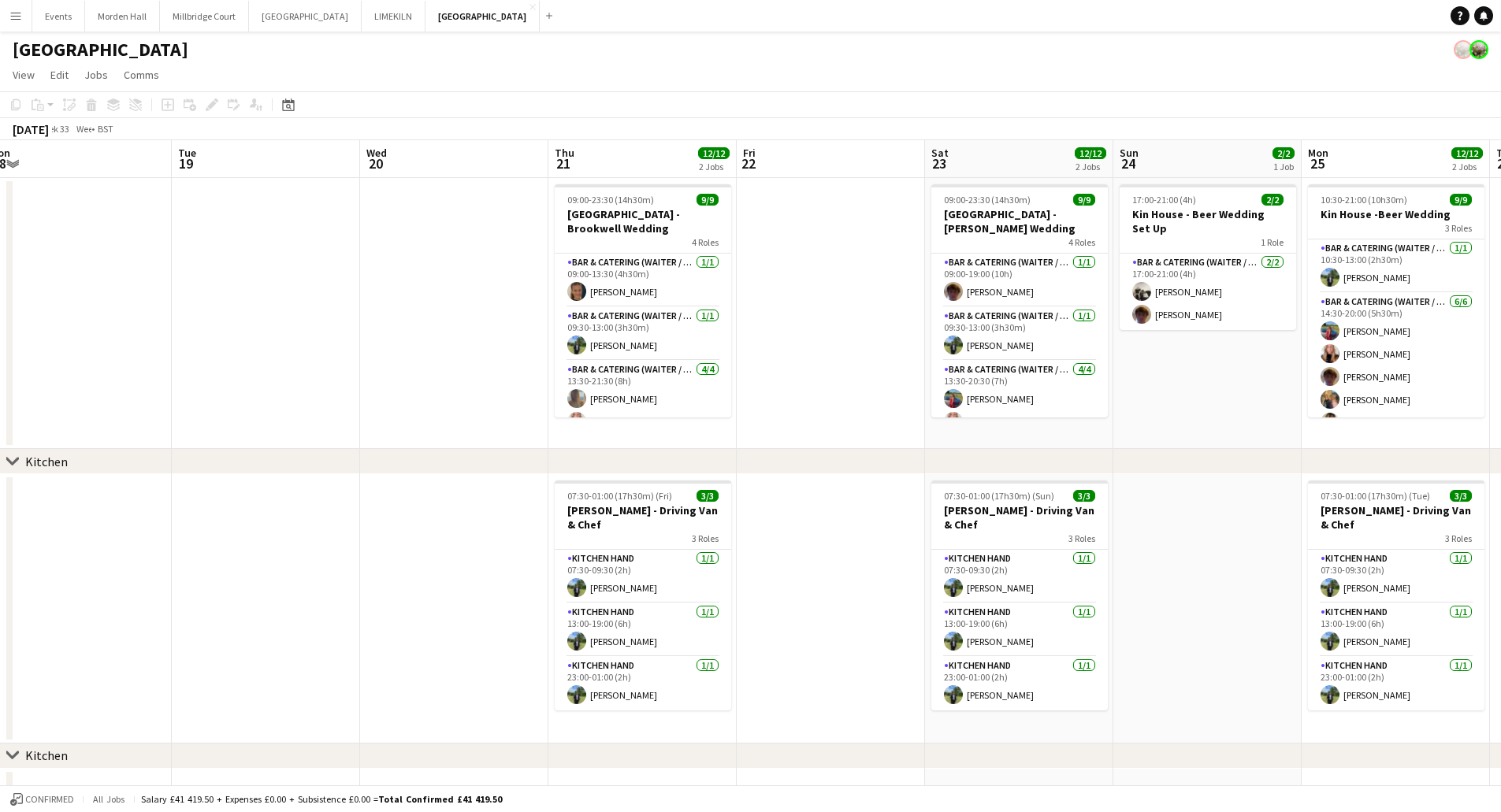
drag, startPoint x: 997, startPoint y: 391, endPoint x: 228, endPoint y: 348, distance: 770.2
click at [228, 348] on app-calendar-viewport "Fri 15 Sat 16 Sun 17 Mon 18 Tue 19 Wed 20 Thu 21 12/12 2 Jobs Fri 22 Sat 23 12/…" at bounding box center [750, 478] width 1501 height 675
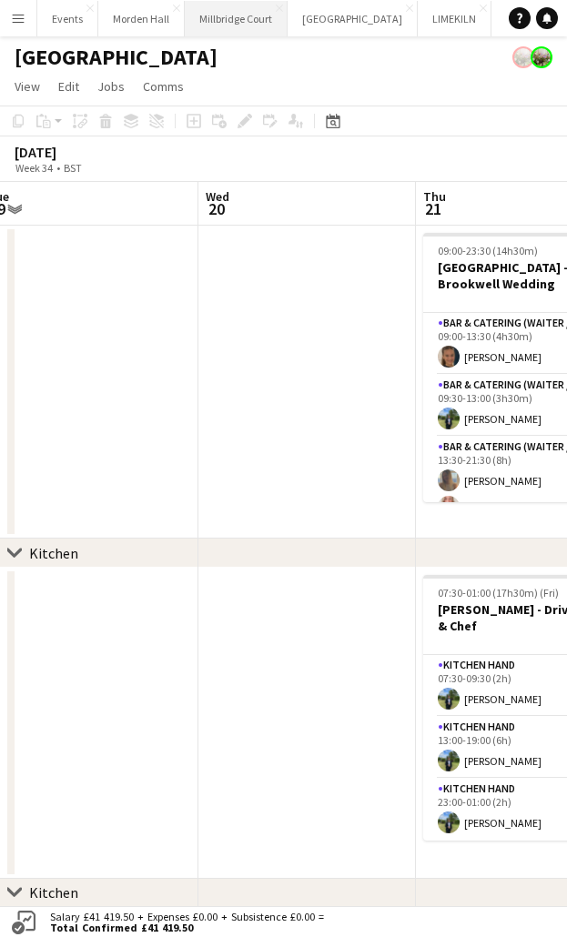
click at [245, 16] on button "[GEOGRAPHIC_DATA]" at bounding box center [236, 18] width 103 height 35
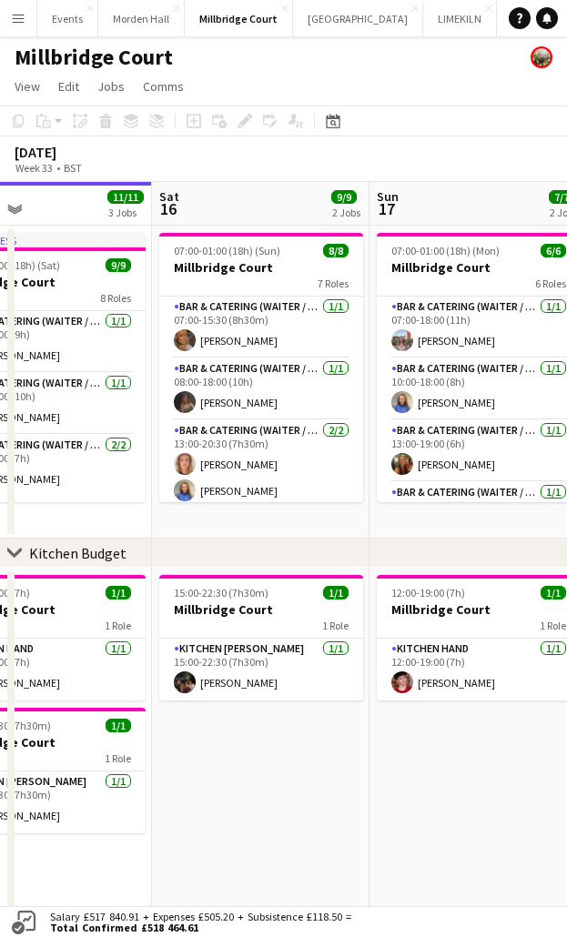
scroll to position [0, 747]
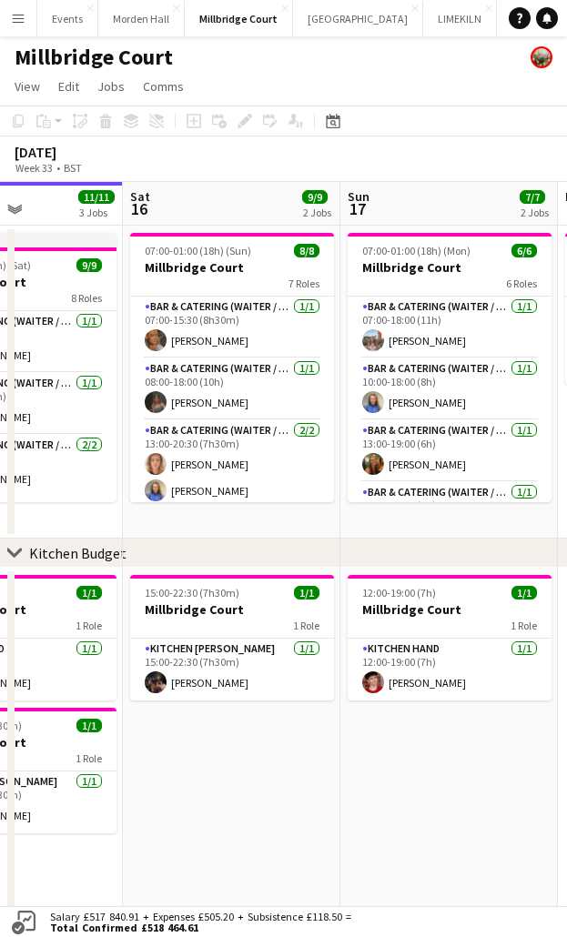
drag, startPoint x: 331, startPoint y: 527, endPoint x: -414, endPoint y: 509, distance: 745.1
click at [0, 500] on html "Menu Boards Boards Boards All jobs Status Workforce Workforce My Workforce Recr…" at bounding box center [283, 478] width 567 height 957
drag, startPoint x: 294, startPoint y: 566, endPoint x: -41, endPoint y: 572, distance: 334.8
click at [0, 500] on html "Menu Boards Boards Boards All jobs Status Workforce Workforce My Workforce Recr…" at bounding box center [283, 478] width 567 height 957
drag, startPoint x: 346, startPoint y: 552, endPoint x: 237, endPoint y: 551, distance: 108.2
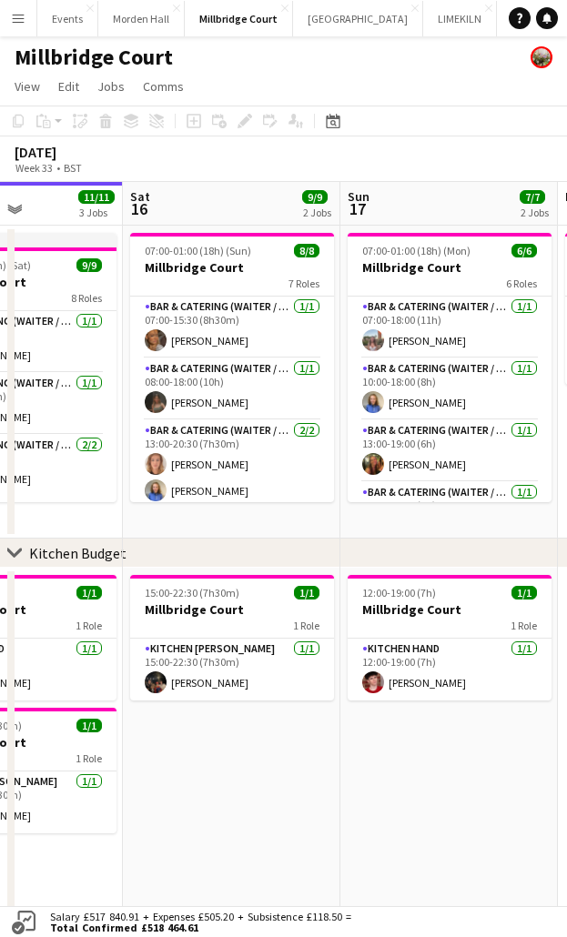
click at [237, 500] on div "chevron-right Kitchen Budget" at bounding box center [283, 552] width 567 height 29
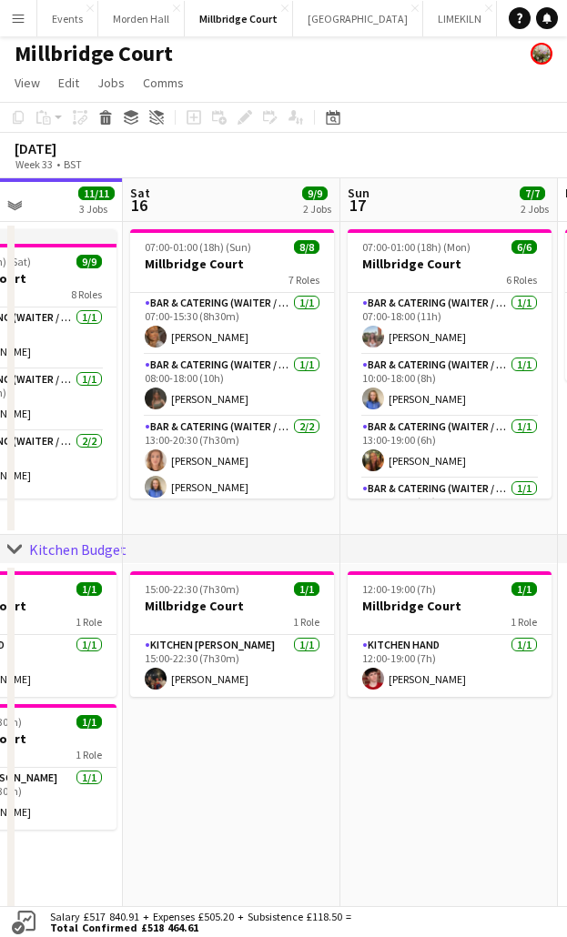
scroll to position [0, 0]
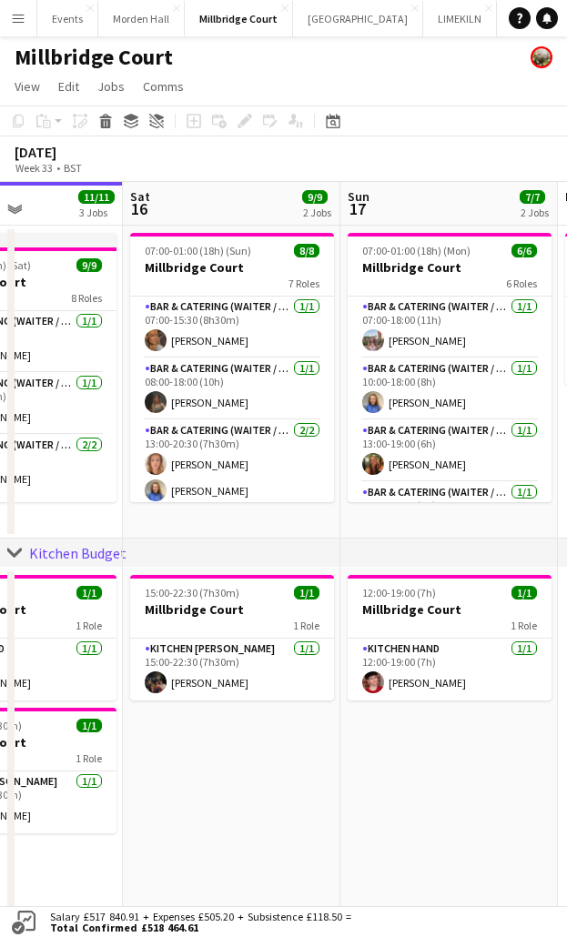
drag, startPoint x: 380, startPoint y: 547, endPoint x: 323, endPoint y: 551, distance: 57.5
click at [323, 500] on div "chevron-right Kitchen Budget" at bounding box center [283, 552] width 567 height 29
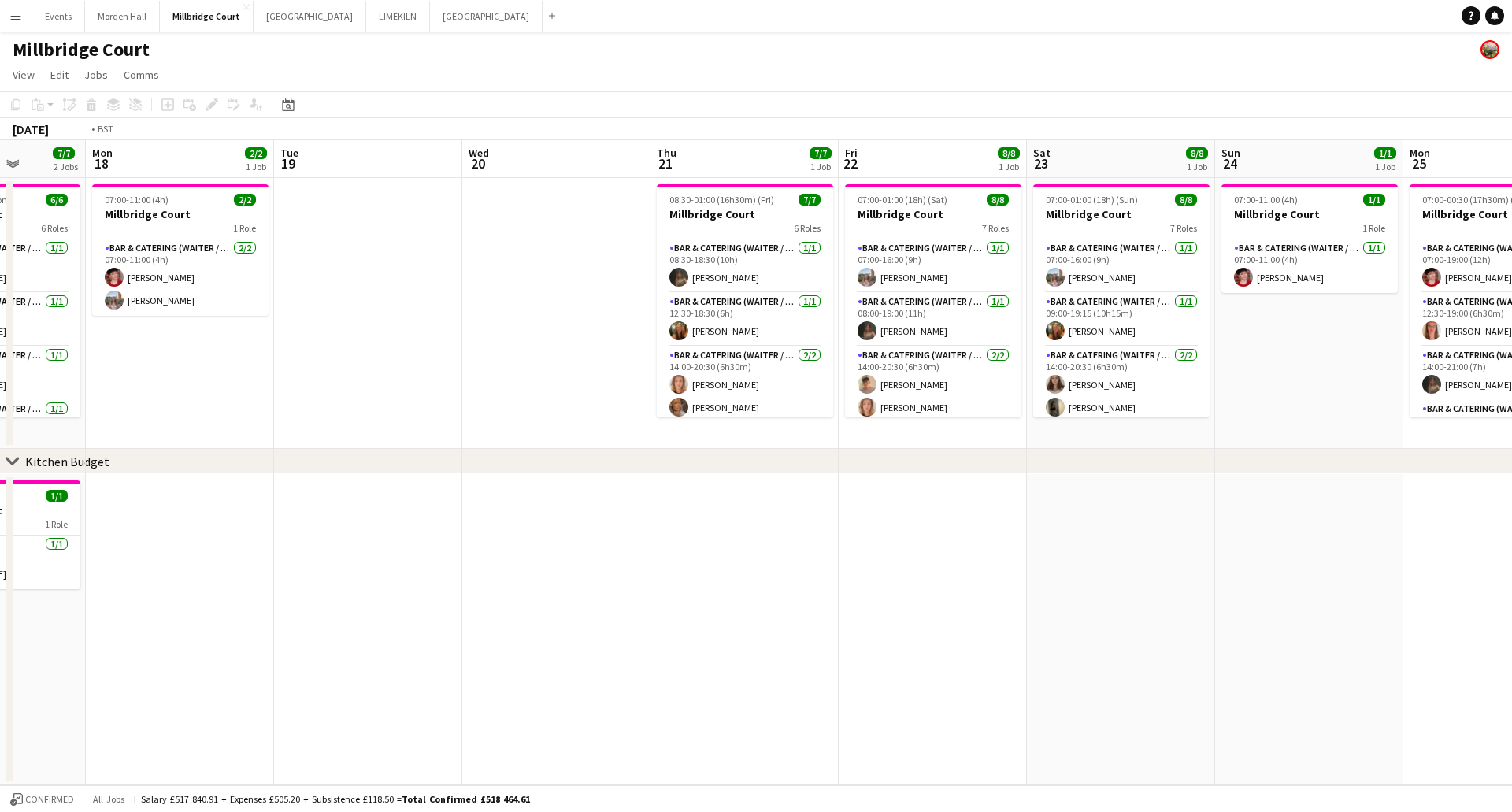
scroll to position [0, 630]
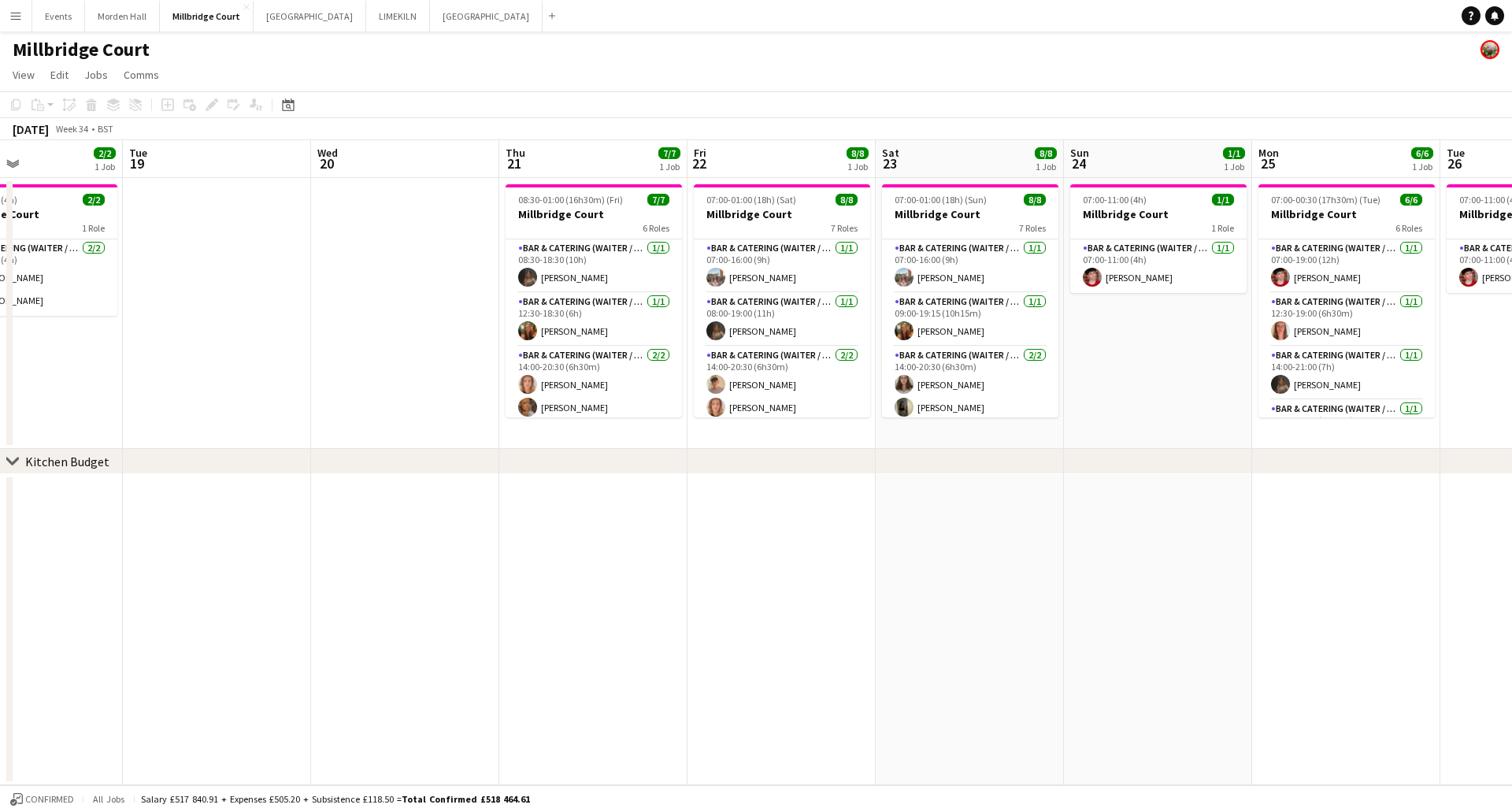
drag, startPoint x: 842, startPoint y: 518, endPoint x: 557, endPoint y: 519, distance: 285.0
click at [557, 433] on app-calendar-viewport "Fri 15 11/11 3 Jobs Sat 16 9/9 2 Jobs Sun 17 7/7 2 Jobs Mon 18 2/2 1 Job Tue 19…" at bounding box center [756, 462] width 1512 height 645
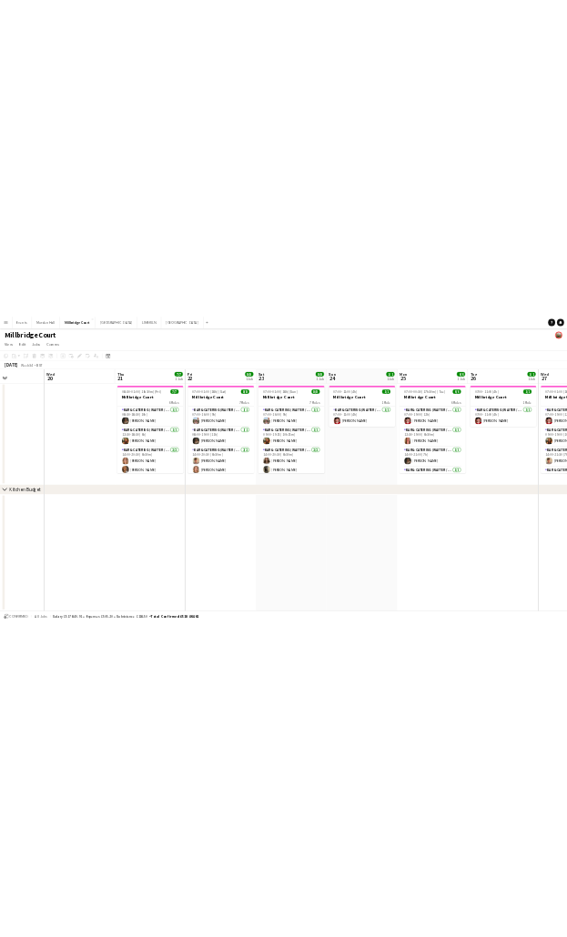
scroll to position [0, 531]
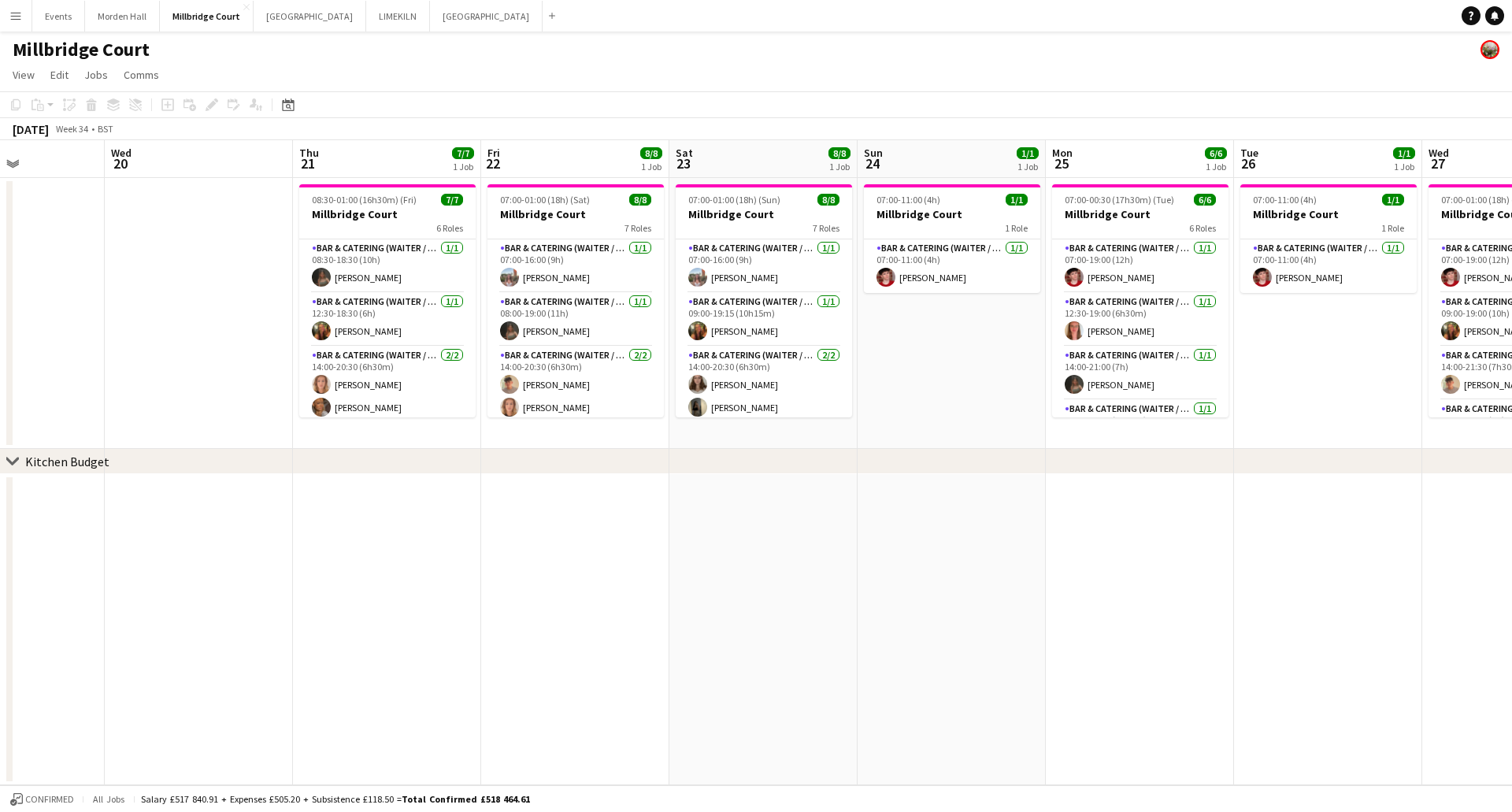
drag, startPoint x: 1030, startPoint y: 536, endPoint x: 823, endPoint y: 538, distance: 207.0
click at [823, 433] on app-calendar-viewport "Sun 17 7/7 2 Jobs Mon 18 2/2 1 Job Tue 19 Wed 20 Thu 21 7/7 1 Job Fri 22 8/8 1 …" at bounding box center [756, 462] width 1512 height 645
